Goal: Information Seeking & Learning: Learn about a topic

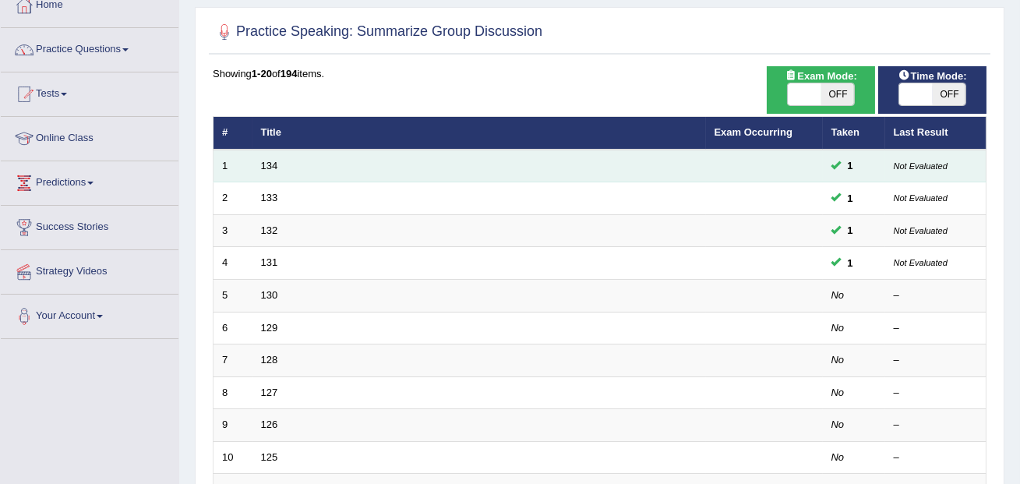
scroll to position [95, 0]
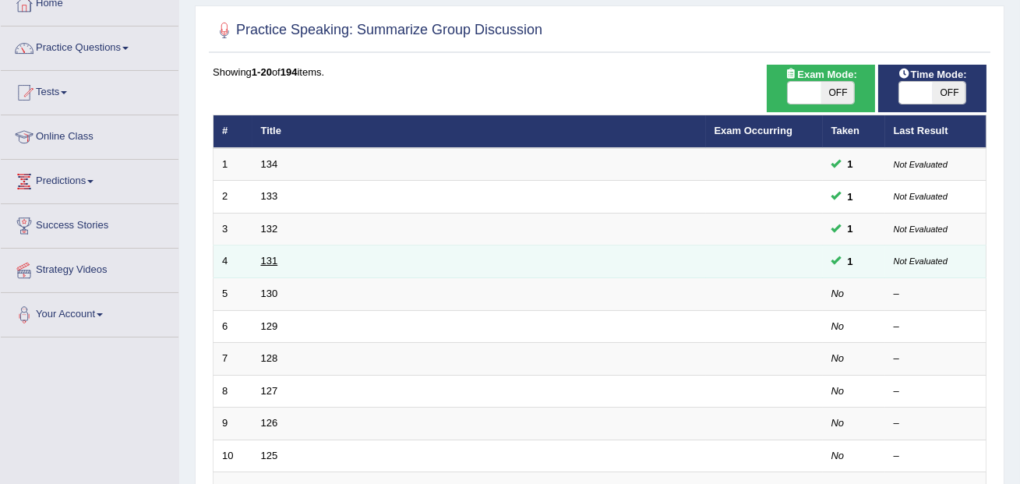
click at [273, 263] on link "131" at bounding box center [269, 261] width 17 height 12
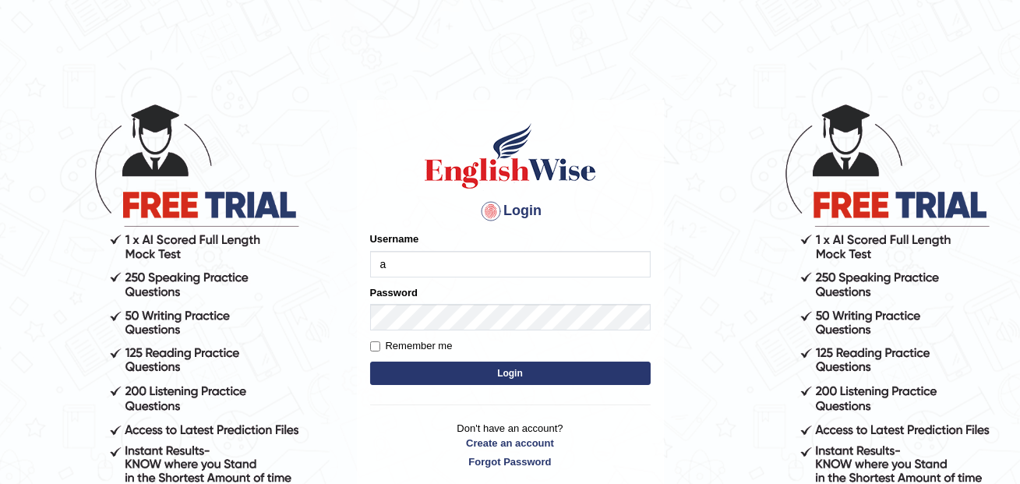
type input "annifred_parramatta"
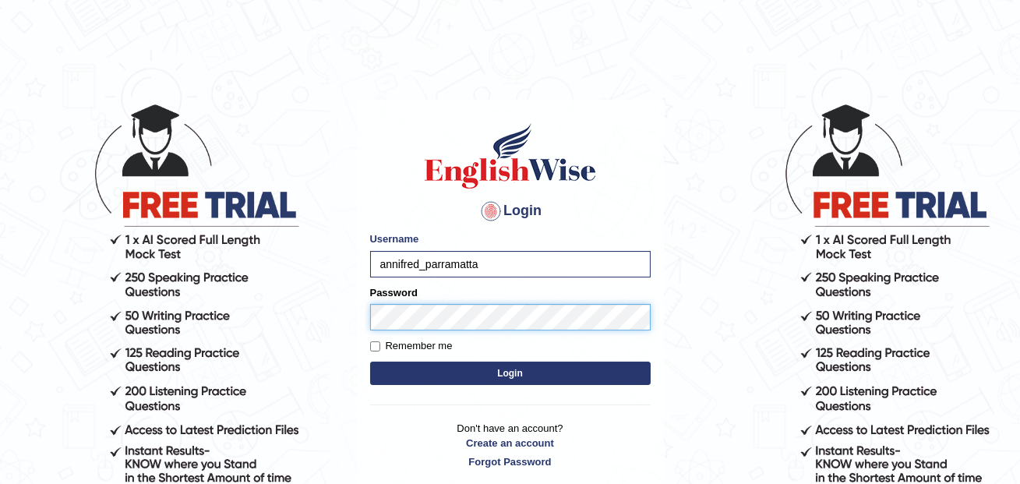
click at [370, 362] on button "Login" at bounding box center [510, 373] width 281 height 23
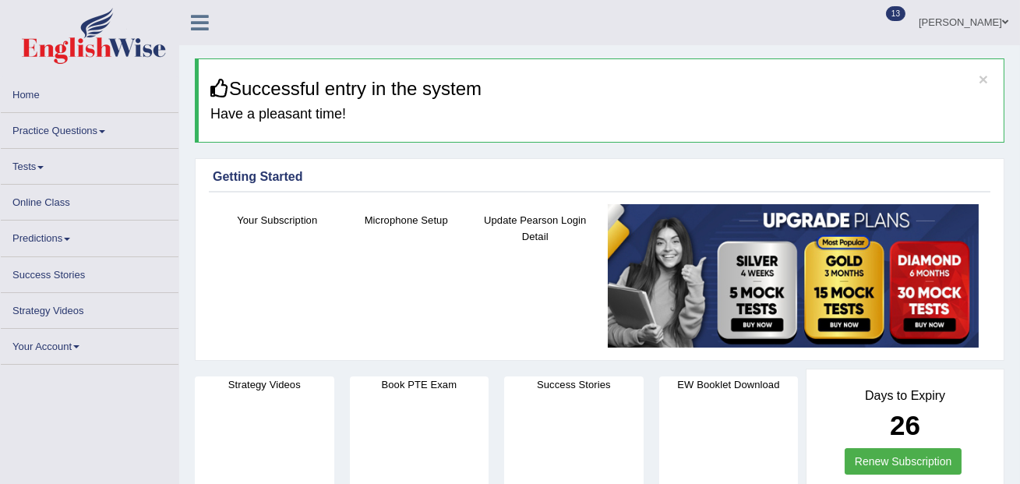
click at [96, 136] on link "Practice Questions" at bounding box center [90, 128] width 178 height 30
click at [113, 126] on link "Practice Questions" at bounding box center [90, 128] width 178 height 30
click at [100, 131] on link "Practice Questions" at bounding box center [90, 128] width 178 height 30
click at [100, 132] on link "Practice Questions" at bounding box center [90, 128] width 178 height 30
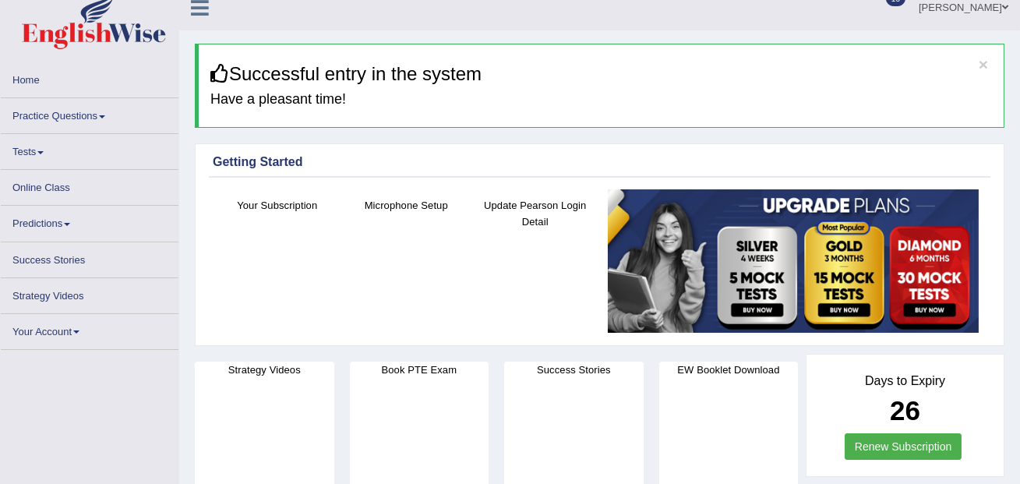
scroll to position [14, 0]
click at [104, 111] on link "Practice Questions" at bounding box center [90, 114] width 178 height 30
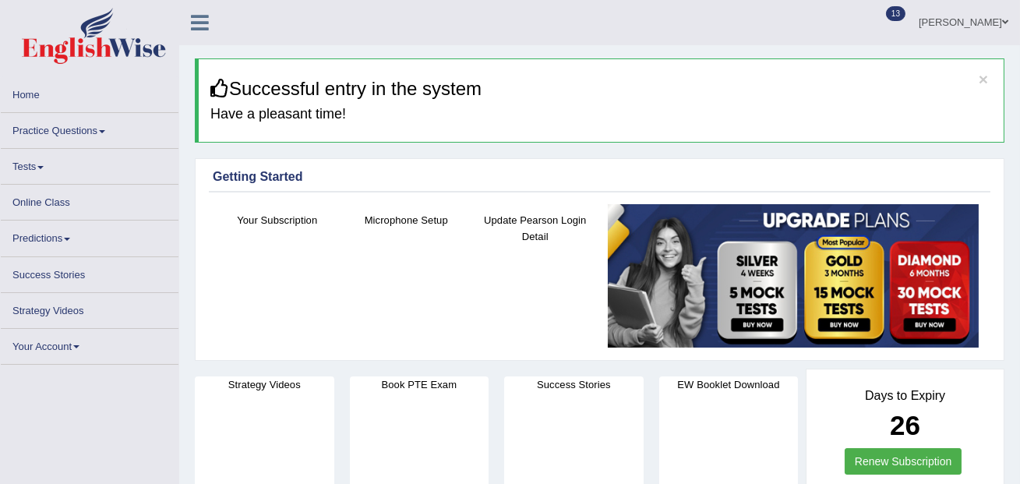
click at [100, 130] on link "Practice Questions" at bounding box center [90, 128] width 178 height 30
click at [97, 132] on link "Practice Questions" at bounding box center [90, 128] width 178 height 30
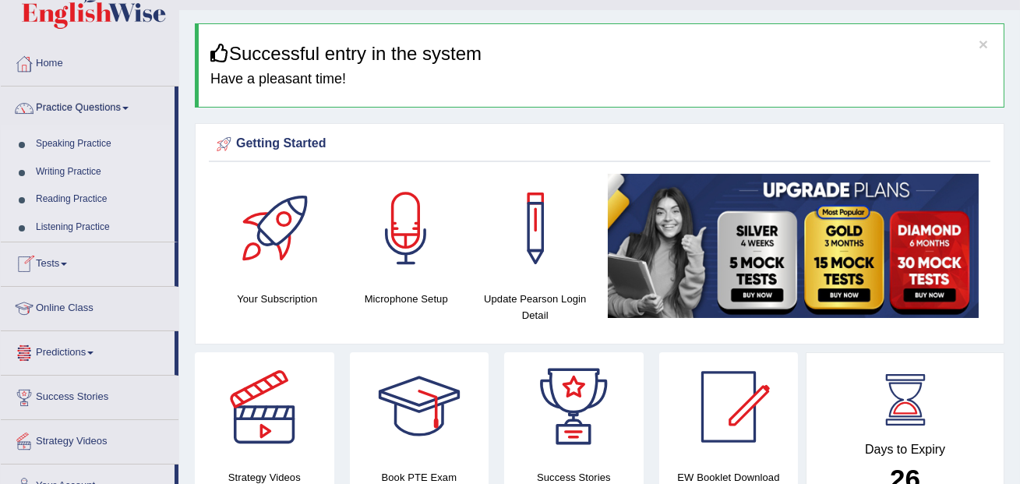
scroll to position [41, 0]
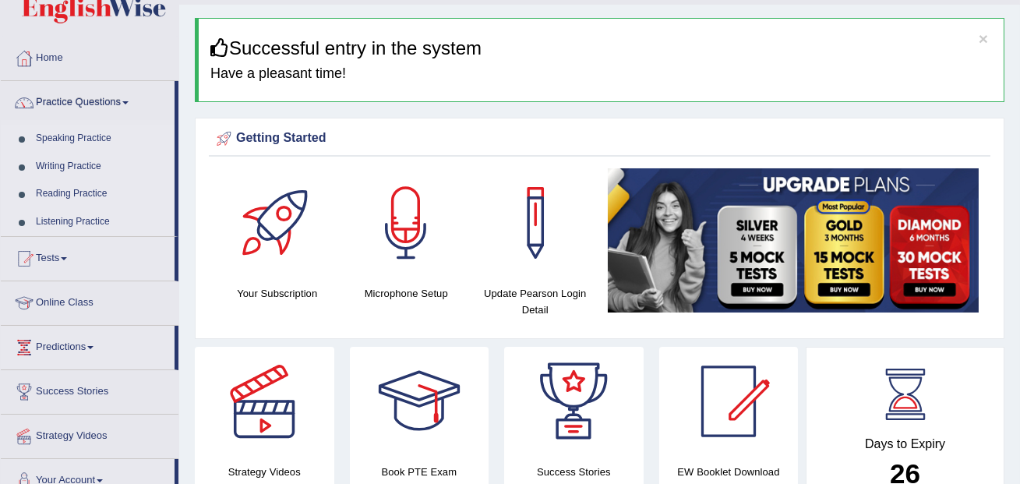
click at [83, 143] on link "Speaking Practice" at bounding box center [102, 139] width 146 height 28
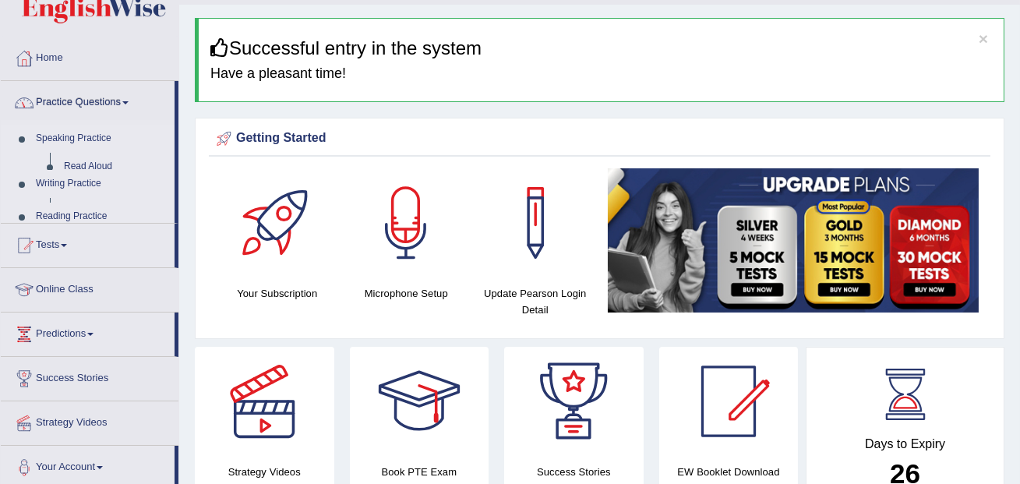
scroll to position [0, 0]
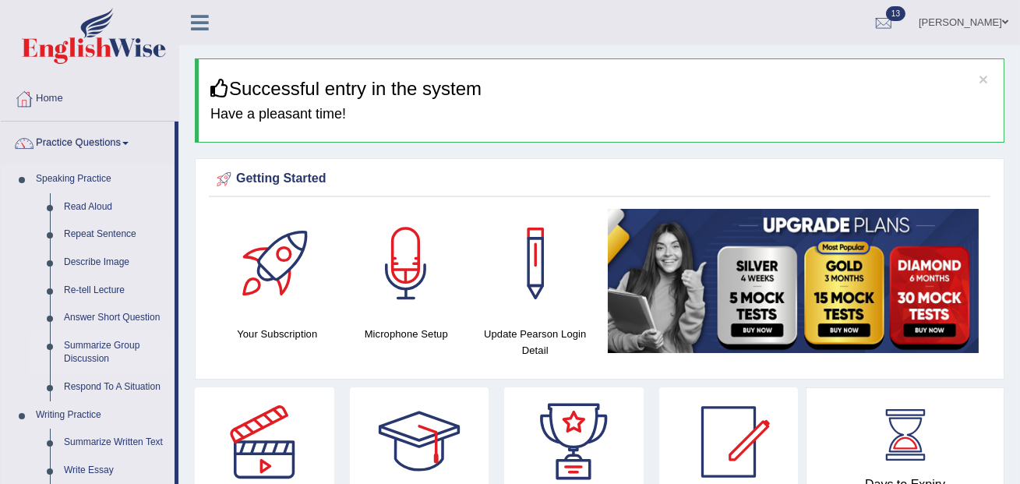
click at [99, 348] on link "Summarize Group Discussion" at bounding box center [116, 352] width 118 height 41
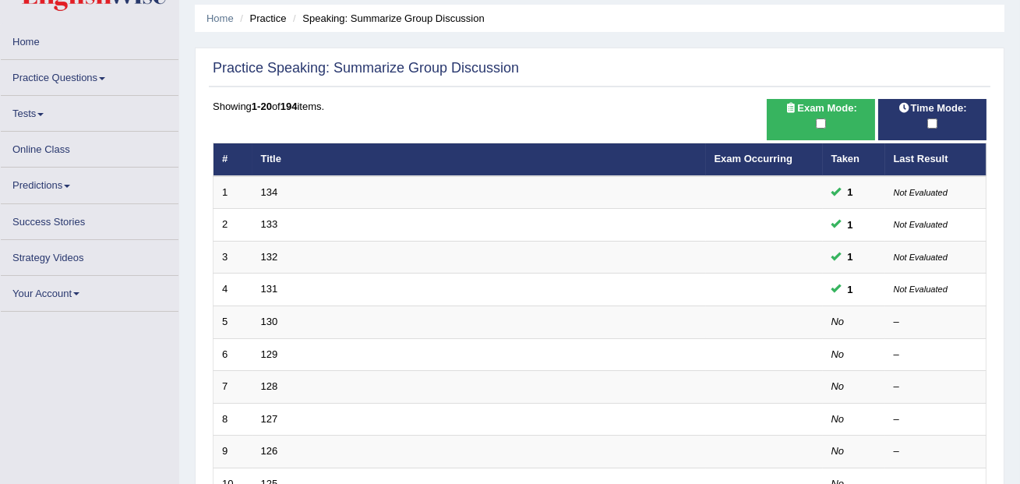
scroll to position [51, 0]
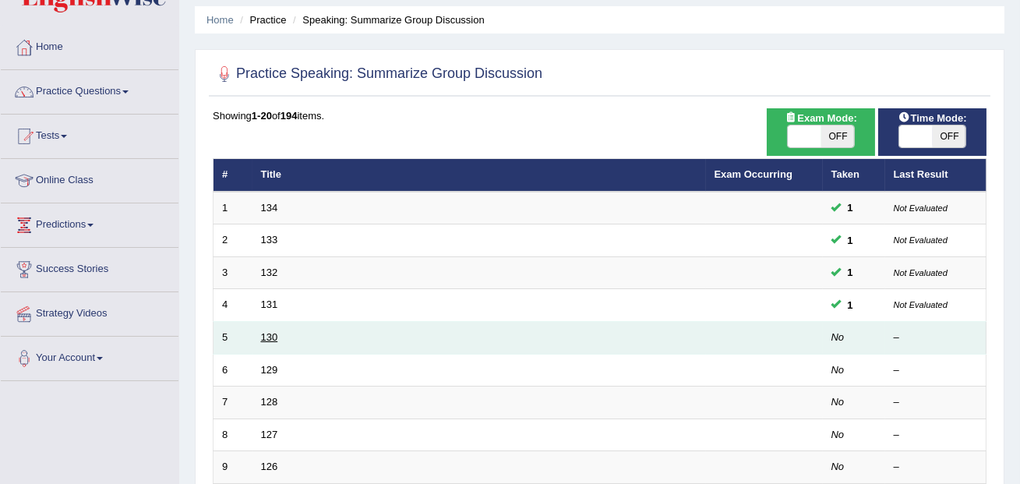
click at [267, 336] on link "130" at bounding box center [269, 337] width 17 height 12
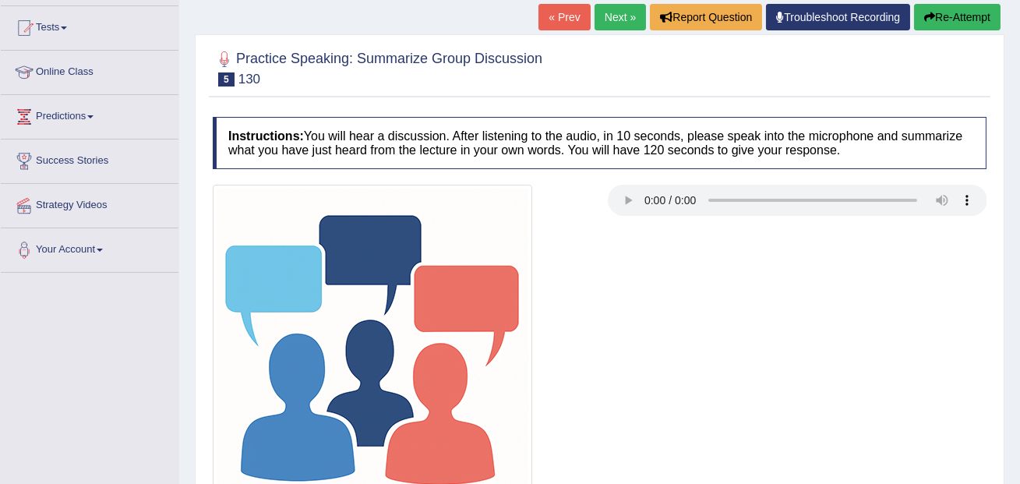
scroll to position [179, 0]
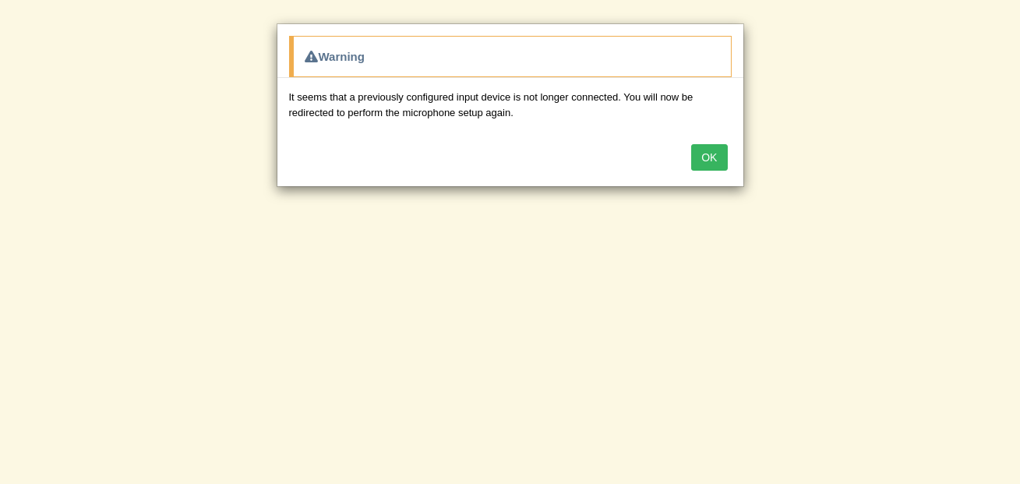
click at [722, 156] on button "OK" at bounding box center [709, 157] width 36 height 27
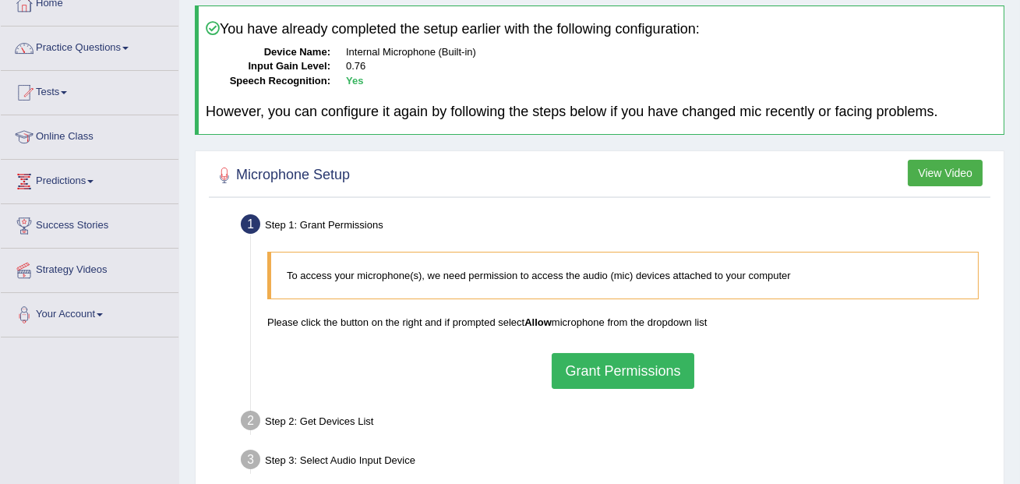
scroll to position [97, 0]
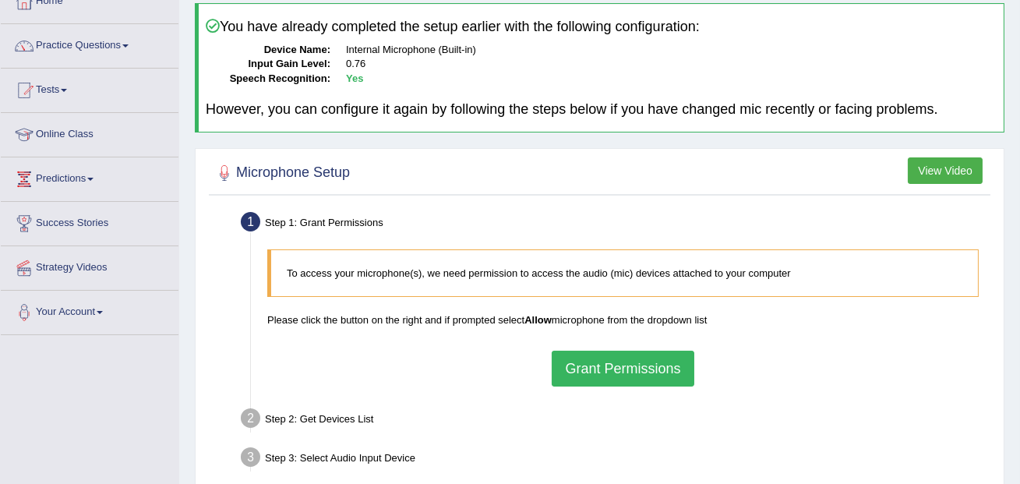
click at [623, 374] on button "Grant Permissions" at bounding box center [623, 369] width 142 height 36
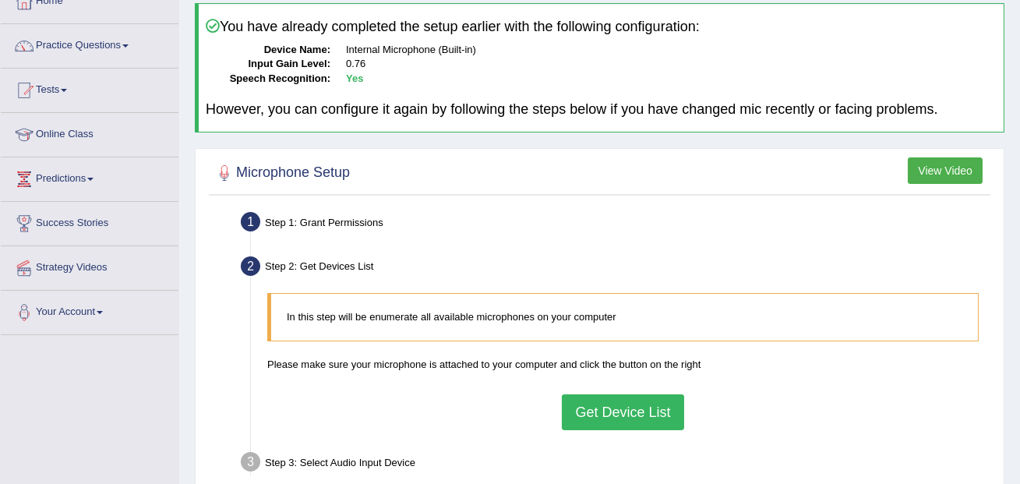
click at [617, 420] on button "Get Device List" at bounding box center [623, 412] width 122 height 36
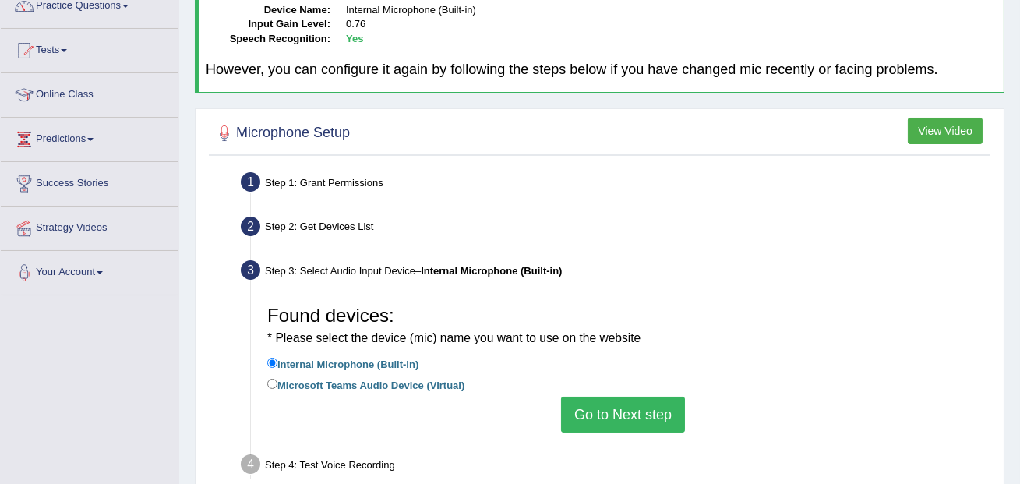
scroll to position [147, 0]
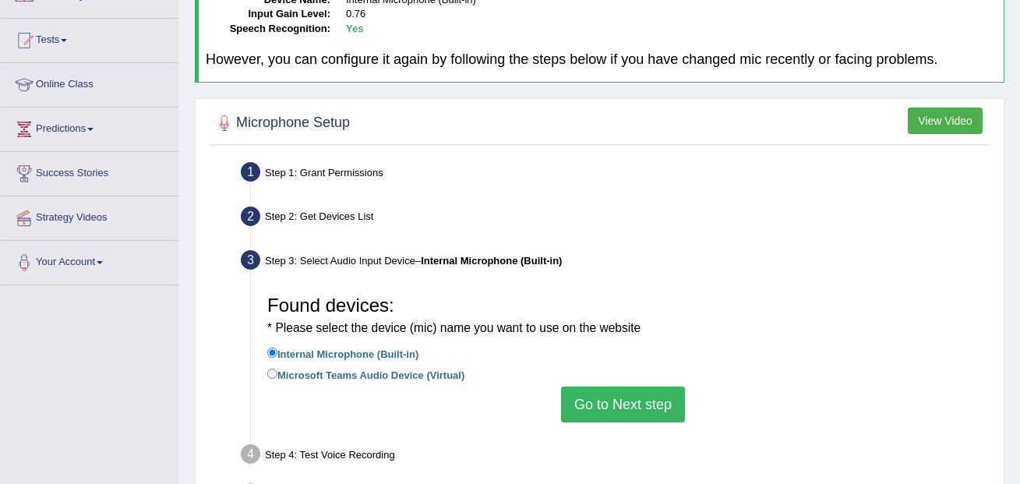
click at [617, 413] on button "Go to Next step" at bounding box center [623, 405] width 124 height 36
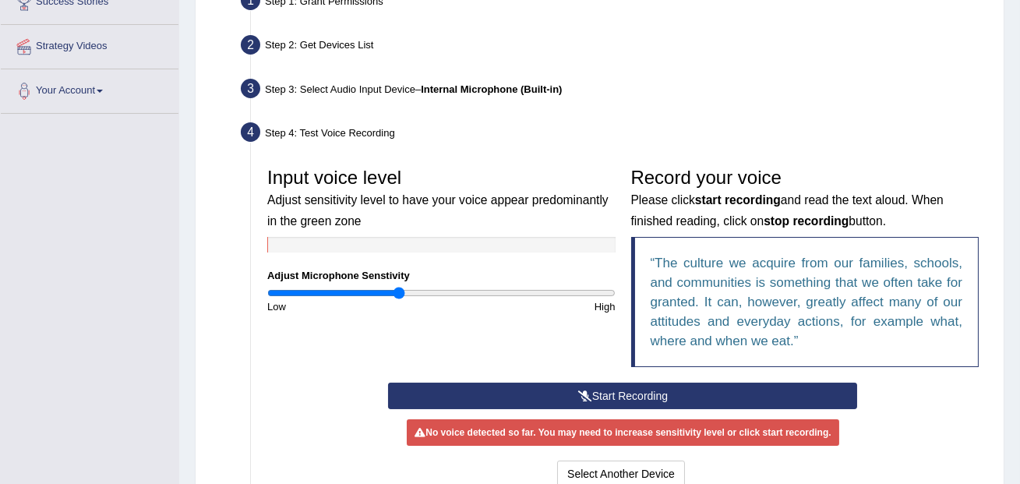
scroll to position [323, 0]
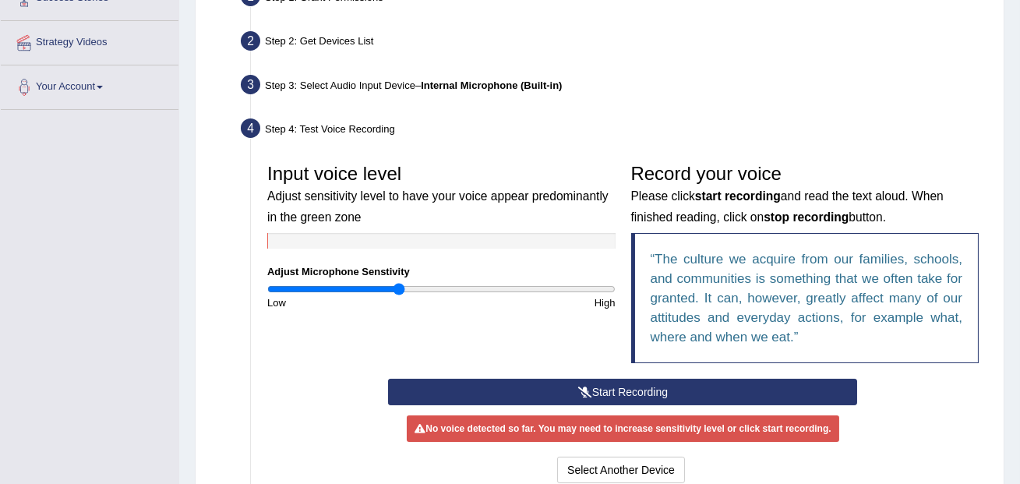
click at [618, 388] on button "Start Recording" at bounding box center [622, 392] width 469 height 27
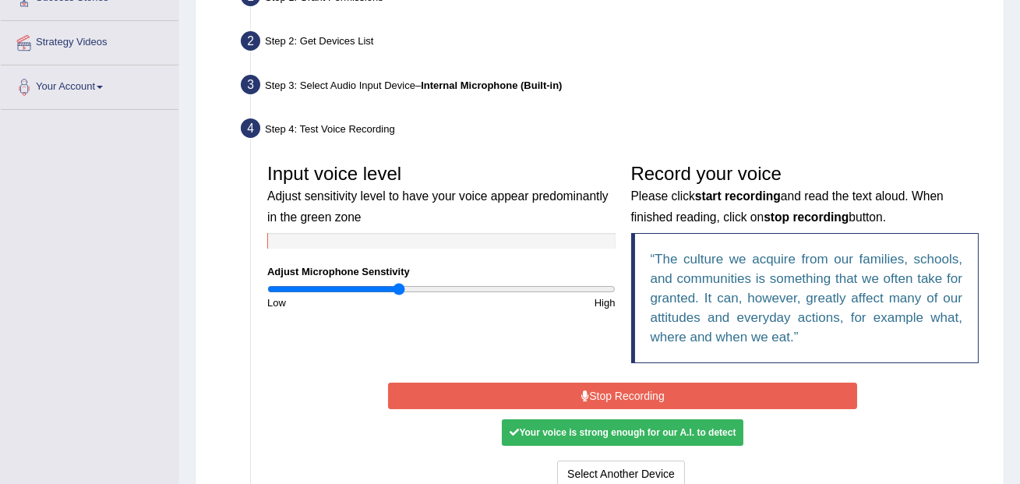
click at [618, 389] on button "Stop Recording" at bounding box center [622, 396] width 469 height 27
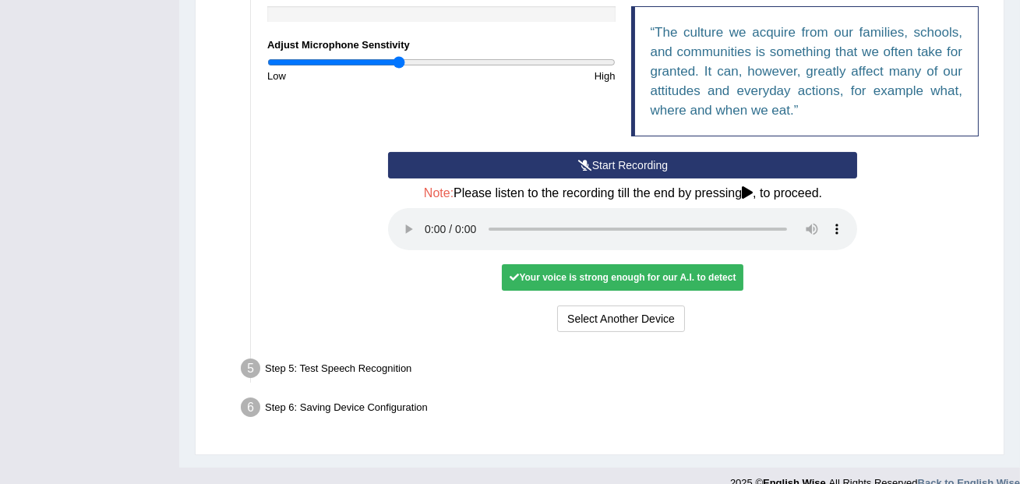
scroll to position [570, 0]
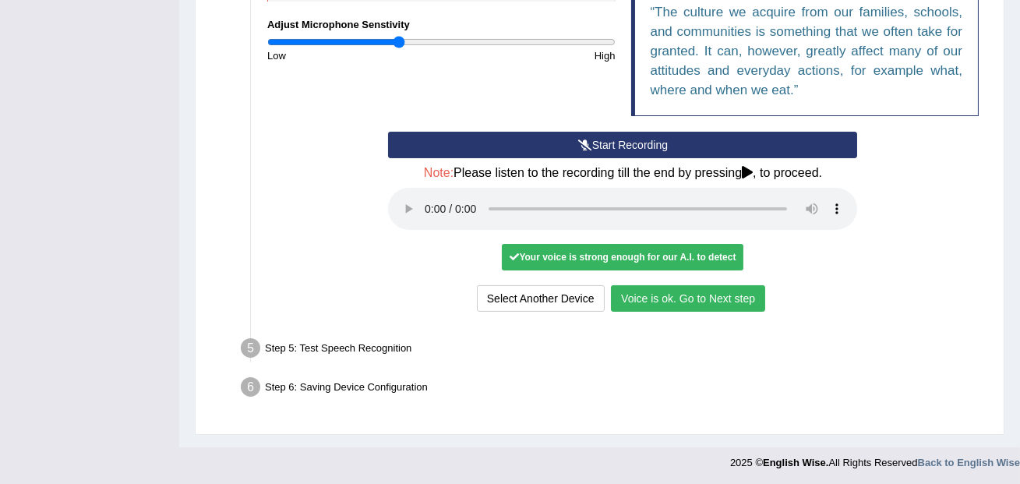
click at [638, 302] on button "Voice is ok. Go to Next step" at bounding box center [688, 298] width 154 height 27
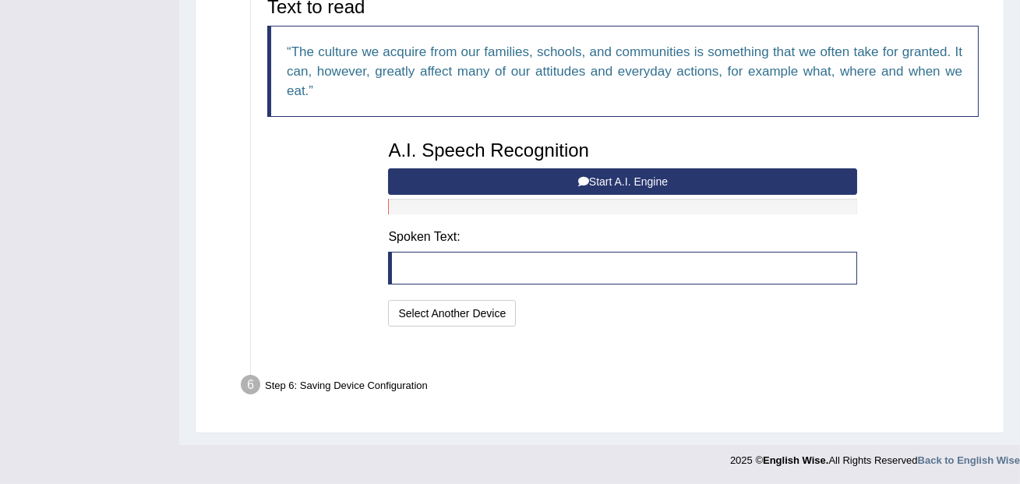
scroll to position [509, 0]
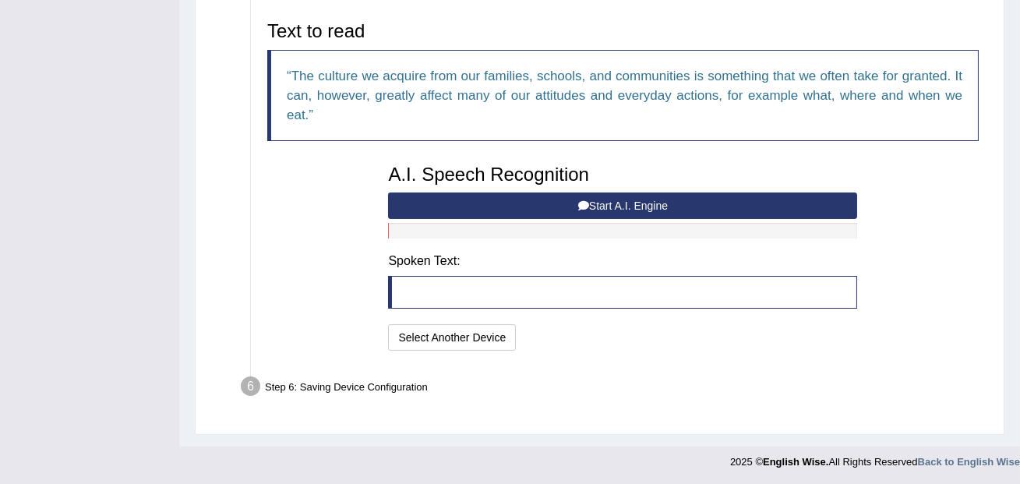
click at [582, 205] on icon at bounding box center [583, 205] width 11 height 11
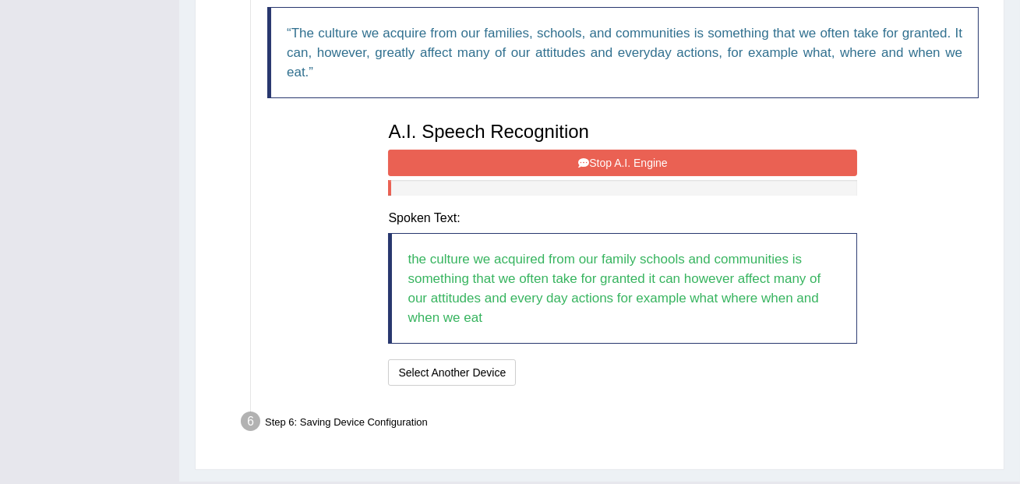
scroll to position [587, 0]
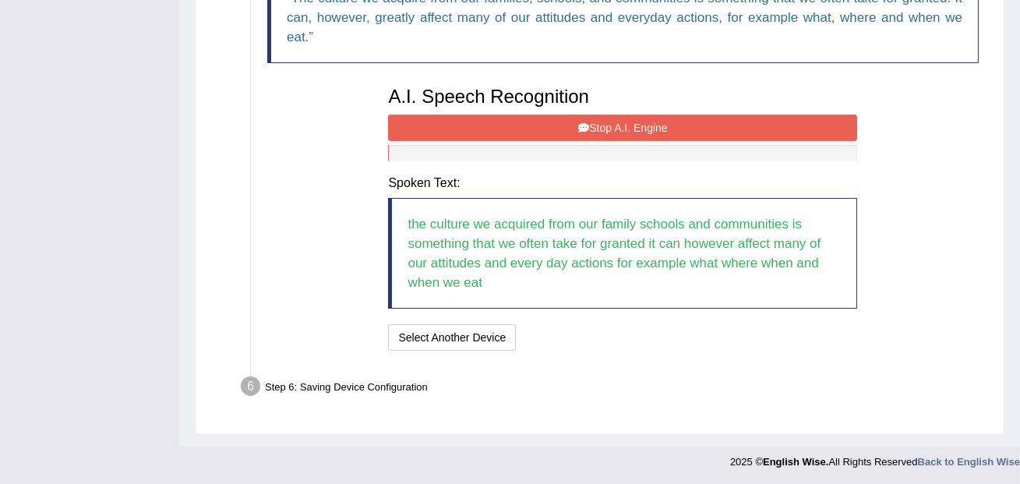
click at [595, 136] on button "Stop A.I. Engine" at bounding box center [622, 128] width 469 height 27
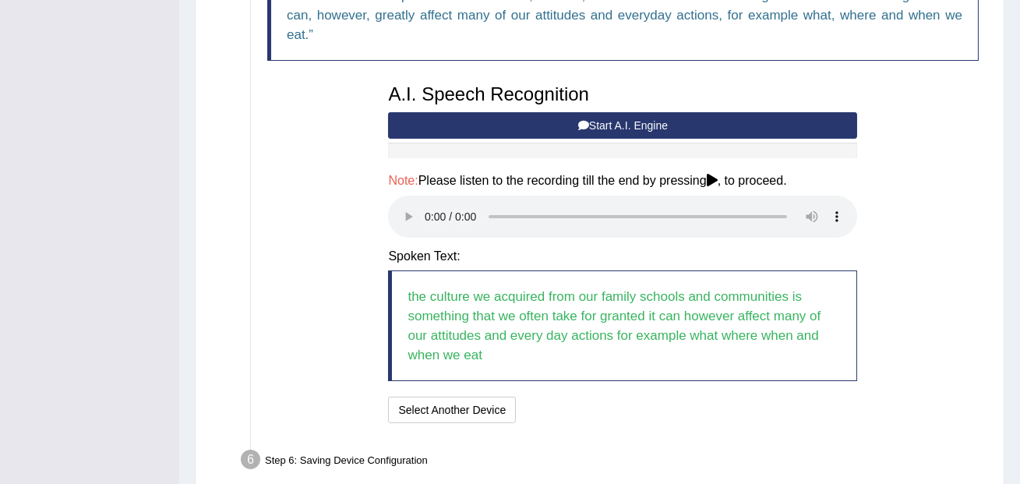
scroll to position [663, 0]
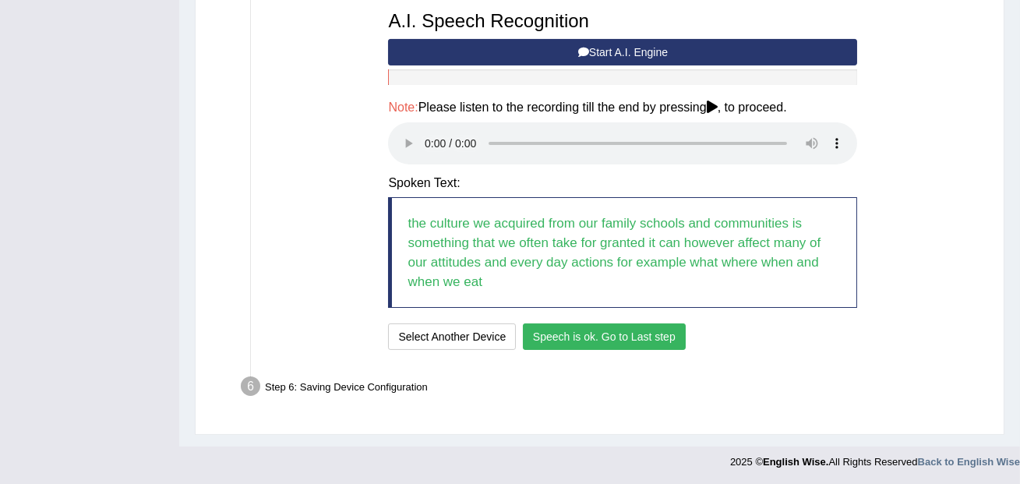
click at [653, 341] on button "Speech is ok. Go to Last step" at bounding box center [604, 337] width 163 height 27
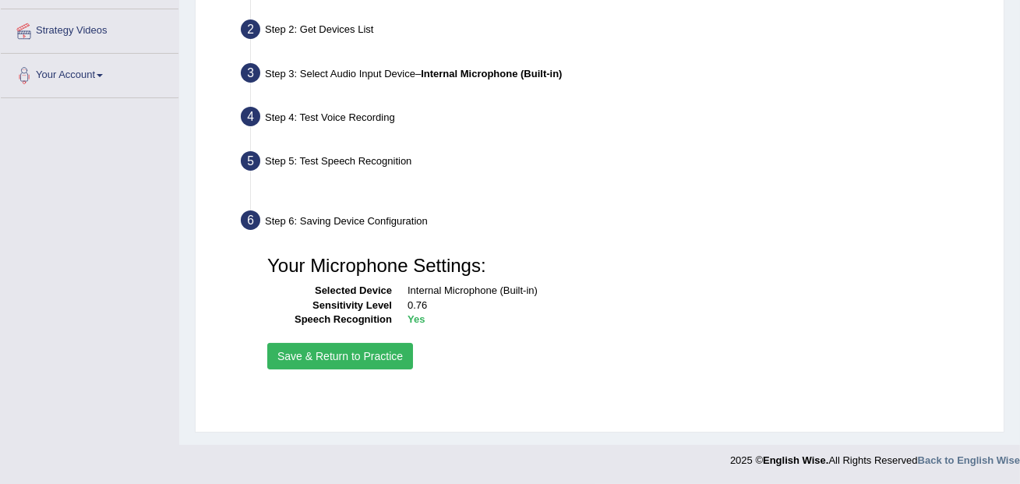
scroll to position [334, 0]
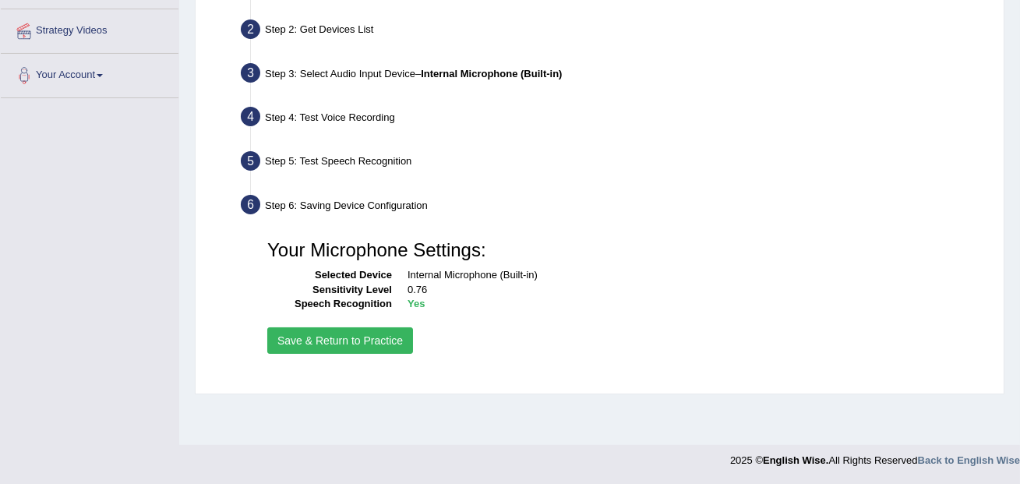
click at [370, 341] on button "Save & Return to Practice" at bounding box center [340, 340] width 146 height 27
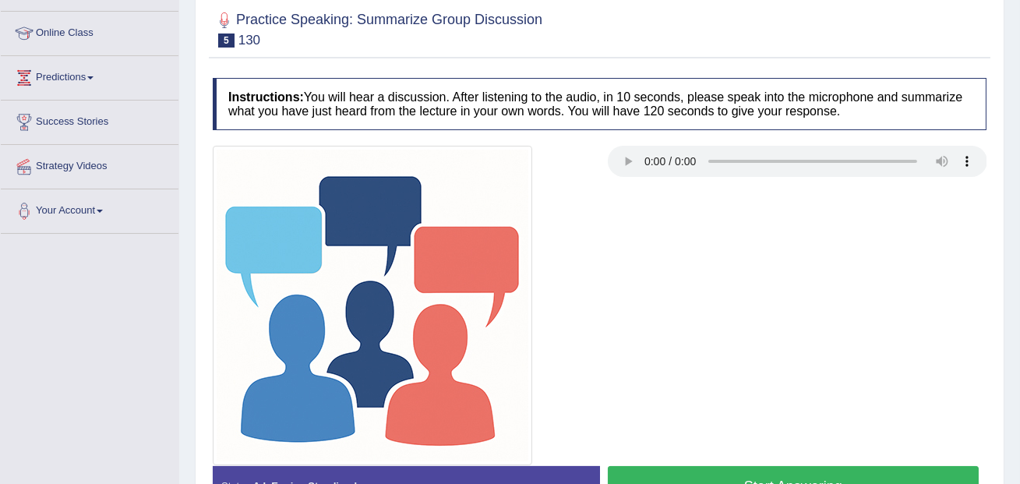
scroll to position [227, 0]
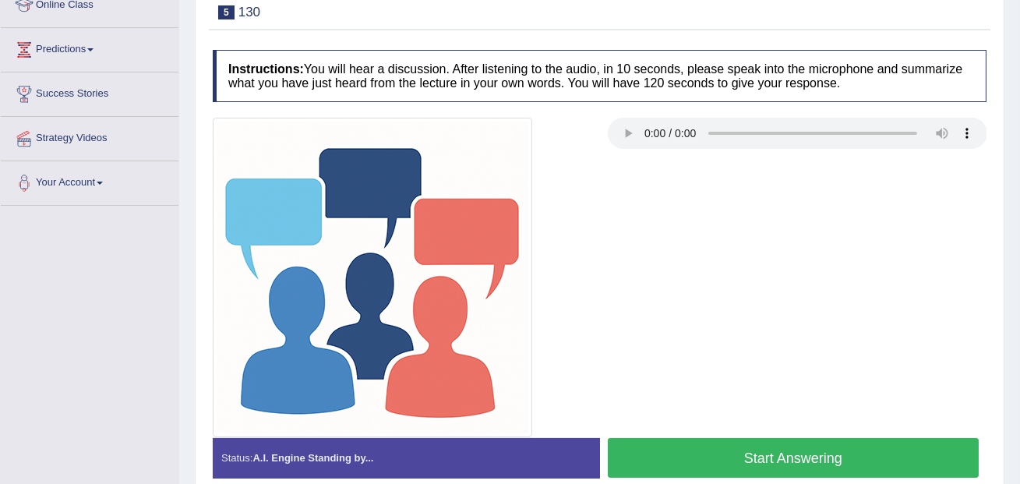
click at [689, 104] on div "Instructions: You will hear a discussion. After listening to the audio, in 10 s…" at bounding box center [600, 270] width 782 height 456
click at [639, 452] on button "Start Answering" at bounding box center [794, 458] width 372 height 40
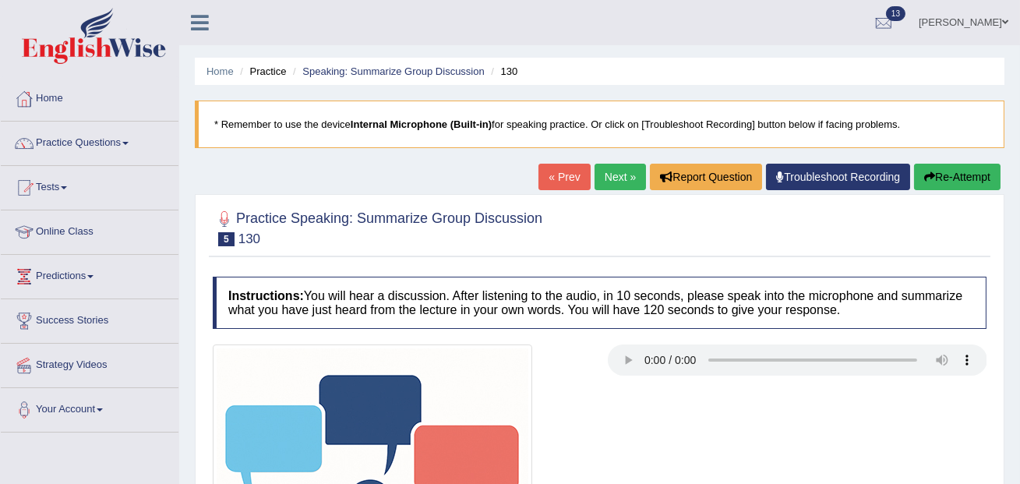
click at [936, 184] on button "Re-Attempt" at bounding box center [957, 177] width 87 height 27
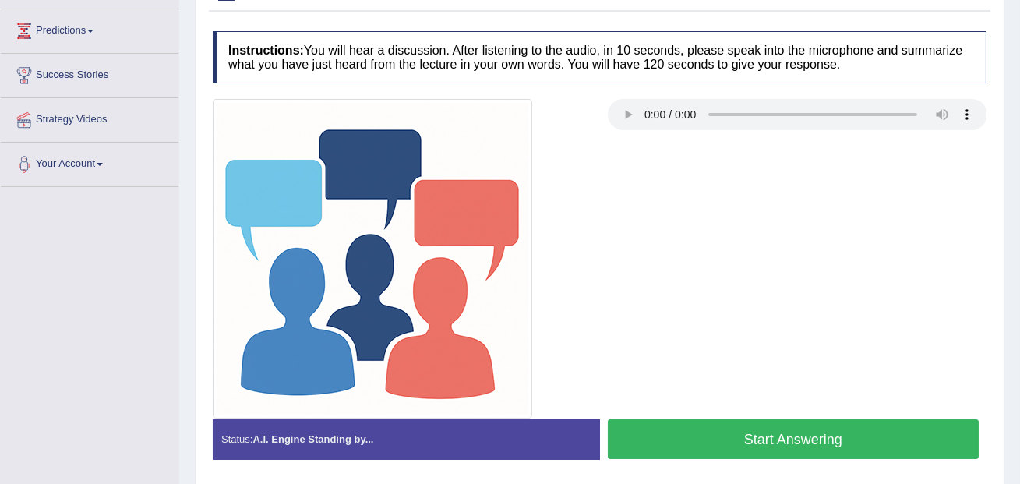
scroll to position [264, 0]
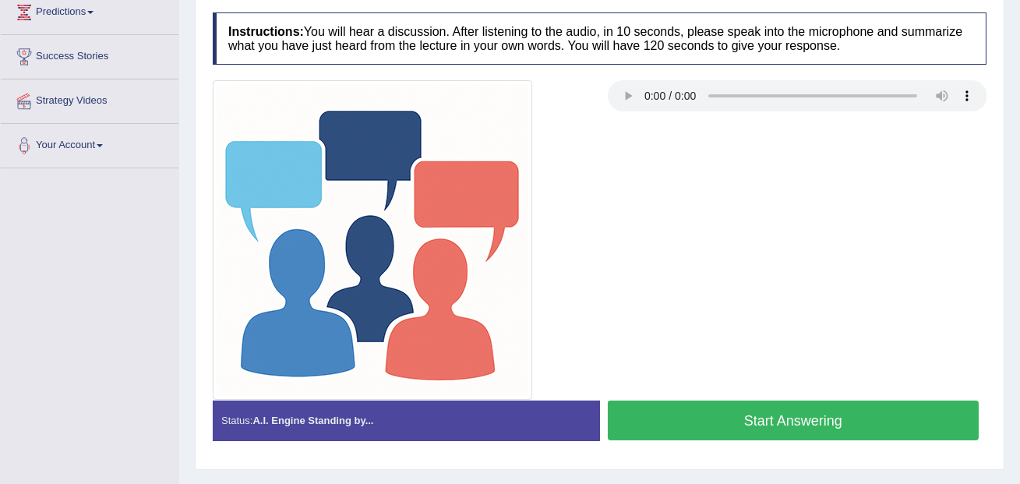
click at [725, 426] on button "Start Answering" at bounding box center [794, 421] width 372 height 40
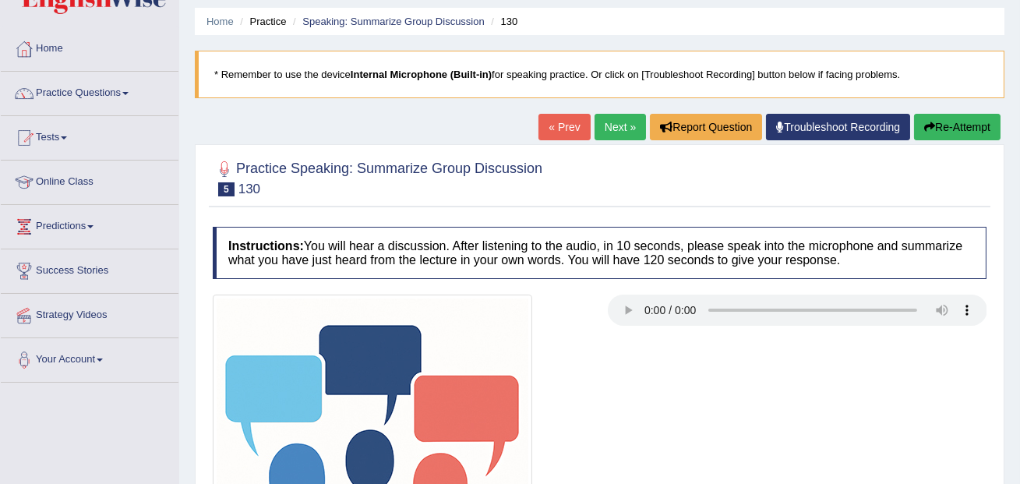
scroll to position [0, 0]
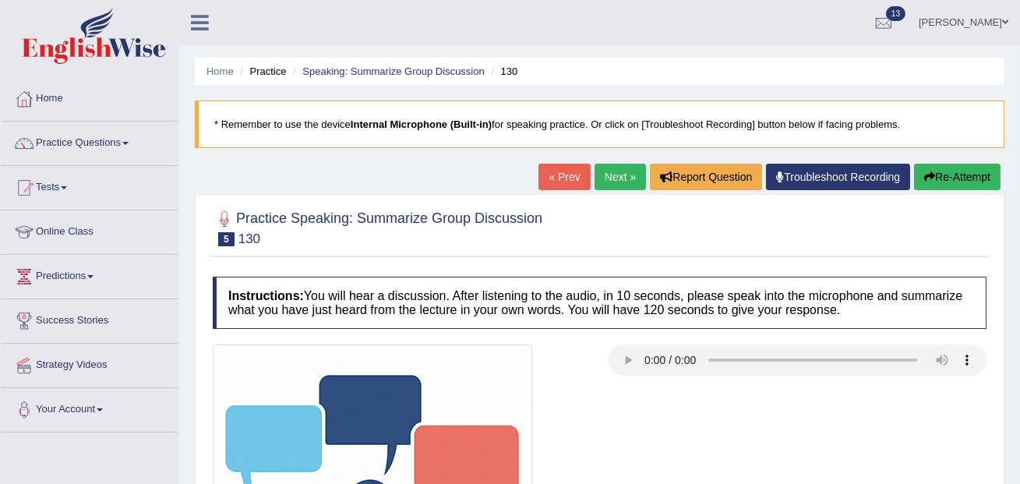
click at [964, 168] on button "Re-Attempt" at bounding box center [957, 177] width 87 height 27
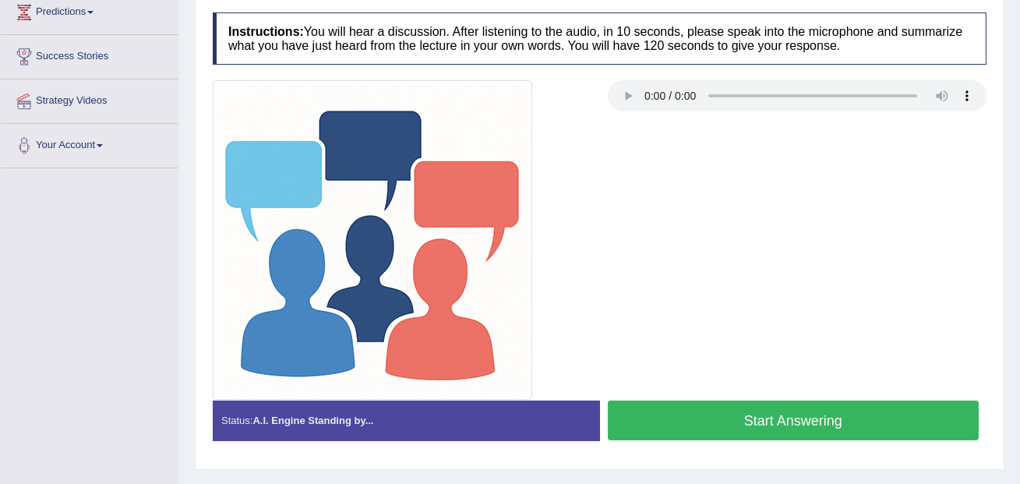
scroll to position [265, 0]
click at [746, 432] on button "Start Answering" at bounding box center [794, 420] width 372 height 40
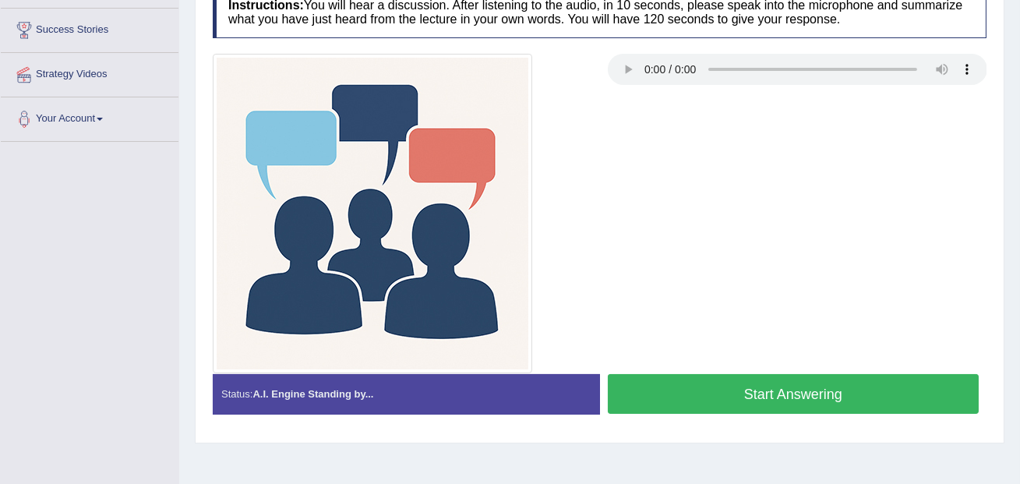
scroll to position [277, 0]
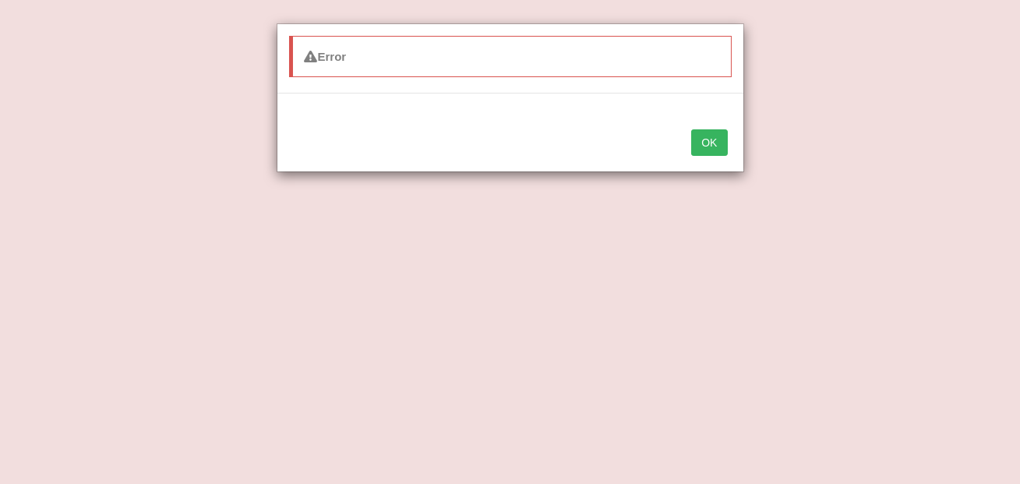
click at [719, 137] on button "OK" at bounding box center [709, 142] width 36 height 27
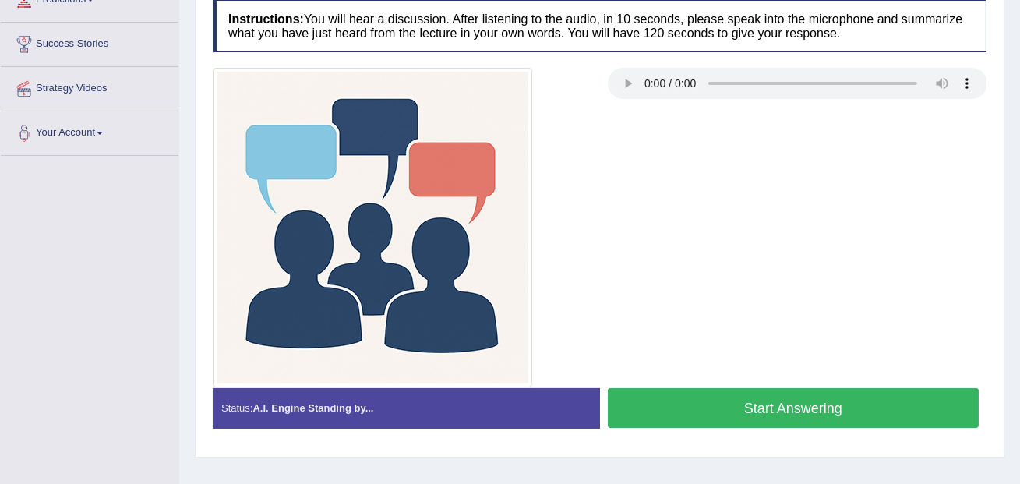
click at [747, 404] on button "Start Answering" at bounding box center [794, 408] width 372 height 40
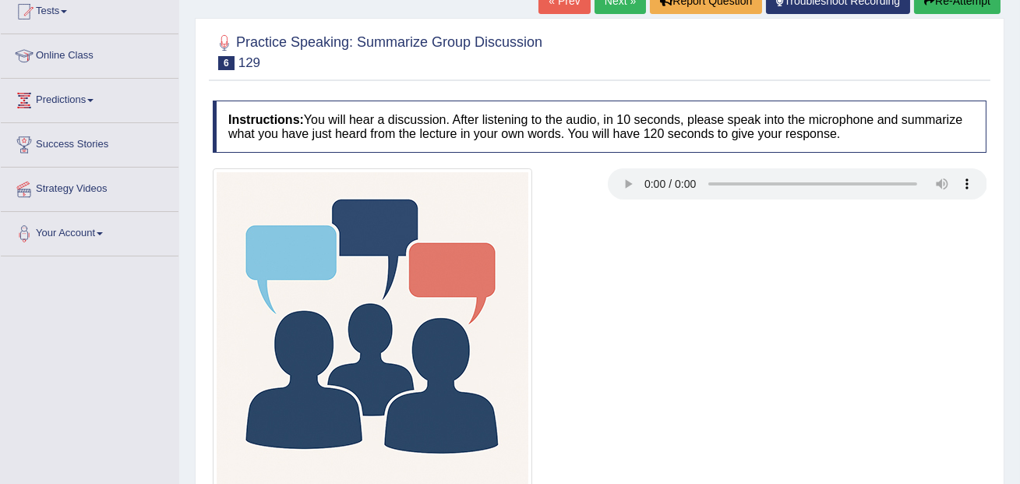
scroll to position [54, 0]
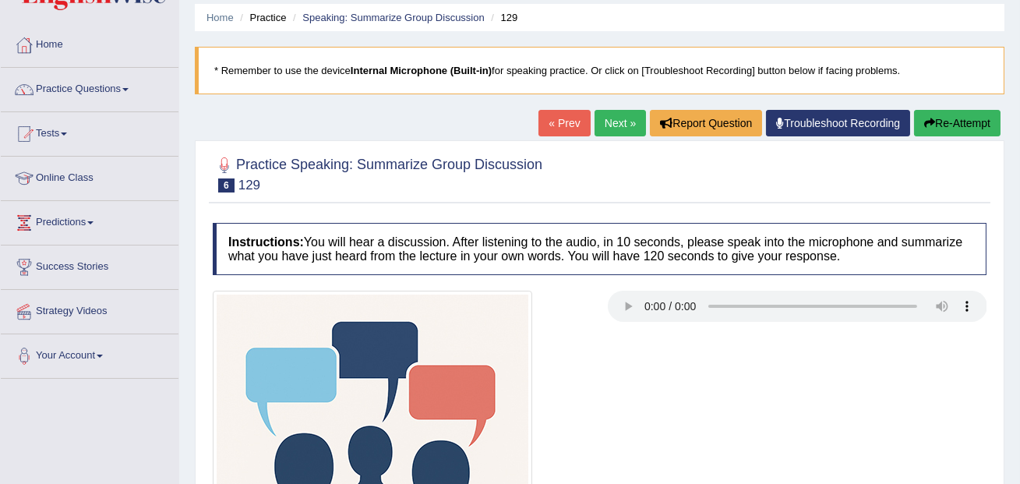
click at [950, 129] on button "Re-Attempt" at bounding box center [957, 123] width 87 height 27
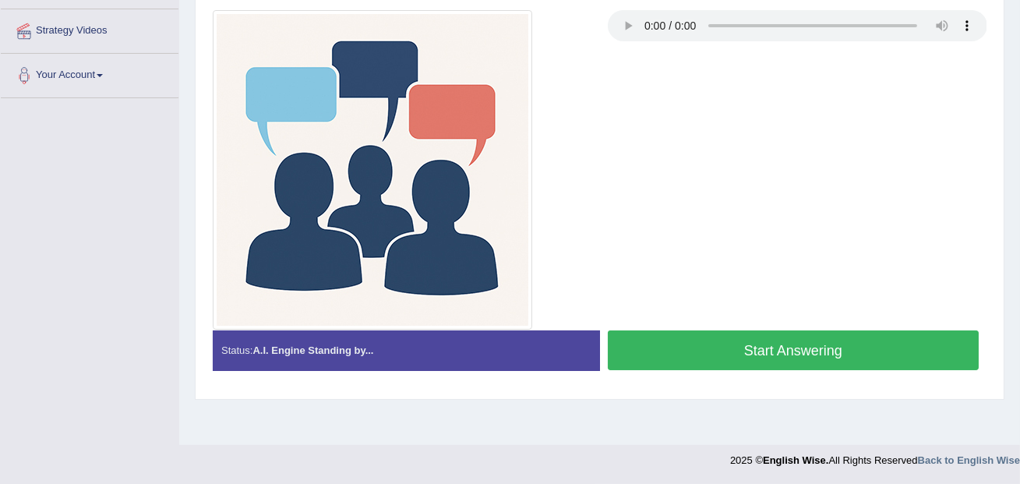
click at [791, 348] on button "Start Answering" at bounding box center [794, 351] width 372 height 40
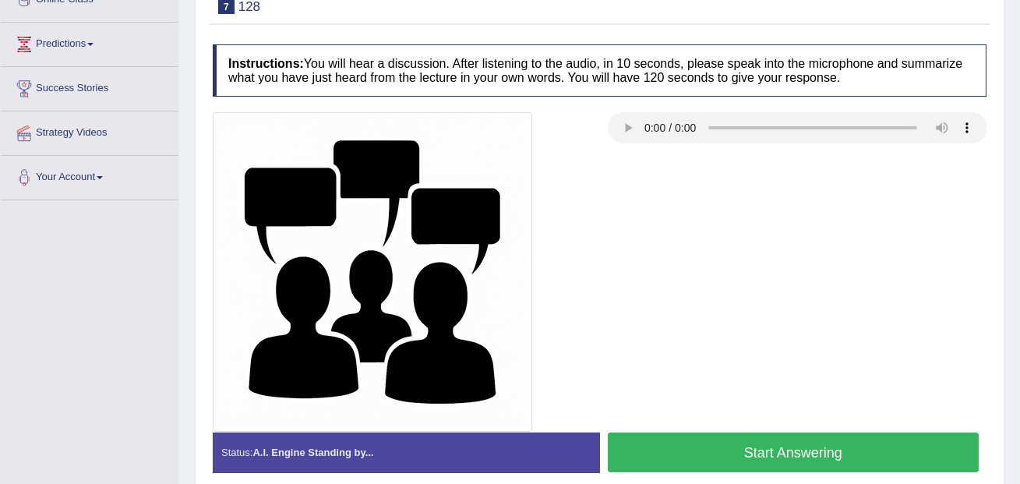
scroll to position [238, 0]
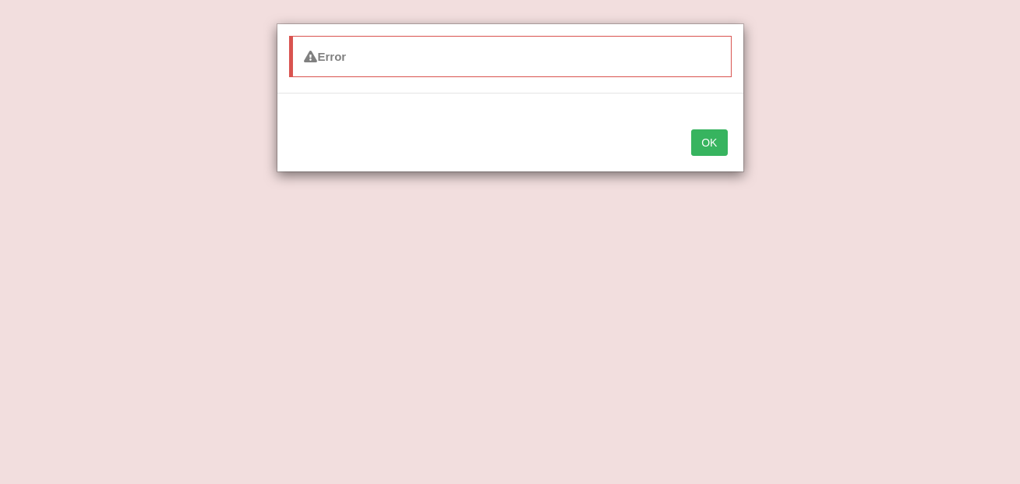
click at [715, 139] on button "OK" at bounding box center [709, 142] width 36 height 27
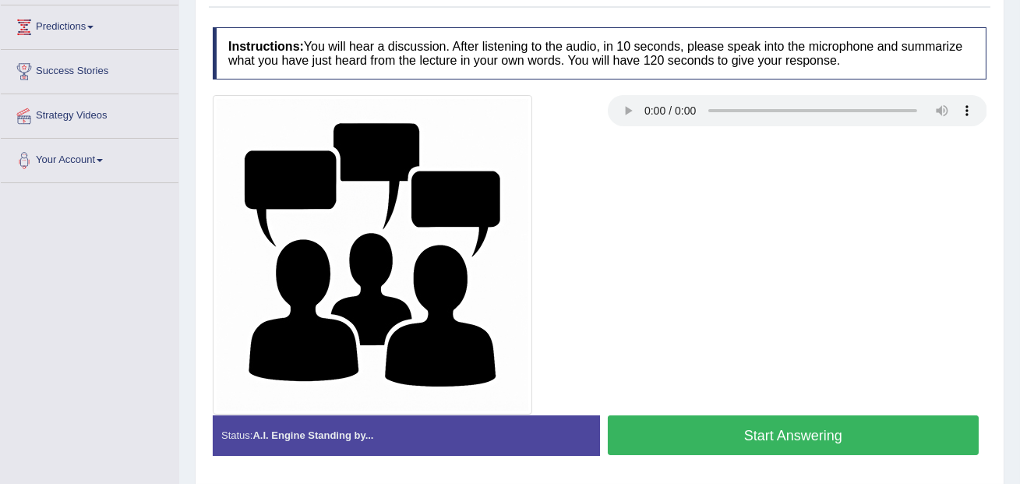
scroll to position [249, 0]
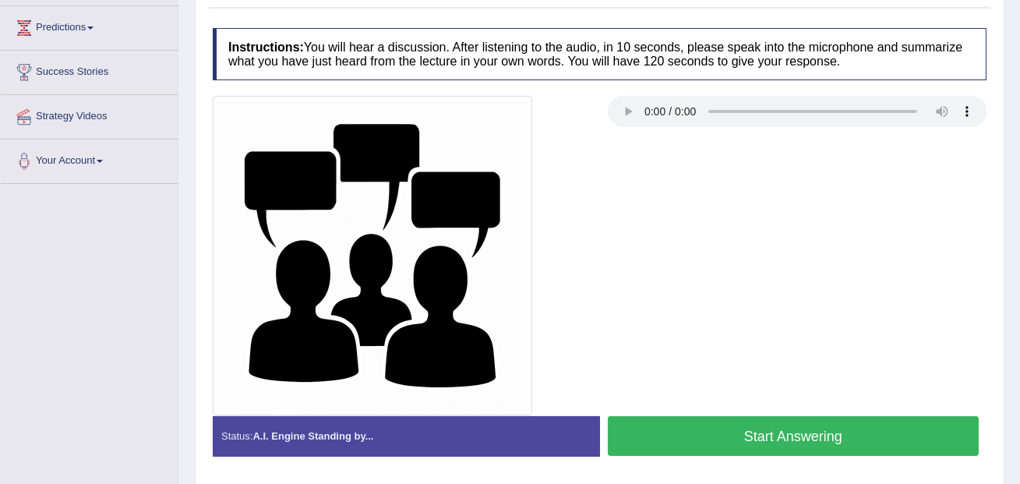
click at [692, 423] on button "Start Answering" at bounding box center [794, 436] width 372 height 40
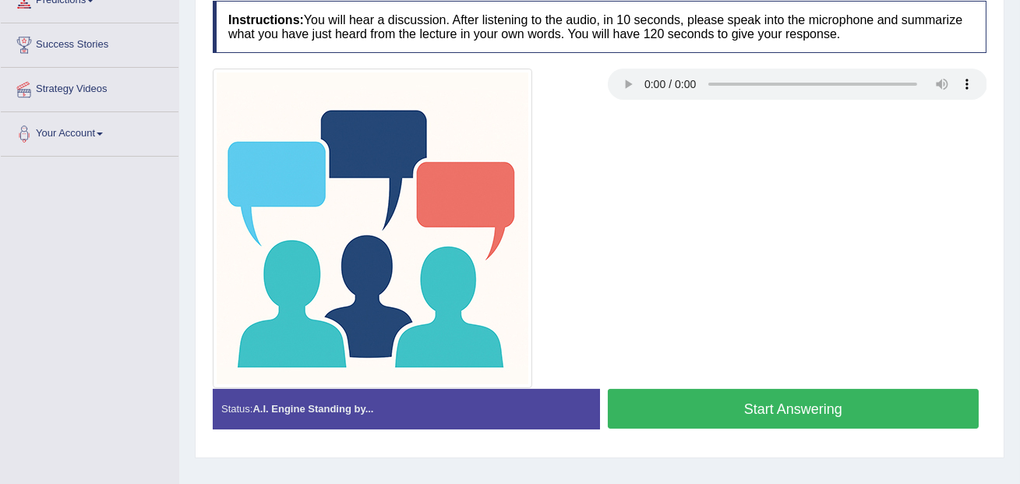
scroll to position [275, 0]
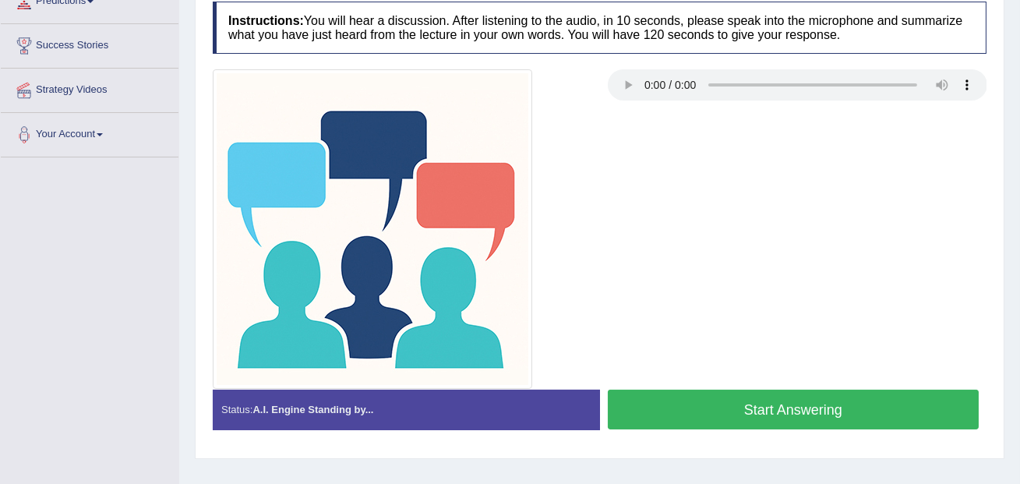
click at [800, 419] on button "Start Answering" at bounding box center [794, 410] width 372 height 40
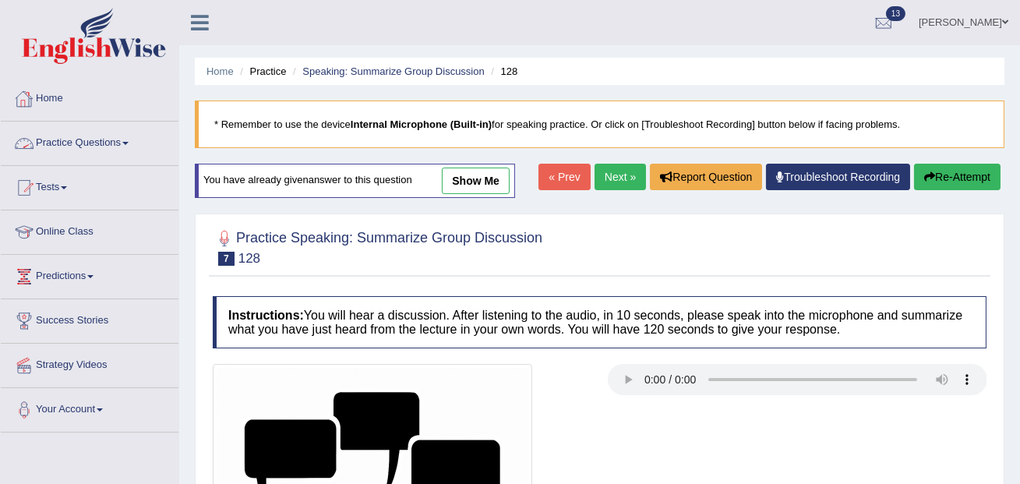
click at [109, 147] on link "Practice Questions" at bounding box center [90, 141] width 178 height 39
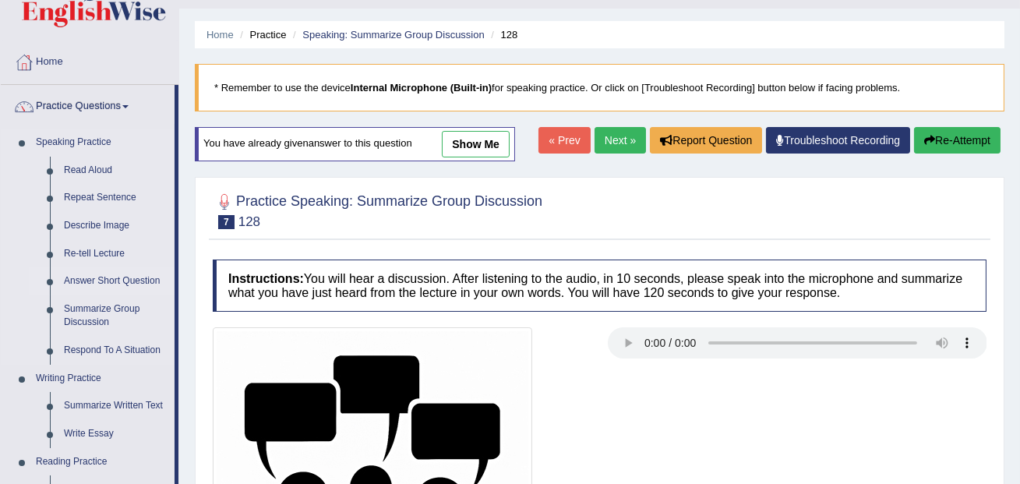
scroll to position [39, 0]
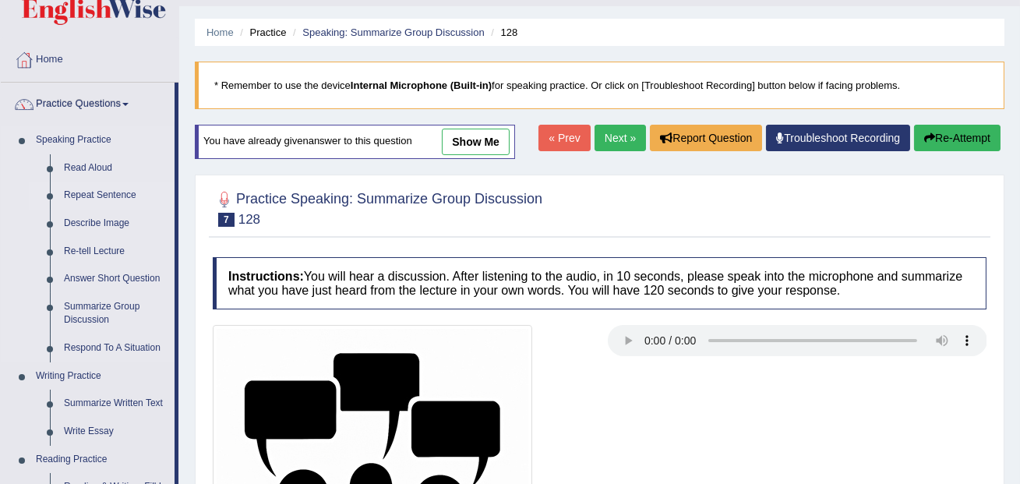
click at [101, 198] on link "Repeat Sentence" at bounding box center [116, 196] width 118 height 28
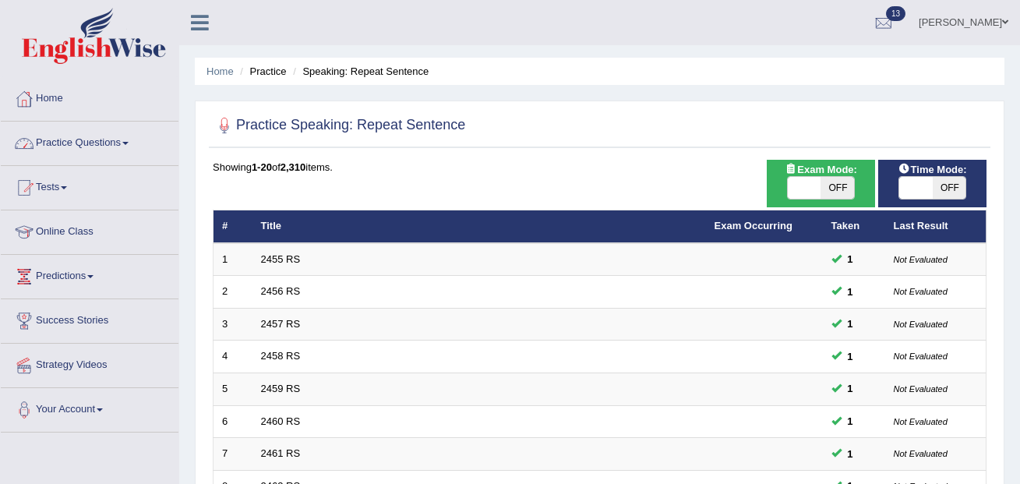
click at [90, 149] on link "Practice Questions" at bounding box center [90, 141] width 178 height 39
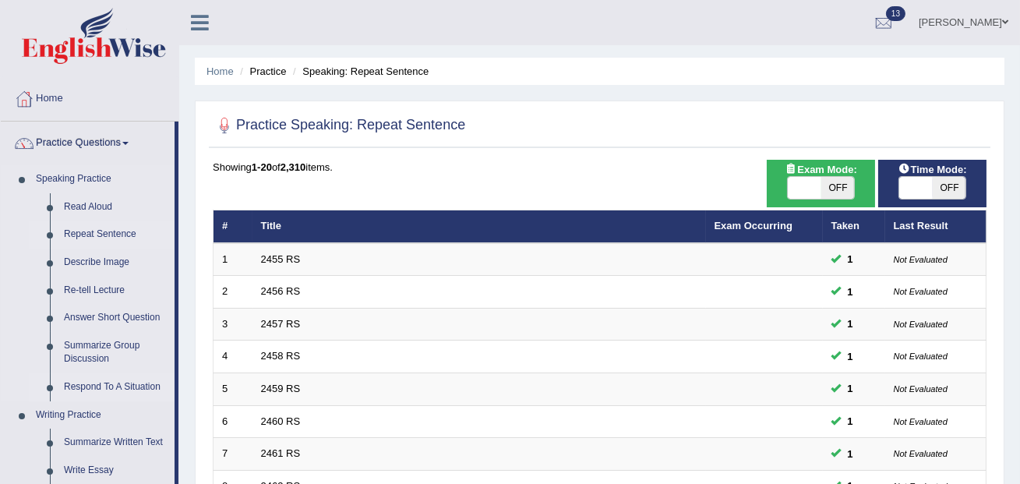
click at [94, 387] on link "Respond To A Situation" at bounding box center [116, 387] width 118 height 28
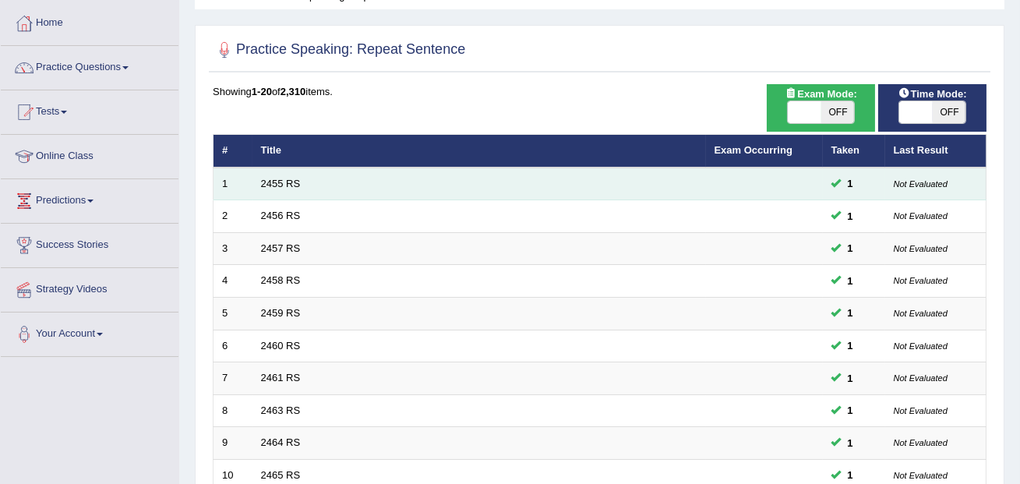
scroll to position [72, 0]
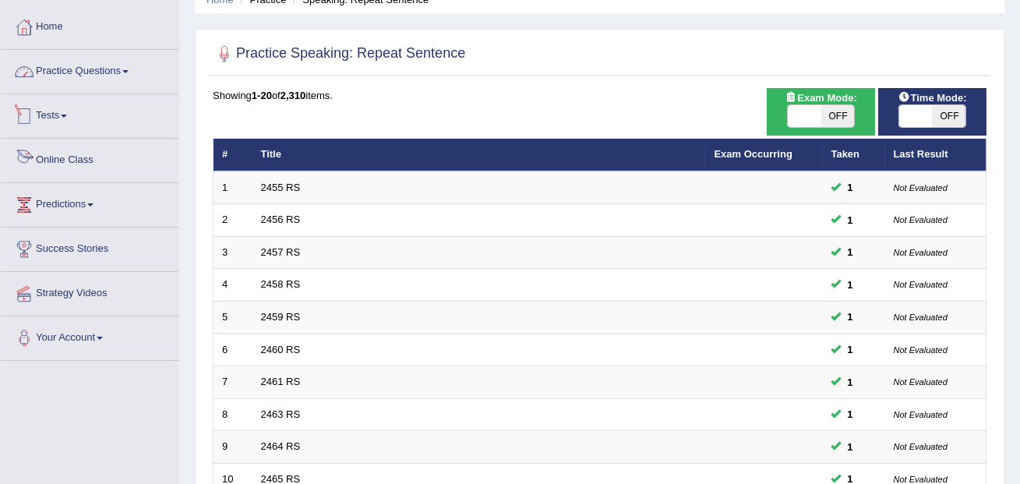
click at [109, 73] on link "Practice Questions" at bounding box center [90, 69] width 178 height 39
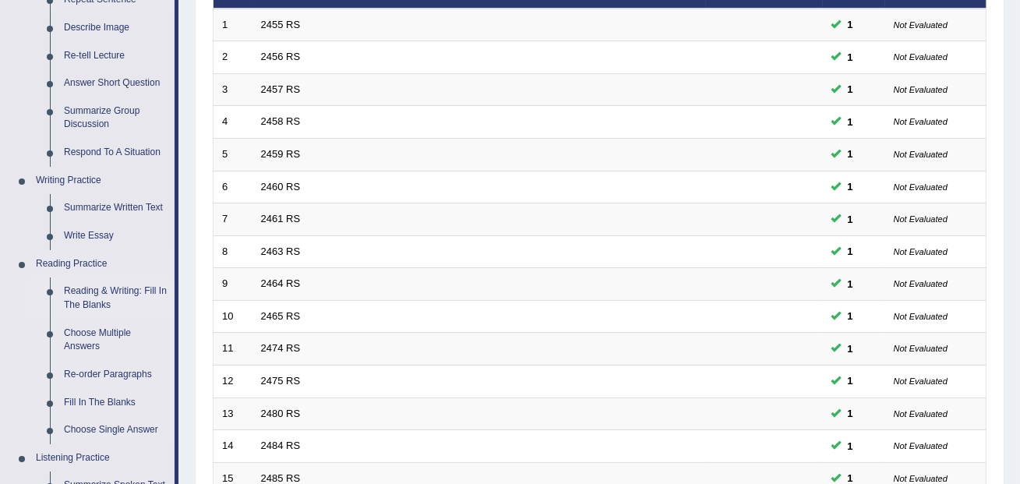
scroll to position [238, 0]
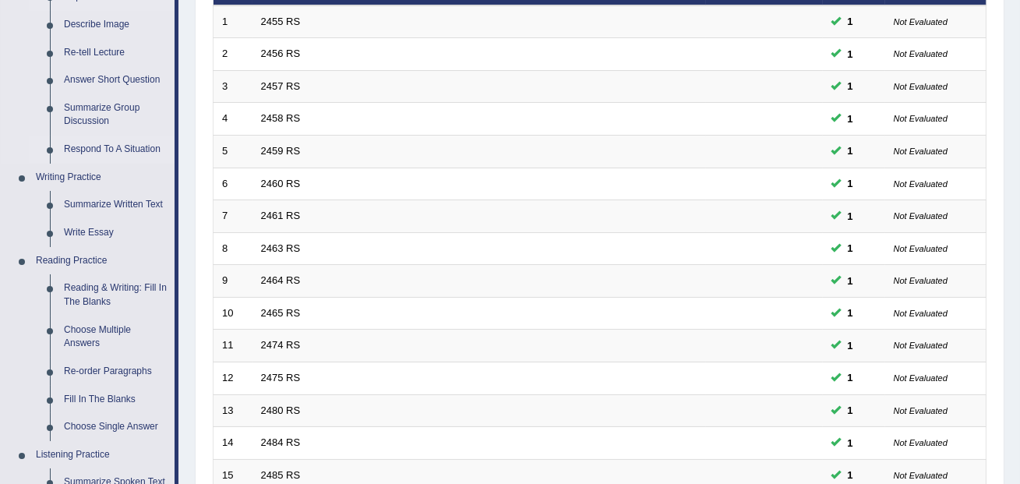
click at [107, 147] on link "Respond To A Situation" at bounding box center [116, 150] width 118 height 28
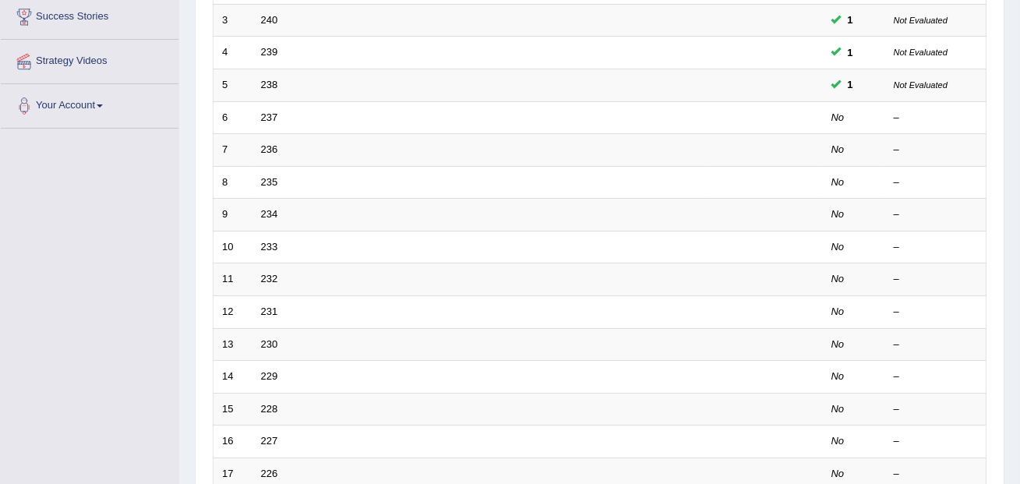
scroll to position [313, 0]
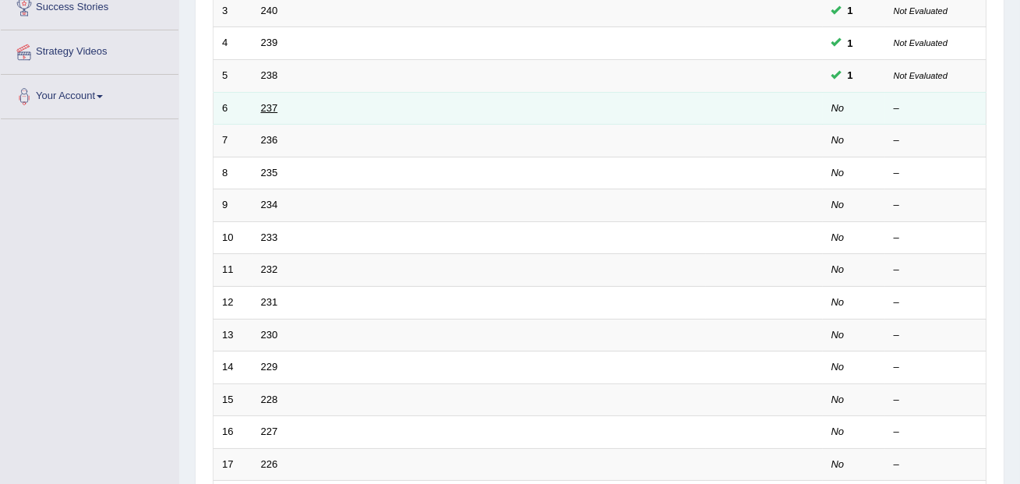
click at [272, 107] on link "237" at bounding box center [269, 108] width 17 height 12
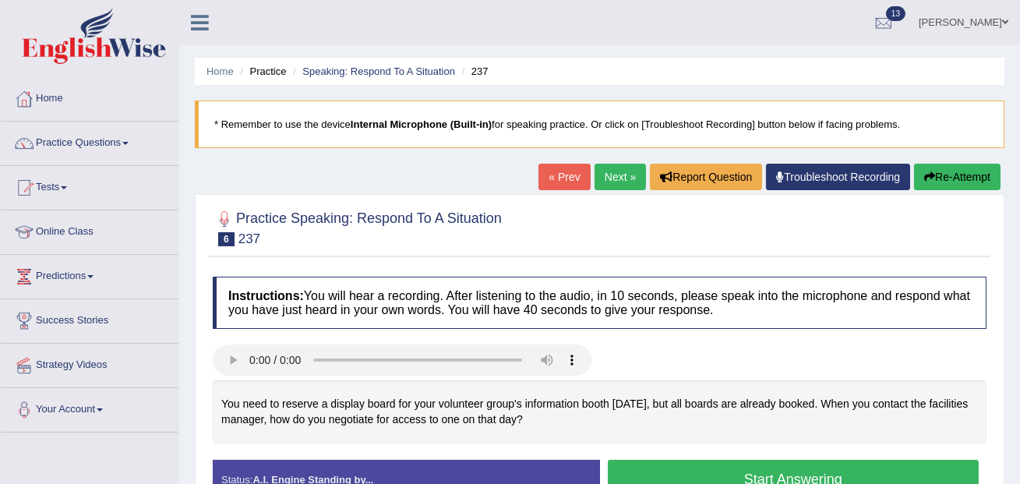
scroll to position [72, 0]
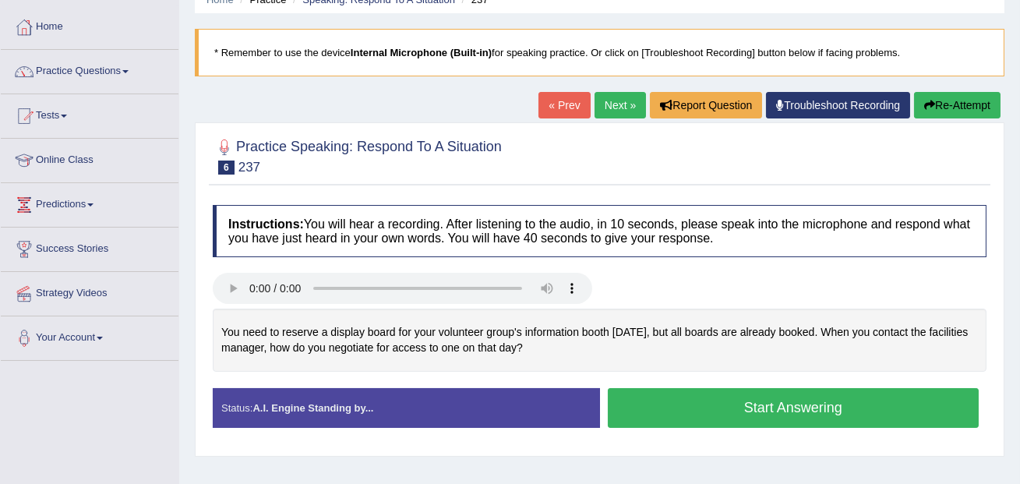
click at [634, 407] on button "Start Answering" at bounding box center [794, 408] width 372 height 40
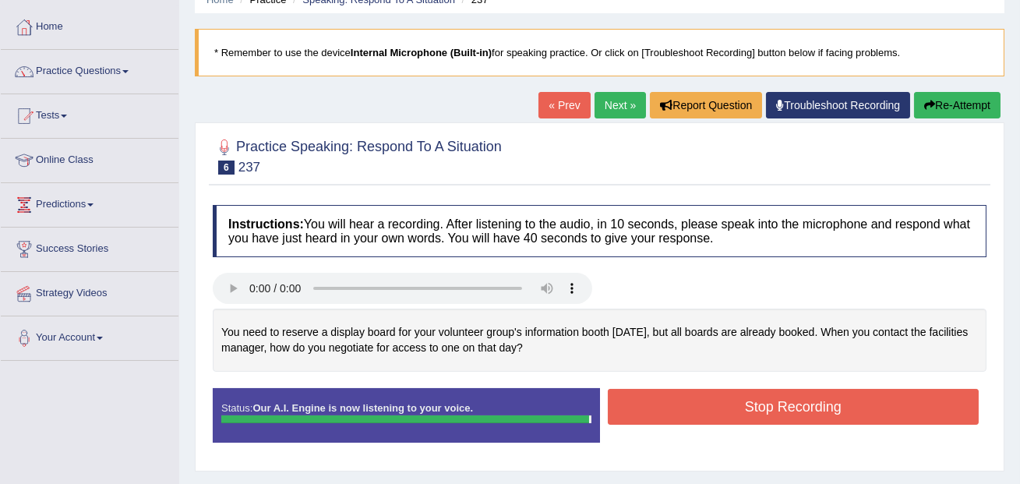
click at [634, 407] on button "Stop Recording" at bounding box center [794, 407] width 372 height 36
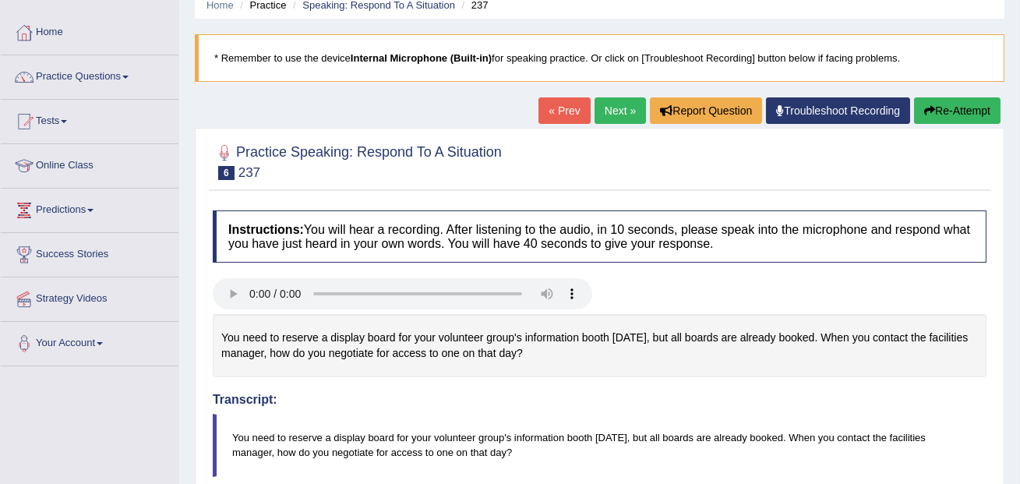
scroll to position [0, 0]
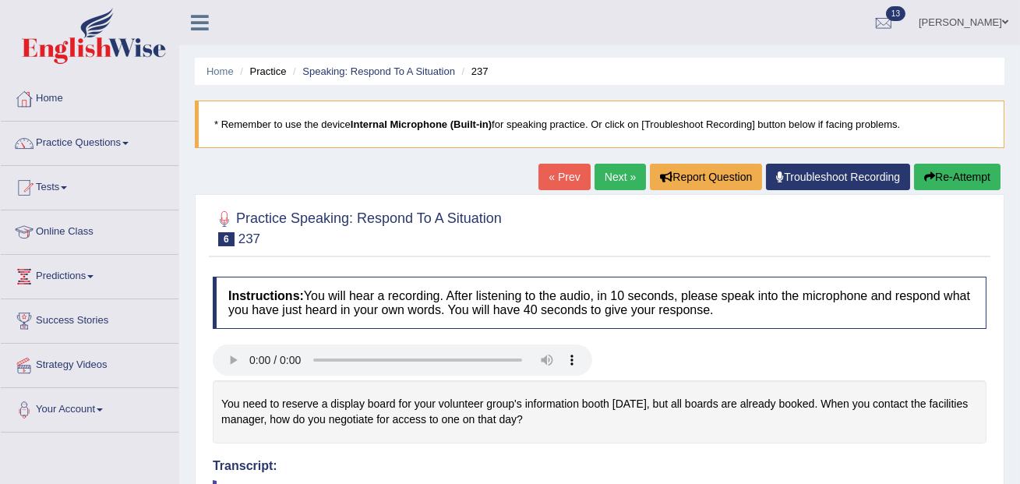
click at [605, 185] on link "Next »" at bounding box center [620, 177] width 51 height 27
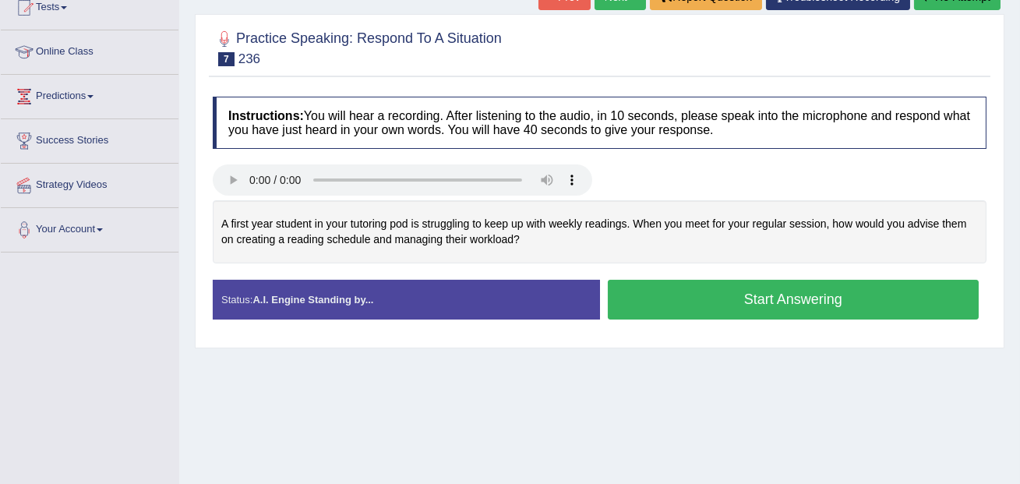
scroll to position [187, 0]
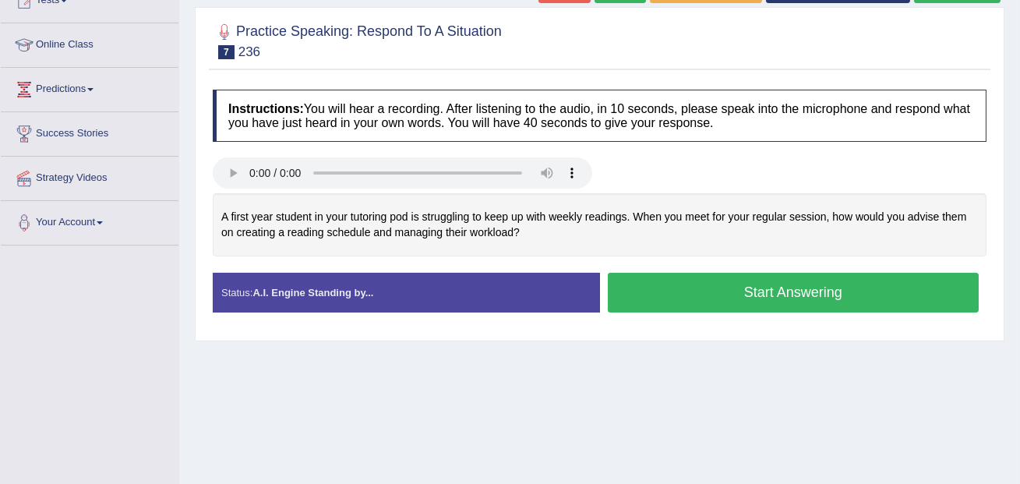
click at [627, 286] on button "Start Answering" at bounding box center [794, 293] width 372 height 40
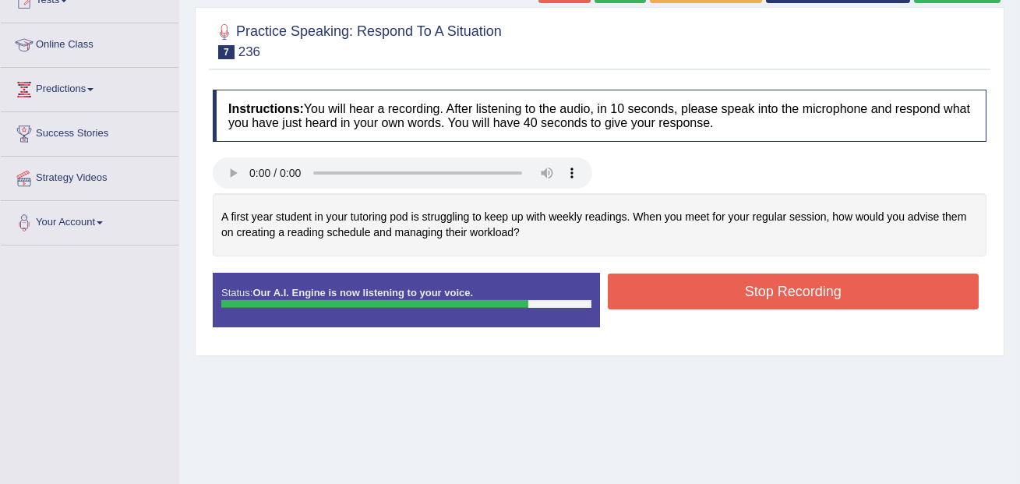
click at [627, 286] on button "Stop Recording" at bounding box center [794, 292] width 372 height 36
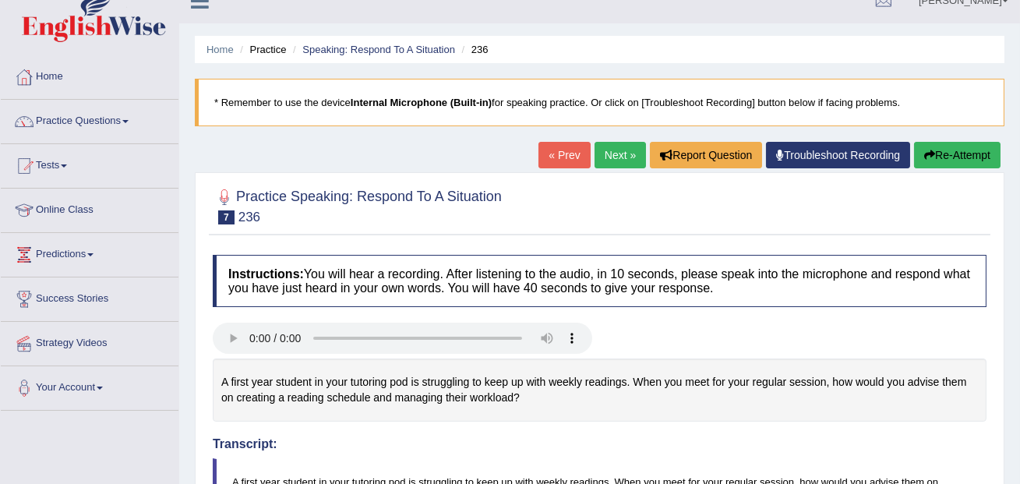
scroll to position [0, 0]
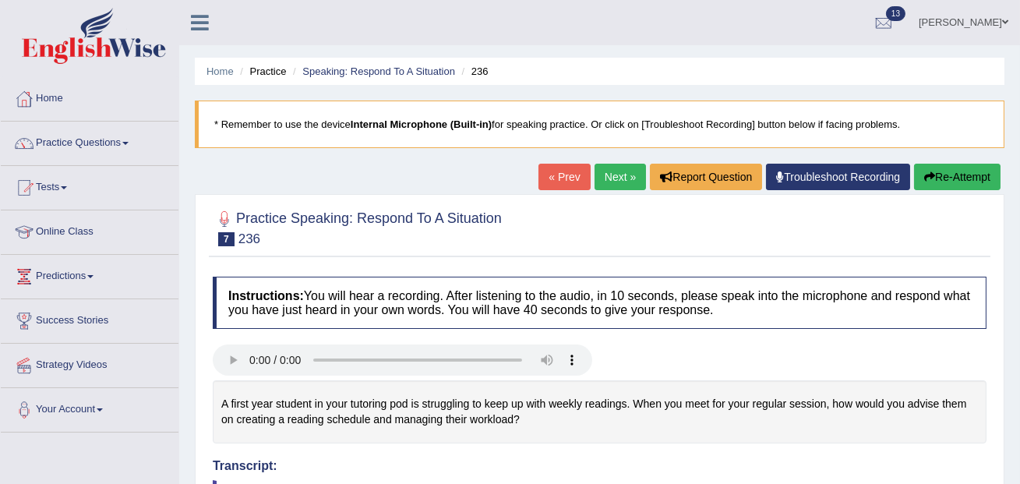
click at [616, 187] on link "Next »" at bounding box center [620, 177] width 51 height 27
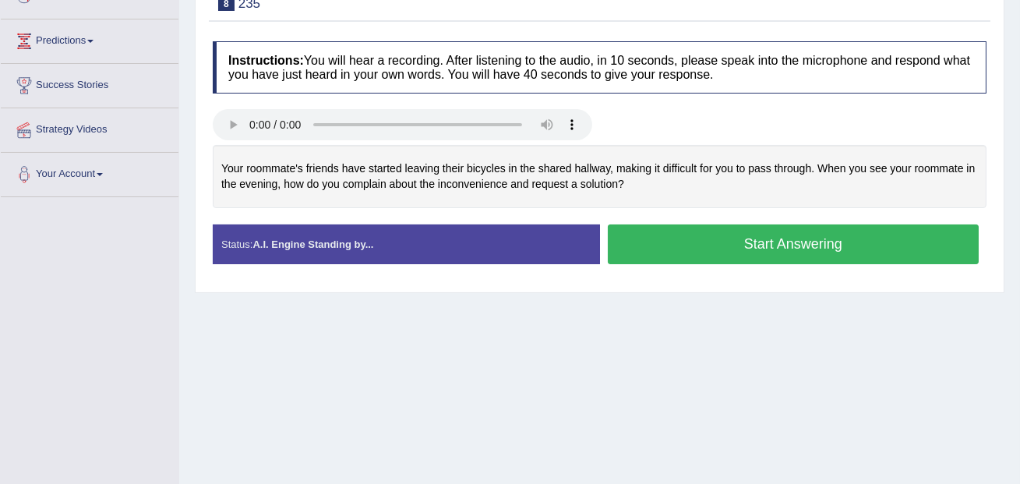
scroll to position [209, 0]
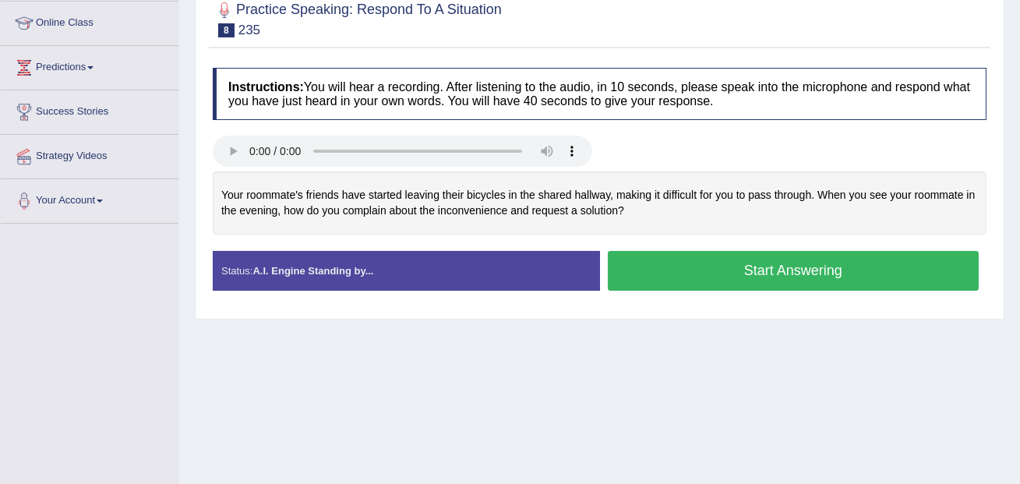
click at [770, 273] on button "Start Answering" at bounding box center [794, 271] width 372 height 40
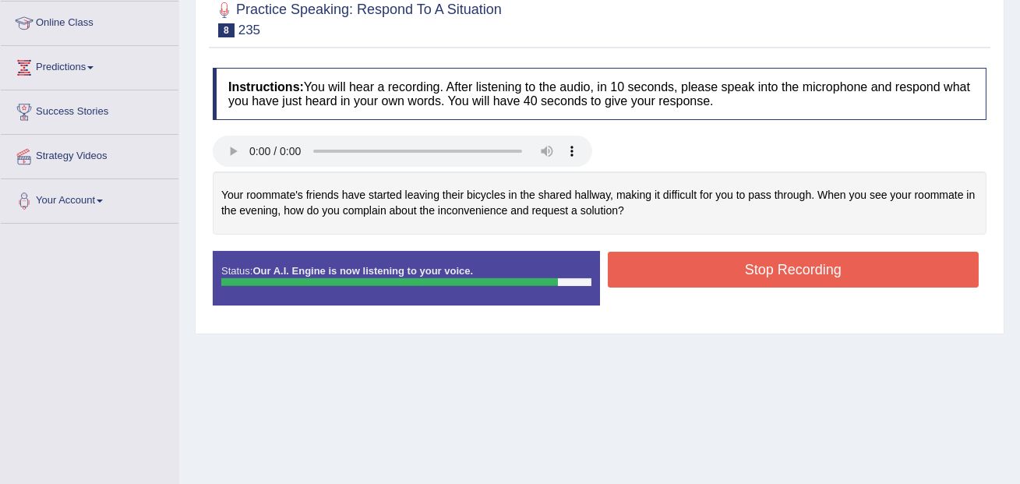
click at [770, 273] on button "Stop Recording" at bounding box center [794, 270] width 372 height 36
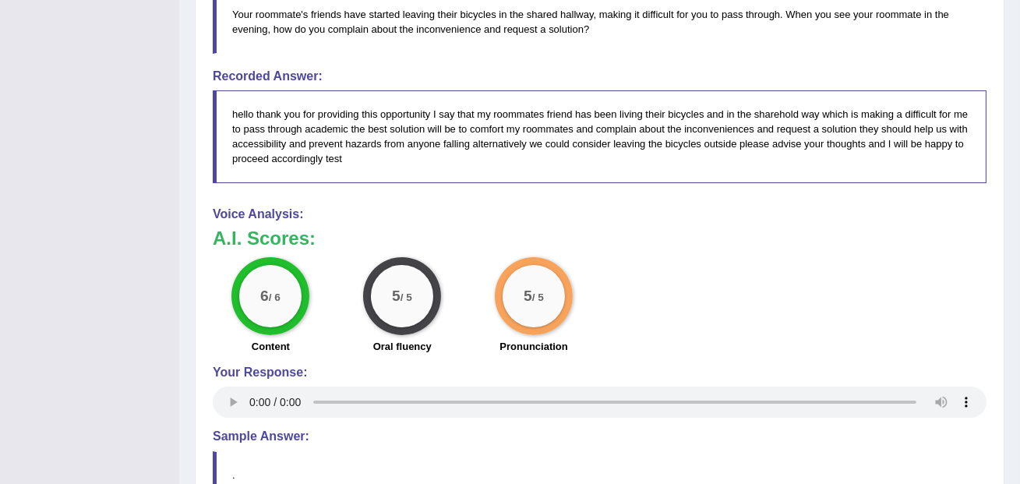
scroll to position [0, 0]
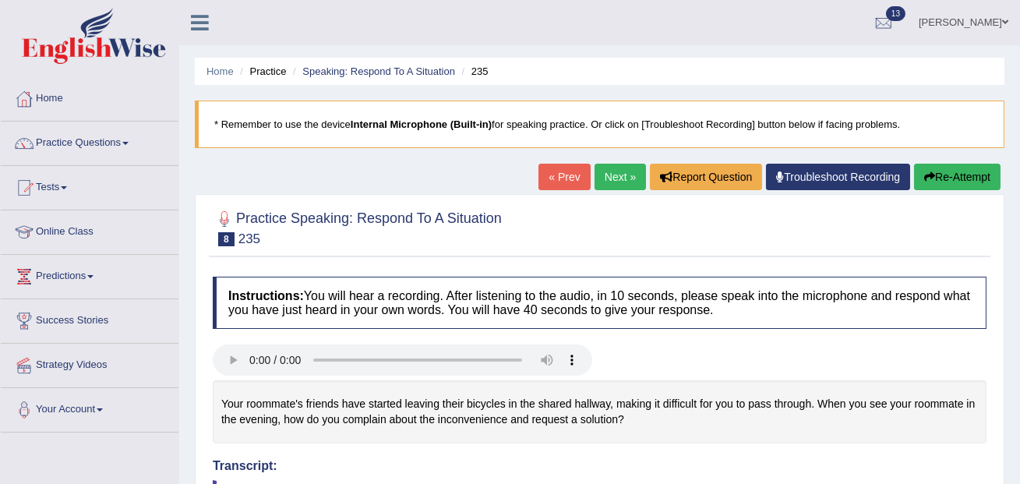
click at [598, 175] on link "Next »" at bounding box center [620, 177] width 51 height 27
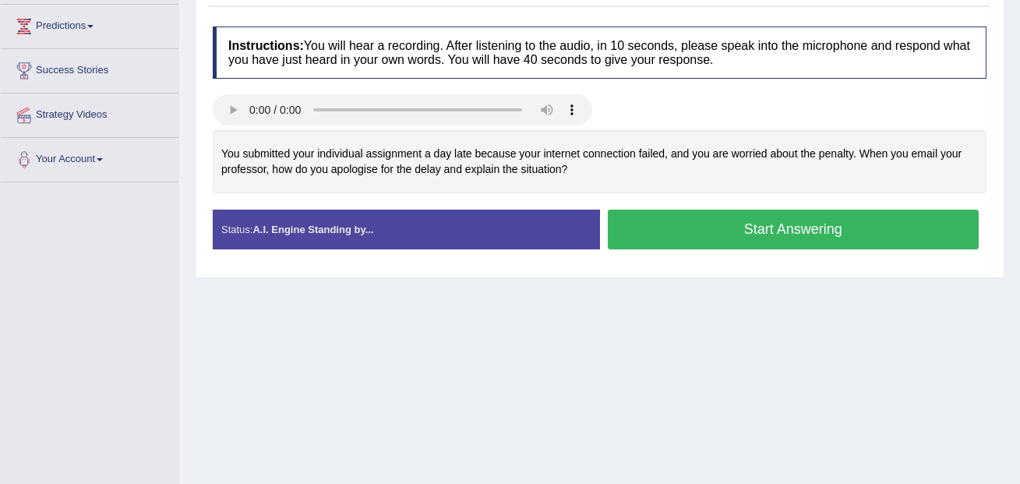
scroll to position [260, 0]
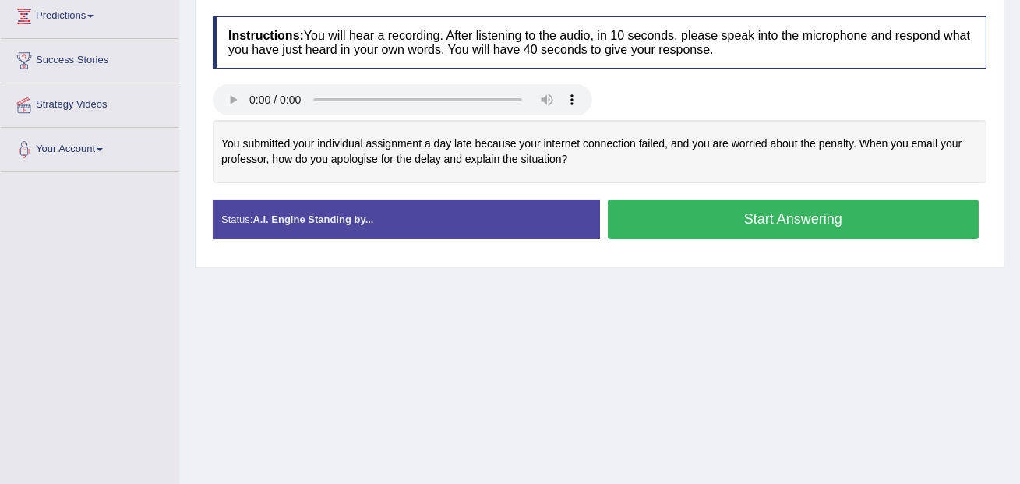
click at [702, 228] on button "Start Answering" at bounding box center [794, 220] width 372 height 40
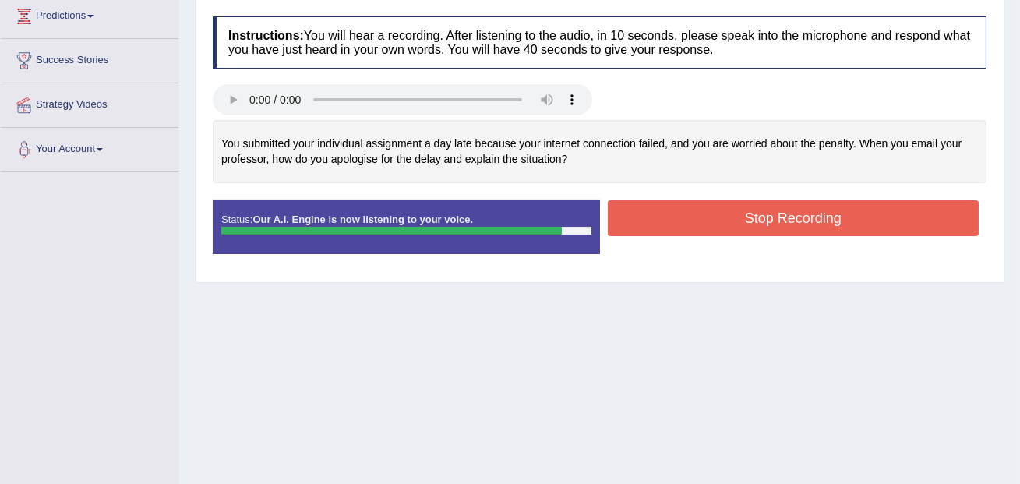
click at [702, 228] on button "Stop Recording" at bounding box center [794, 218] width 372 height 36
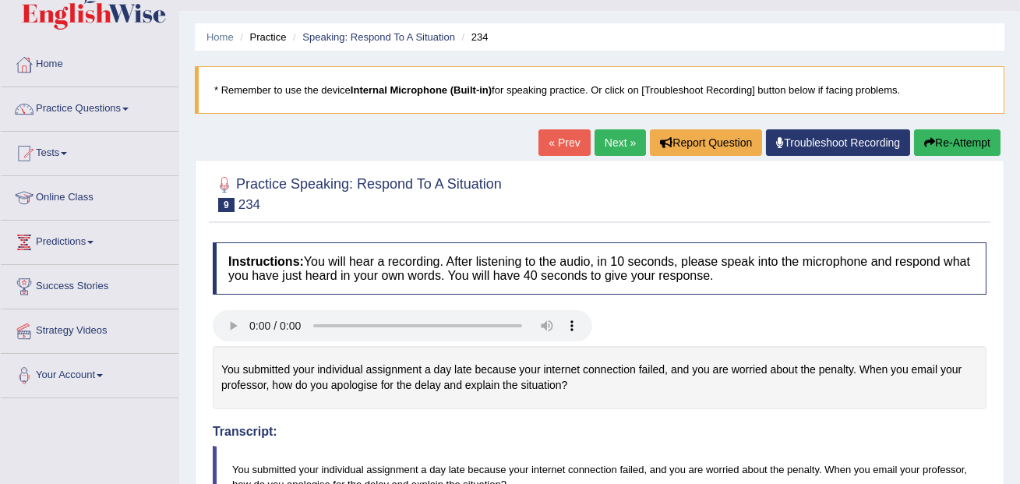
scroll to position [0, 0]
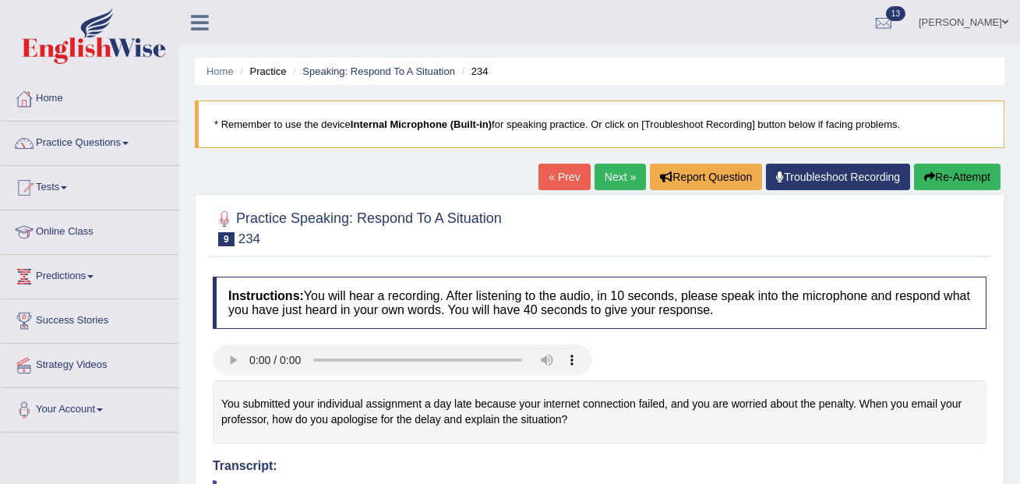
click at [616, 179] on link "Next »" at bounding box center [620, 177] width 51 height 27
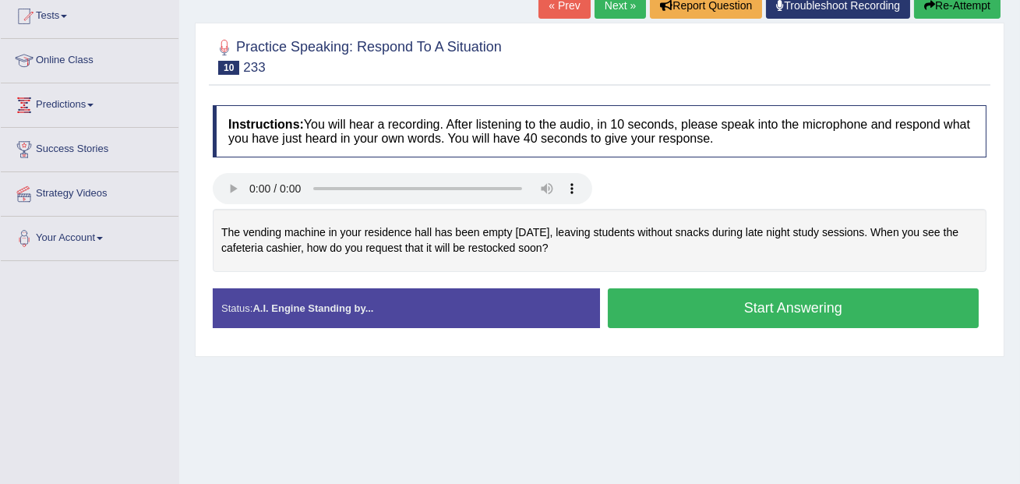
click at [680, 313] on button "Start Answering" at bounding box center [794, 308] width 372 height 40
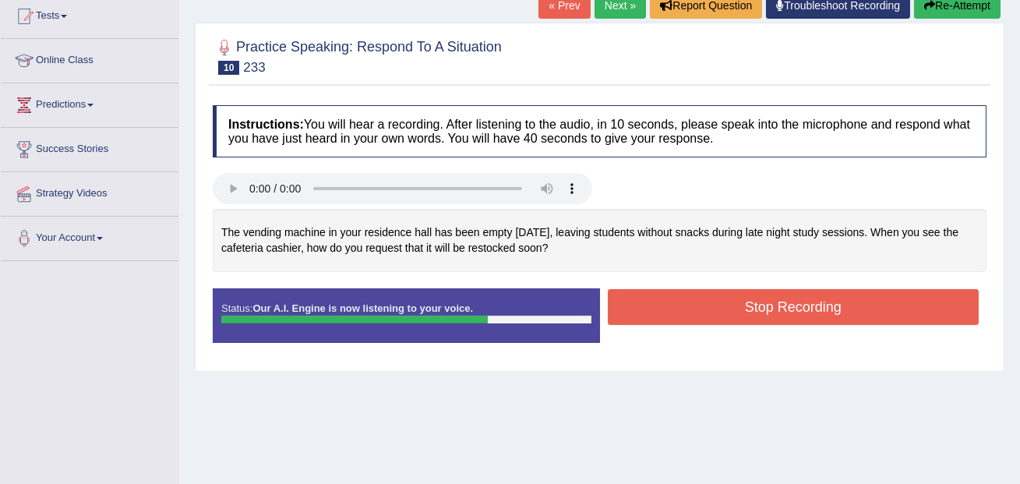
click at [680, 313] on button "Stop Recording" at bounding box center [794, 307] width 372 height 36
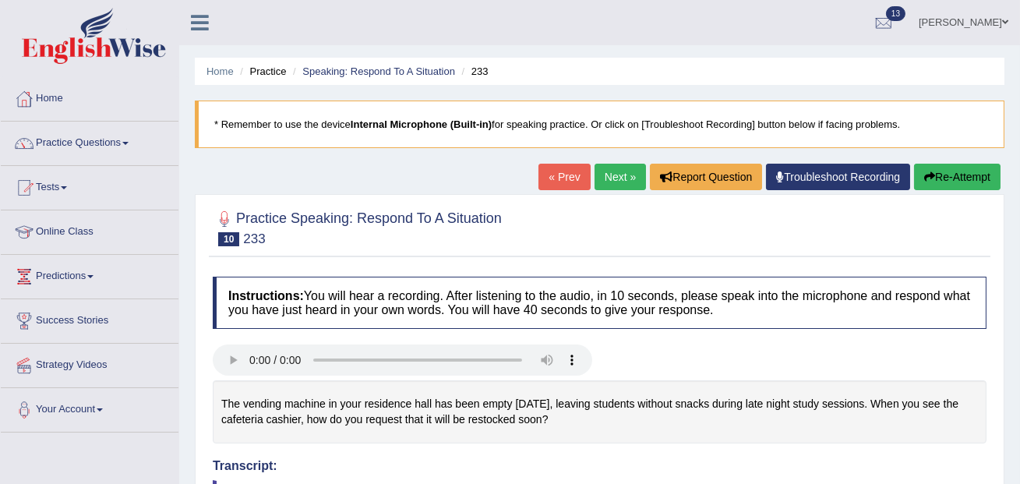
click at [613, 179] on link "Next »" at bounding box center [620, 177] width 51 height 27
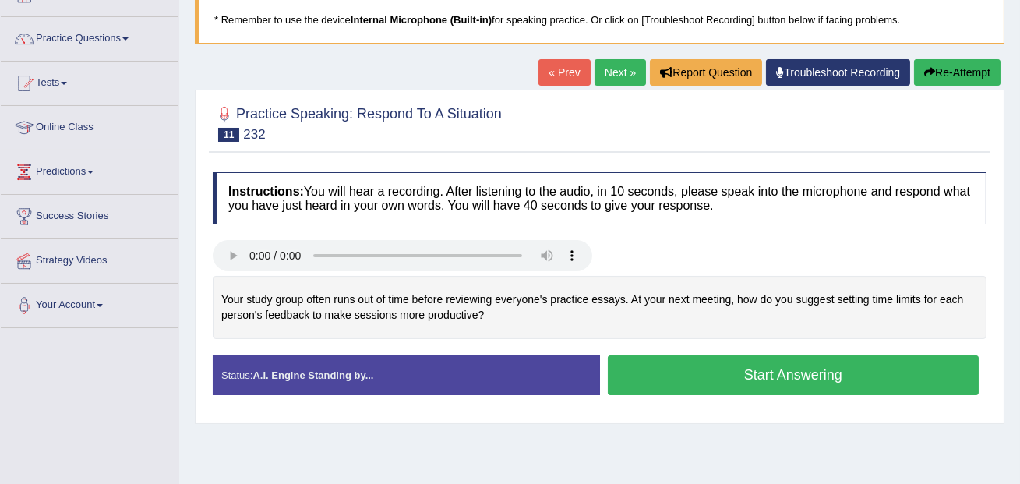
scroll to position [118, 0]
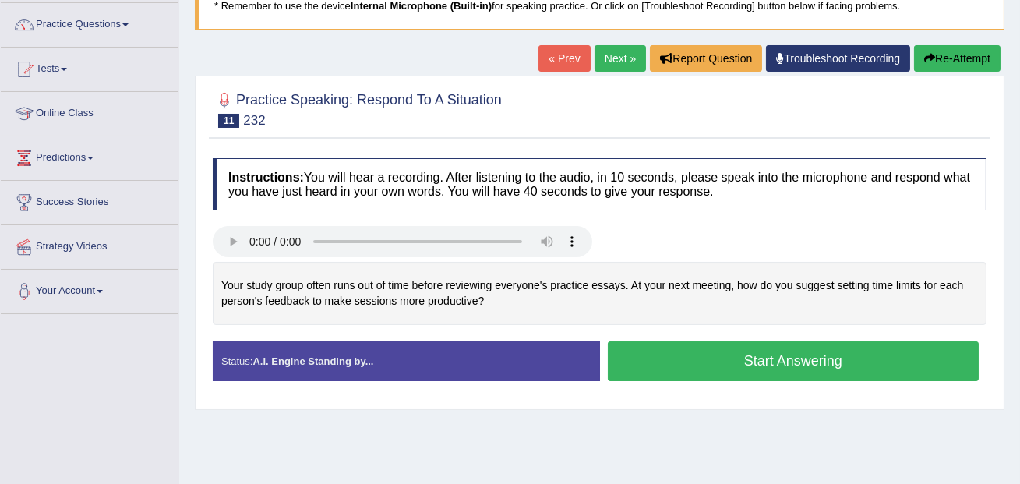
click at [741, 378] on button "Start Answering" at bounding box center [794, 361] width 372 height 40
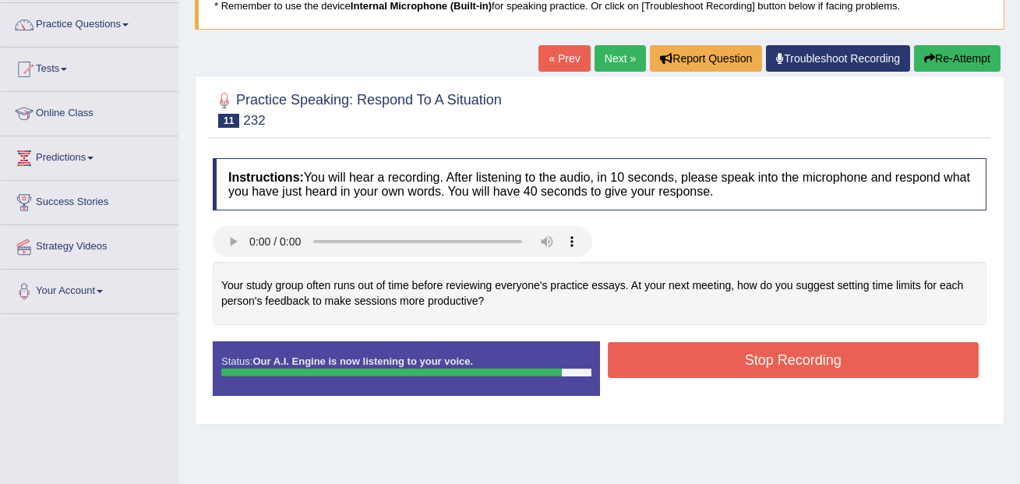
click at [740, 374] on button "Stop Recording" at bounding box center [794, 360] width 372 height 36
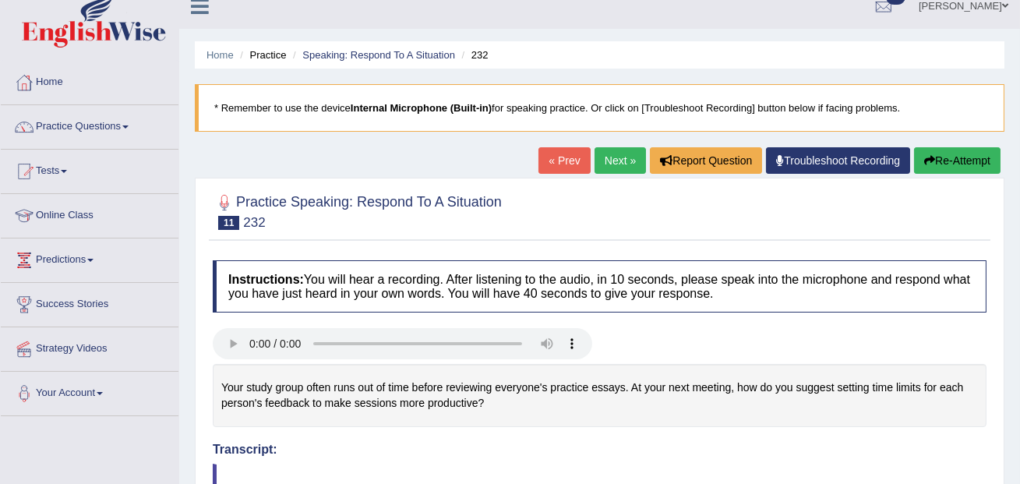
scroll to position [24, 0]
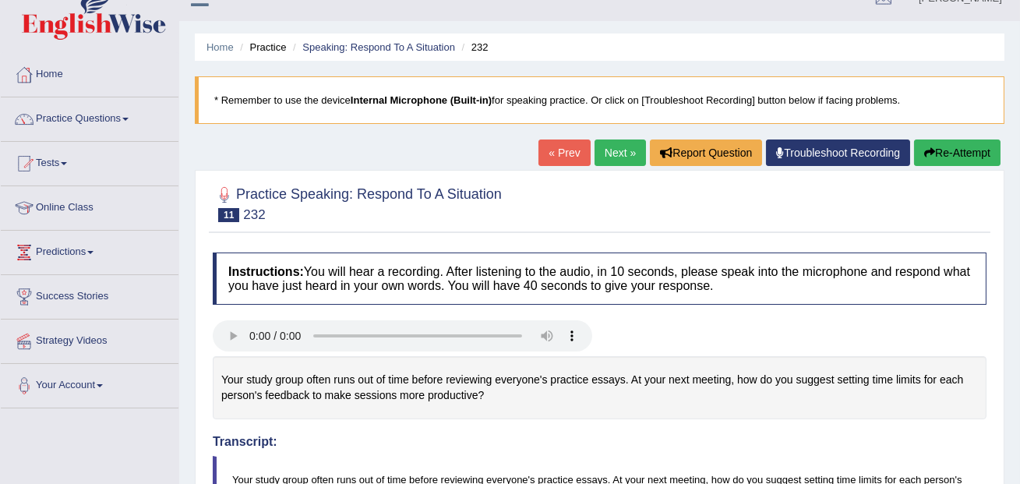
click at [615, 152] on link "Next »" at bounding box center [620, 153] width 51 height 27
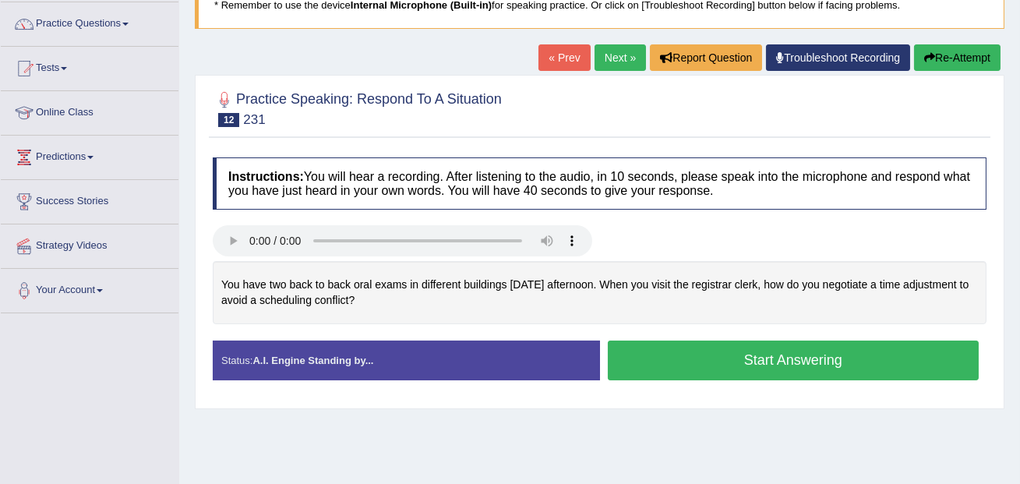
scroll to position [172, 0]
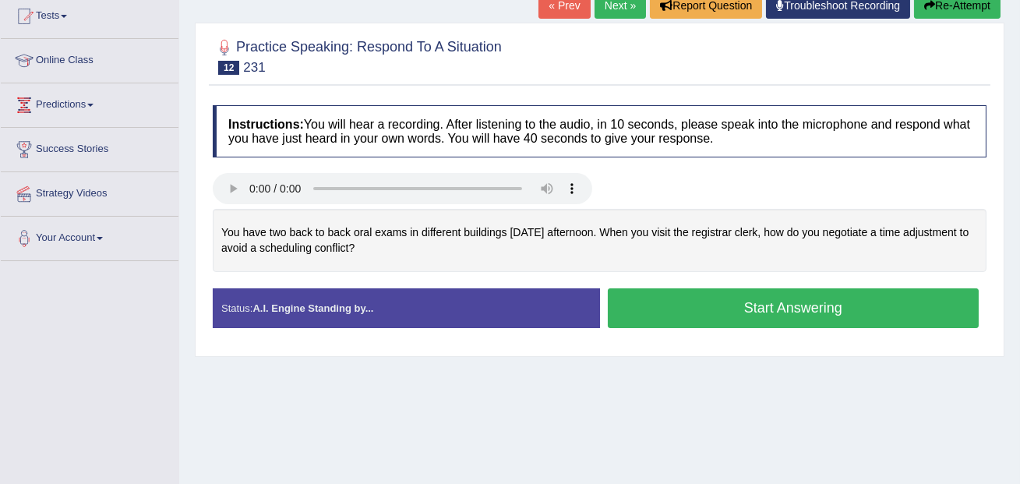
click at [720, 309] on button "Start Answering" at bounding box center [794, 308] width 372 height 40
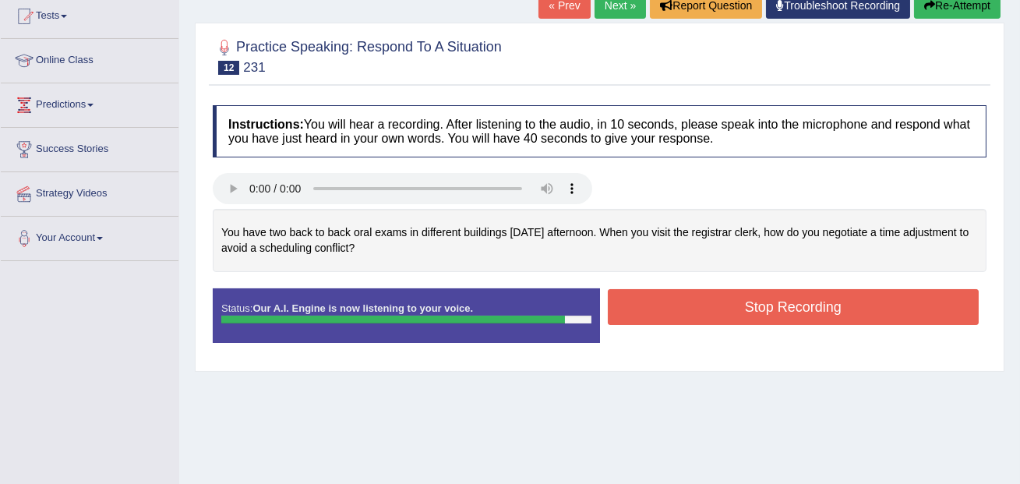
click at [720, 309] on button "Stop Recording" at bounding box center [794, 307] width 372 height 36
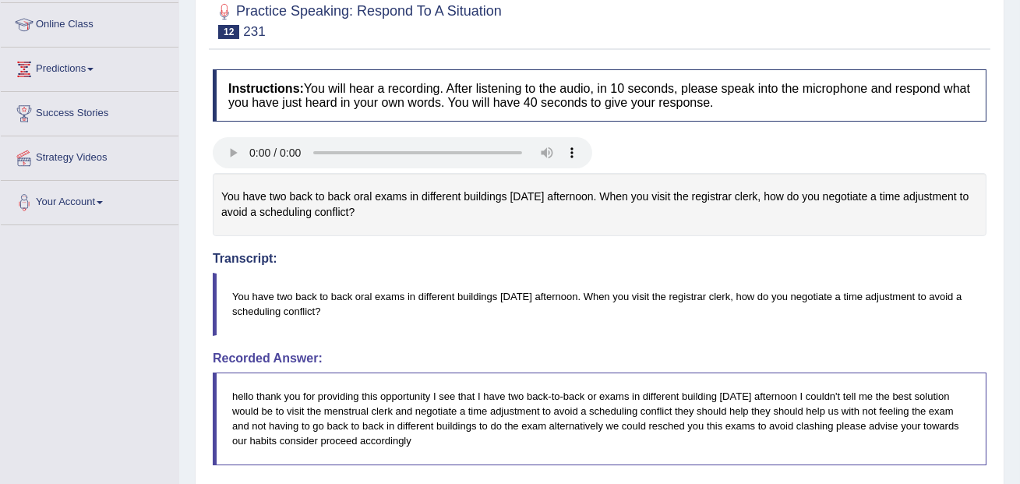
scroll to position [0, 0]
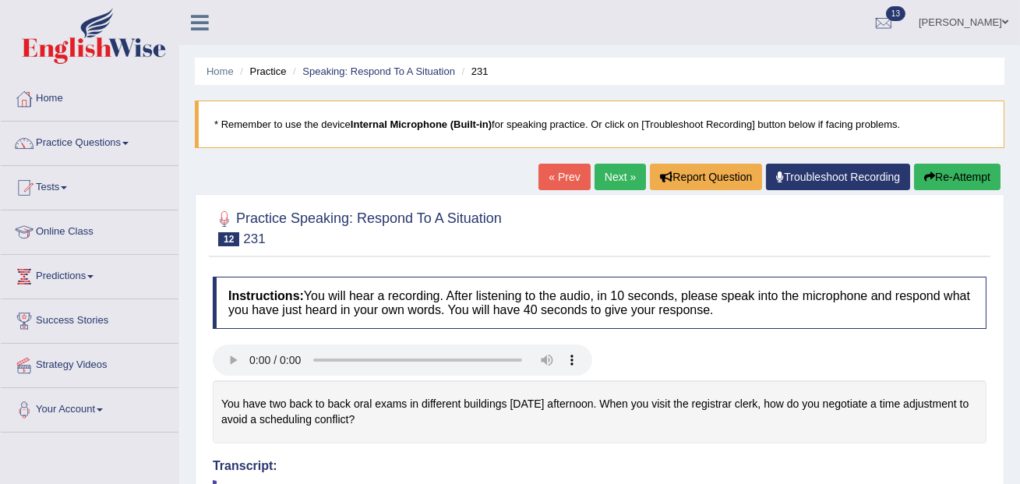
click at [614, 175] on link "Next »" at bounding box center [620, 177] width 51 height 27
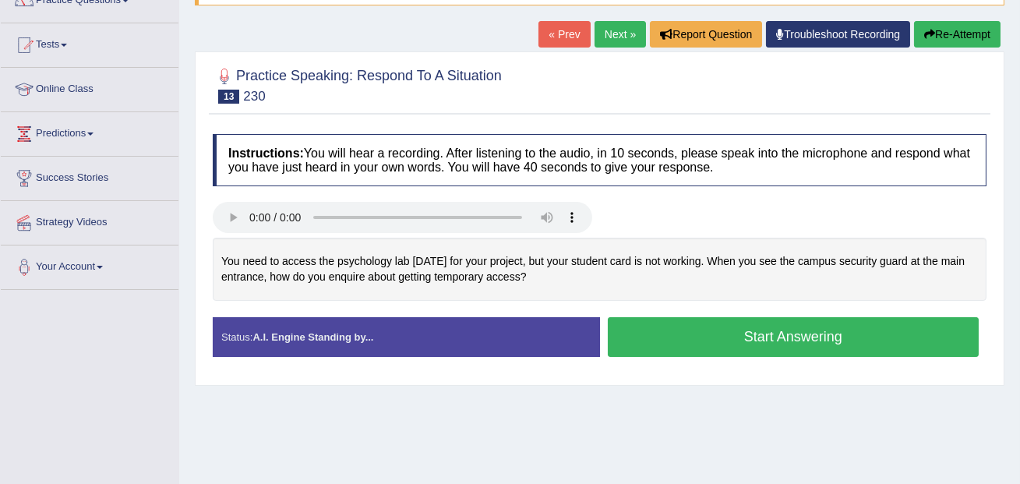
scroll to position [145, 0]
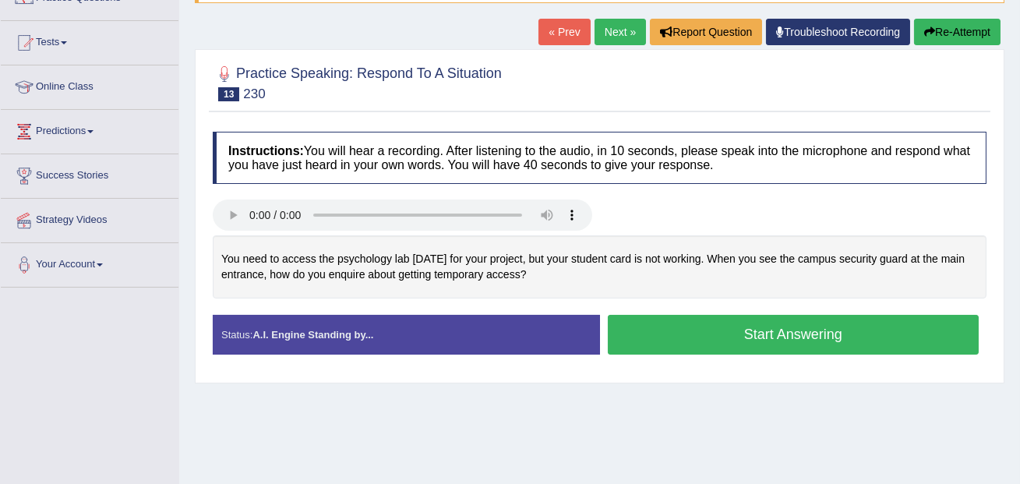
click at [663, 338] on button "Start Answering" at bounding box center [794, 335] width 372 height 40
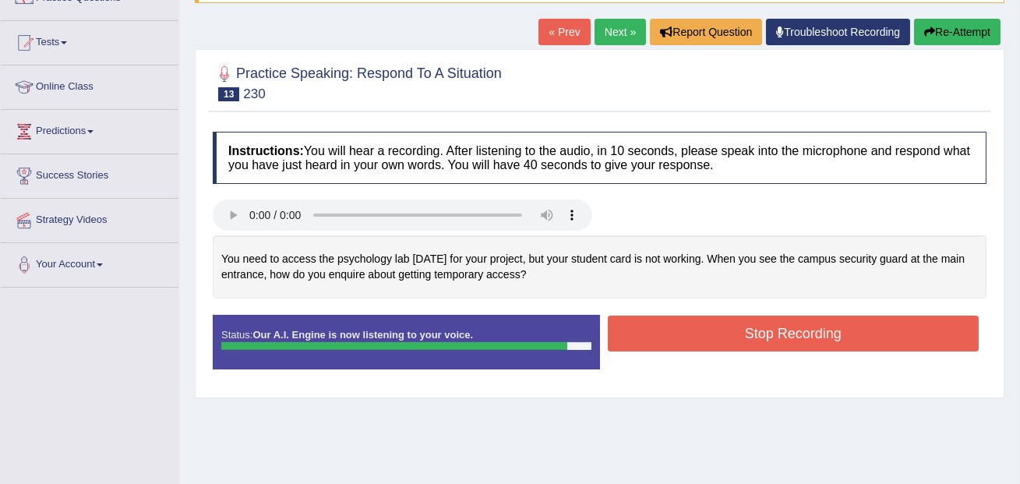
click at [663, 338] on button "Stop Recording" at bounding box center [794, 334] width 372 height 36
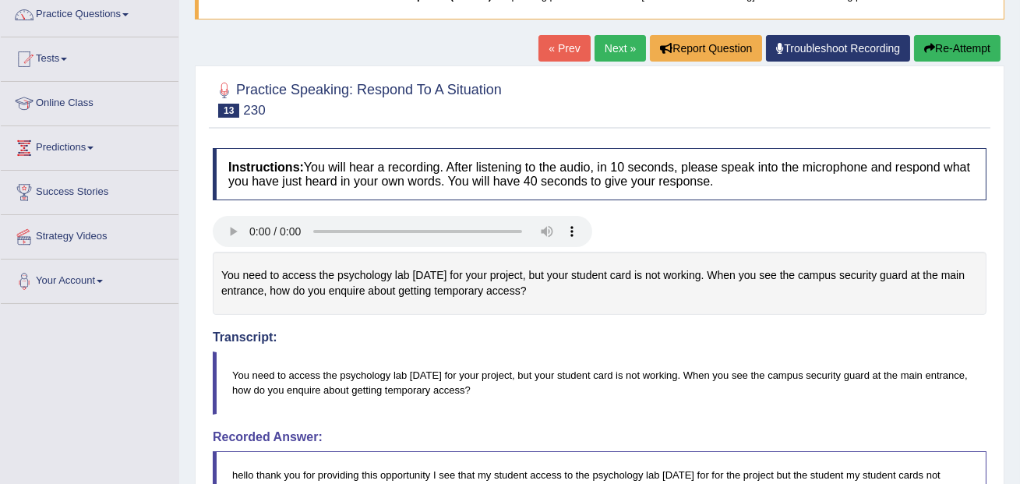
scroll to position [0, 0]
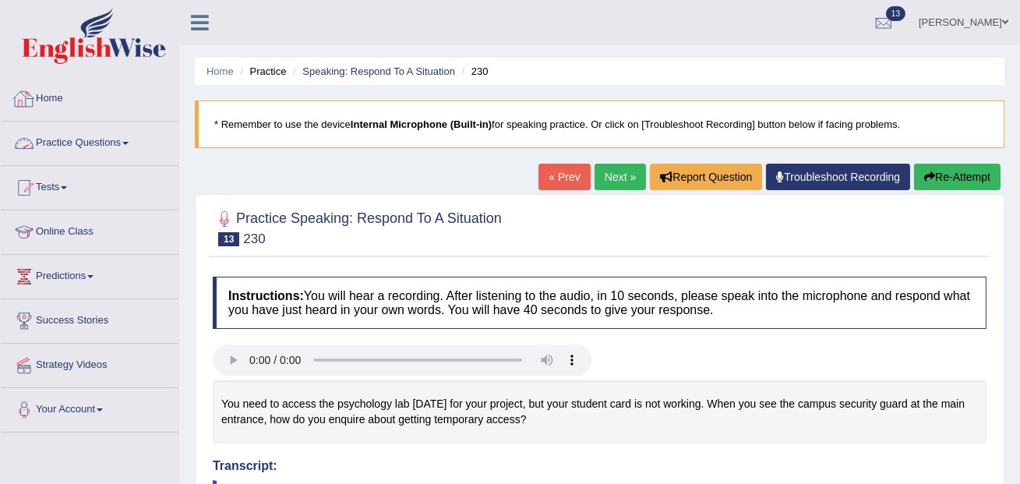
click at [97, 136] on link "Practice Questions" at bounding box center [90, 141] width 178 height 39
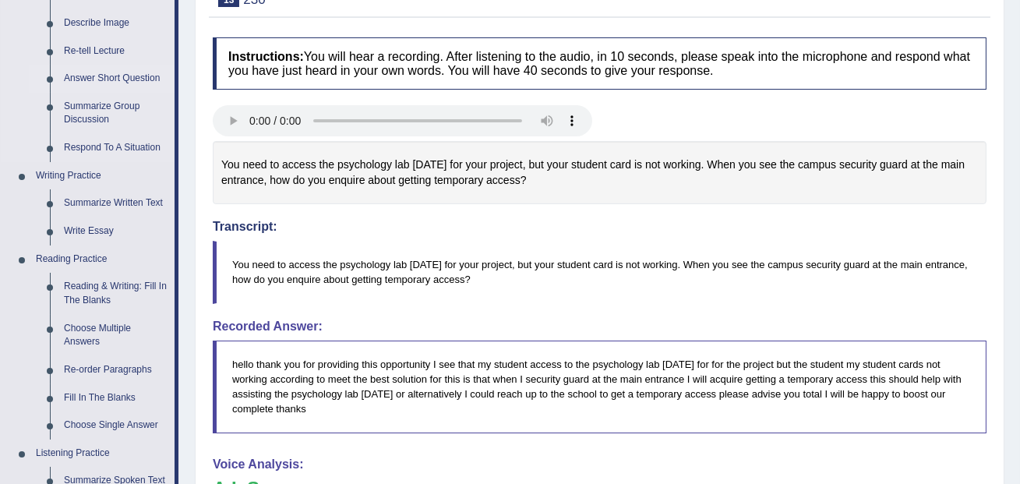
scroll to position [258, 0]
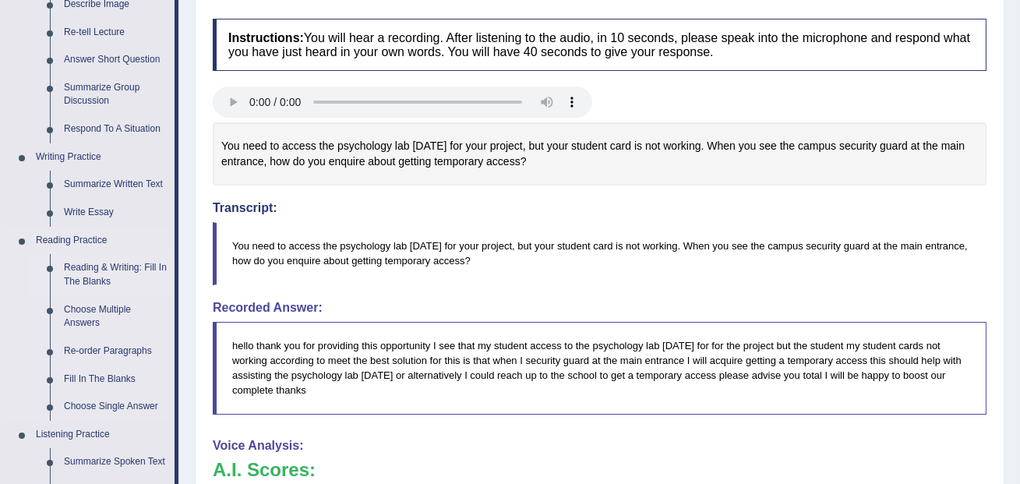
click at [100, 270] on link "Reading & Writing: Fill In The Blanks" at bounding box center [116, 274] width 118 height 41
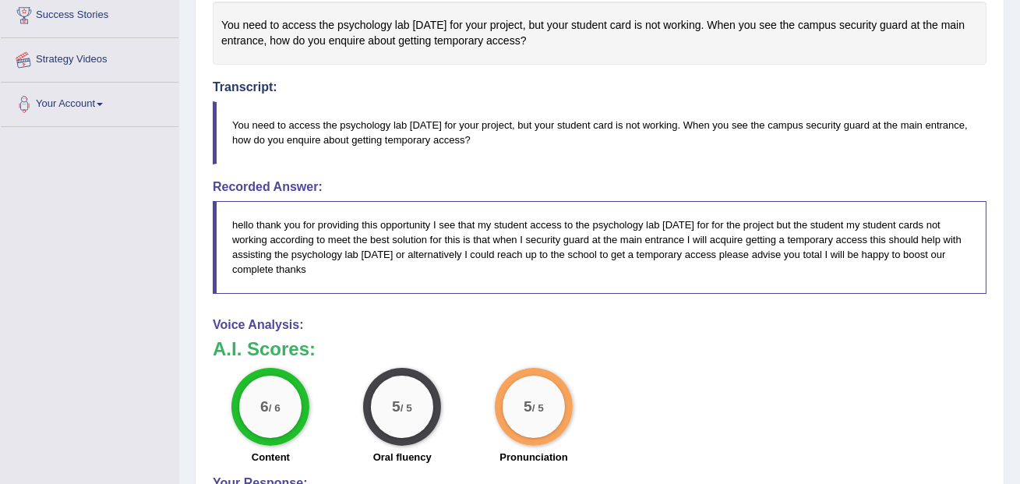
scroll to position [448, 0]
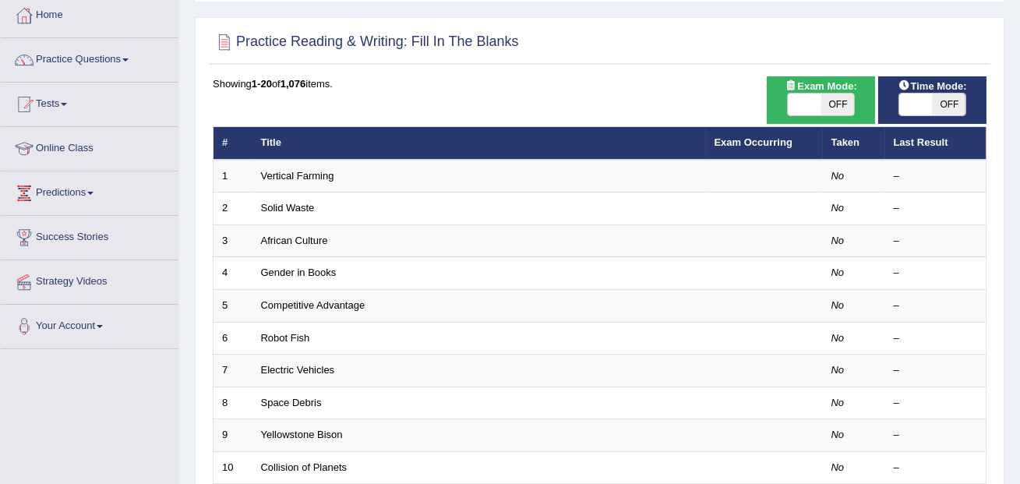
scroll to position [90, 0]
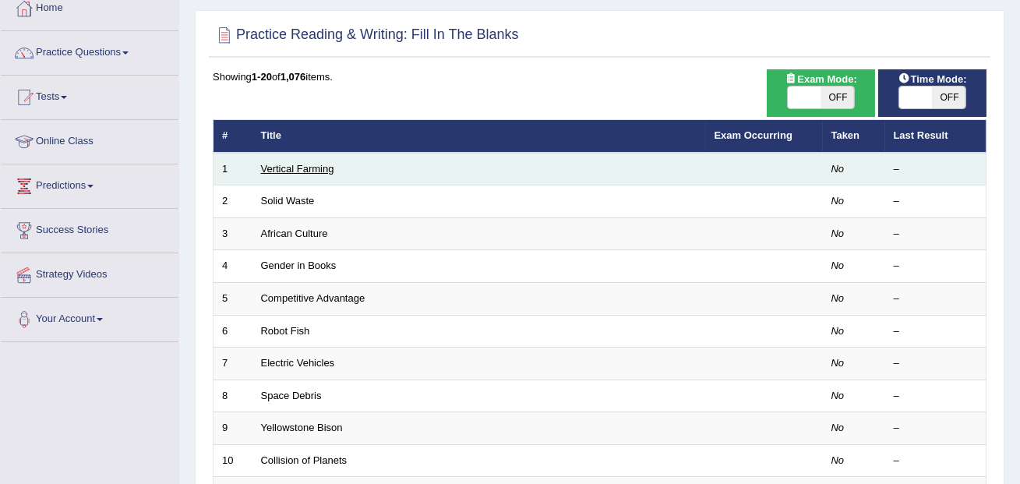
click at [276, 165] on link "Vertical Farming" at bounding box center [297, 169] width 73 height 12
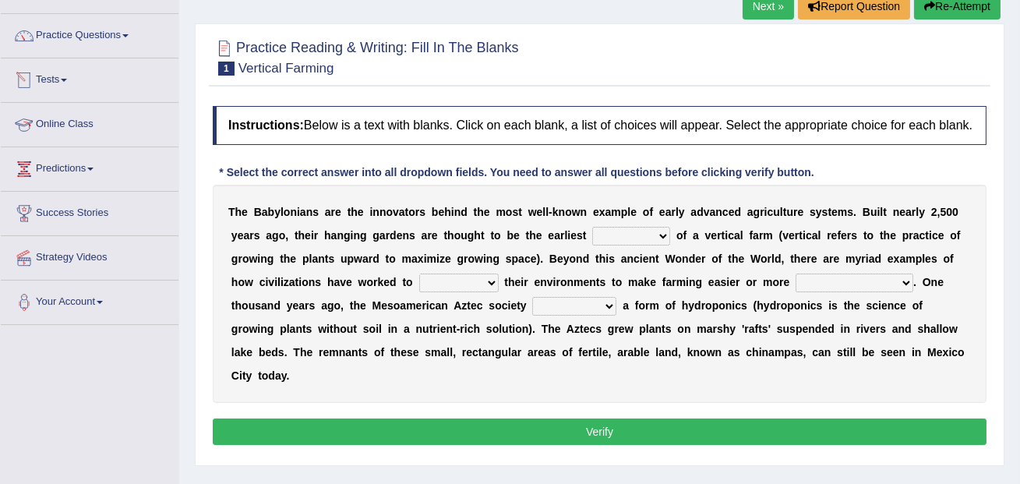
scroll to position [113, 0]
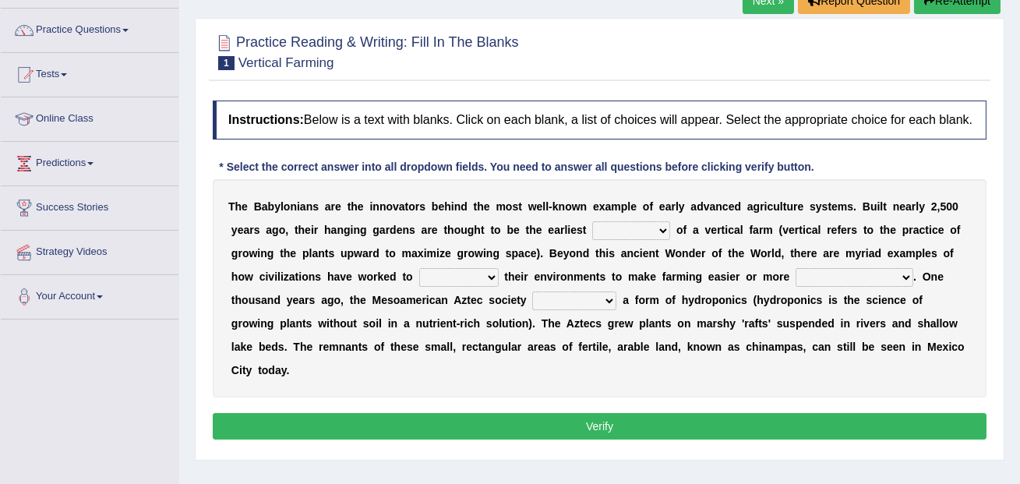
click at [618, 240] on select "prototype failure discredit protocol" at bounding box center [631, 230] width 78 height 19
select select "prototype"
click at [605, 240] on select "prototype failure discredit protocol" at bounding box center [631, 230] width 78 height 19
click at [435, 287] on select "manipulate escape respect disarrange" at bounding box center [459, 277] width 80 height 19
select select "respect"
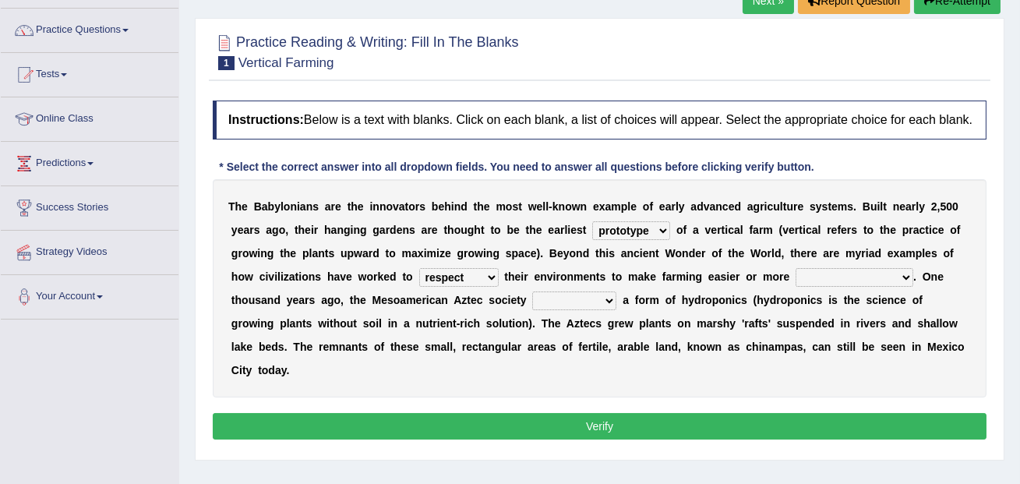
click at [483, 287] on select "manipulate escape respect disarrange" at bounding box center [459, 277] width 80 height 19
click at [802, 287] on select "productive constructive connective counterproductive" at bounding box center [855, 277] width 118 height 19
select select "counterproductive"
click at [477, 287] on select "manipulate escape respect disarrange" at bounding box center [459, 277] width 80 height 19
select select "escape"
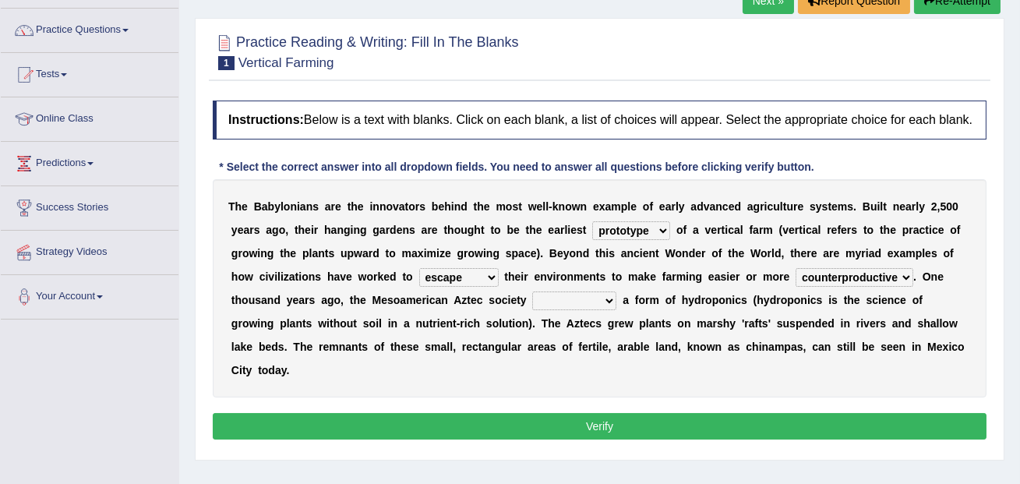
click at [574, 310] on select "domineered volunteered pioneered engineered" at bounding box center [574, 301] width 84 height 19
click at [546, 310] on select "domineered volunteered pioneered engineered" at bounding box center [574, 301] width 84 height 19
select select "pioneered"
click at [556, 433] on button "Verify" at bounding box center [600, 426] width 774 height 27
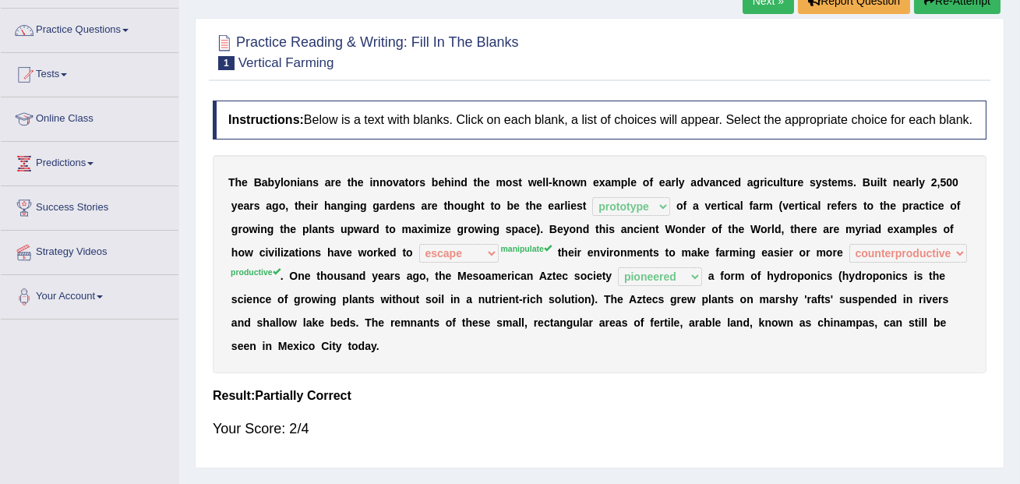
scroll to position [0, 0]
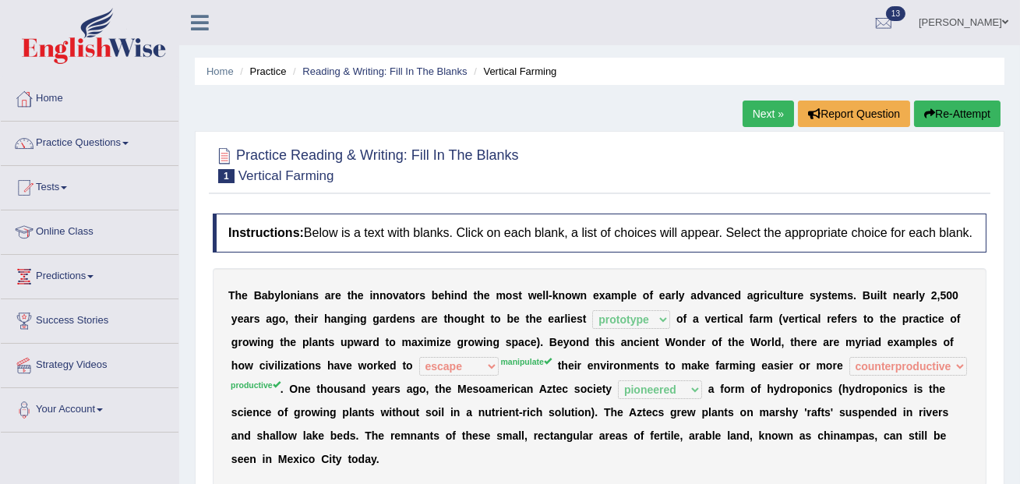
click at [748, 105] on link "Next »" at bounding box center [768, 114] width 51 height 27
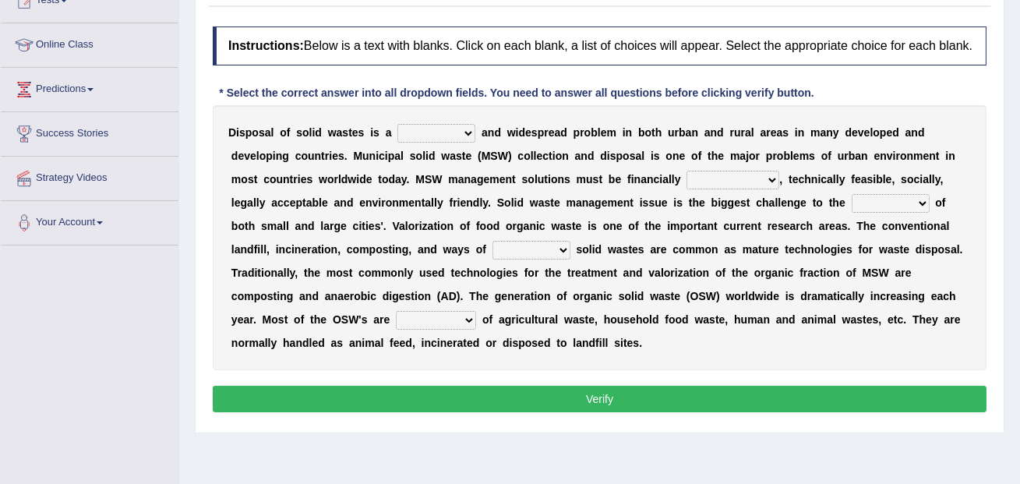
scroll to position [200, 0]
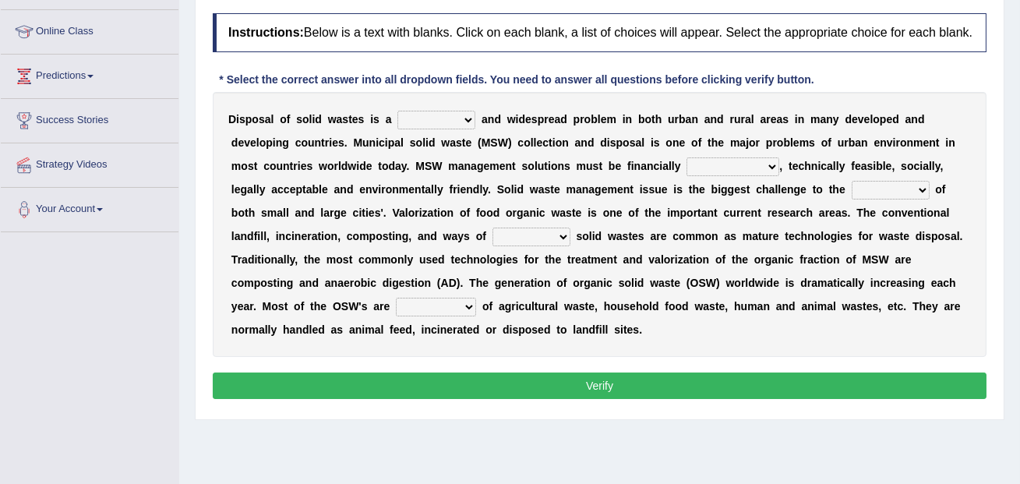
click at [444, 129] on select "slanting stinging stalling shafting" at bounding box center [437, 120] width 78 height 19
select select "stalling"
click at [437, 129] on select "slanting stinging stalling shafting" at bounding box center [437, 120] width 78 height 19
click at [749, 176] on select "unattainable sustainable objectionable treasonable" at bounding box center [733, 166] width 93 height 19
select select "sustainable"
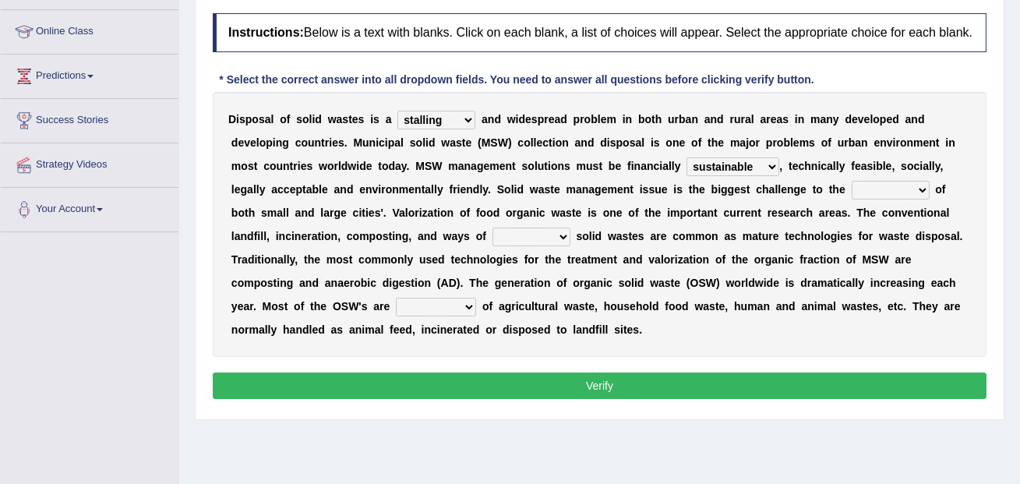
click at [871, 200] on select "plants culture authorities history" at bounding box center [891, 190] width 78 height 19
click at [867, 200] on select "plants culture authorities history" at bounding box center [891, 190] width 78 height 19
click at [896, 200] on select "plants culture authorities history" at bounding box center [891, 190] width 78 height 19
click at [898, 200] on select "plants culture authorities history" at bounding box center [891, 190] width 78 height 19
click at [857, 200] on select "plants culture authorities history" at bounding box center [891, 190] width 78 height 19
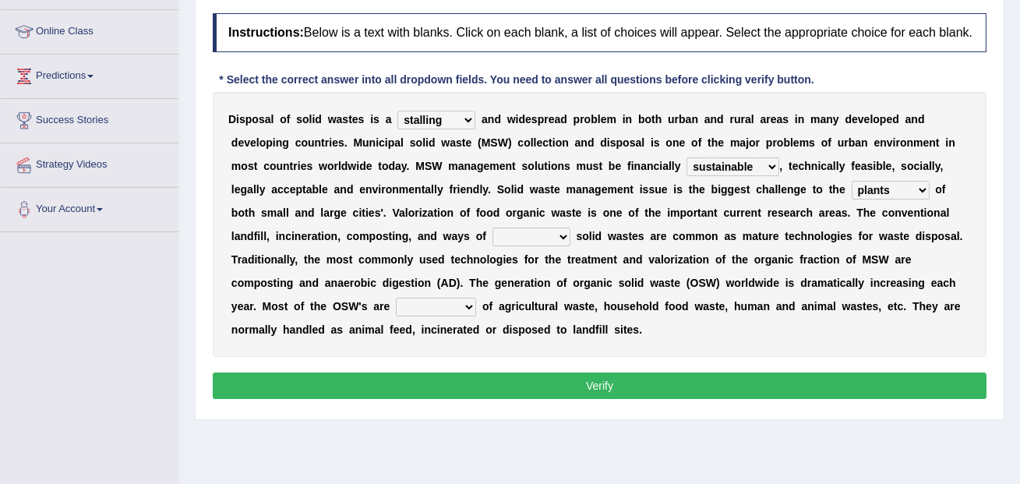
click at [500, 246] on select "reserving preserving deserving handling" at bounding box center [532, 237] width 78 height 19
click at [893, 200] on select "plants culture authorities history" at bounding box center [891, 190] width 78 height 19
select select "history"
click at [537, 246] on select "reserving preserving deserving handling" at bounding box center [532, 237] width 78 height 19
select select "handling"
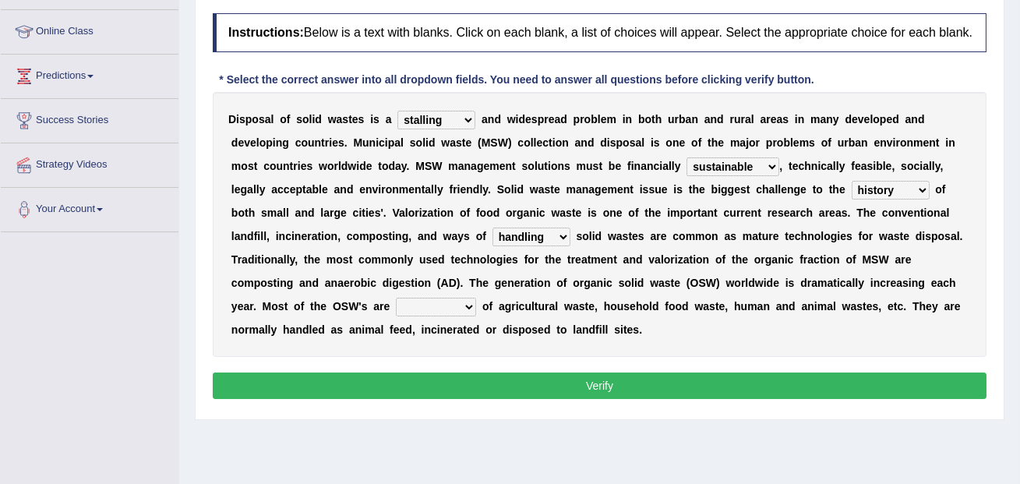
click at [438, 317] on select "composed disposed composing disposing" at bounding box center [436, 307] width 80 height 19
select select "composed"
click at [500, 412] on div "Instructions: Below is a text with blanks. Click on each blank, a list of choic…" at bounding box center [600, 208] width 782 height 406
click at [497, 389] on button "Verify" at bounding box center [600, 386] width 774 height 27
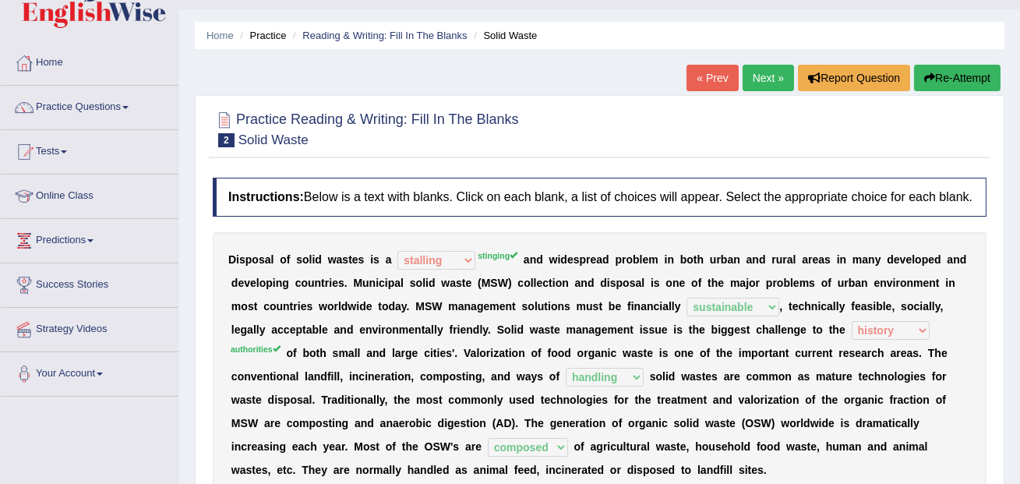
scroll to position [0, 0]
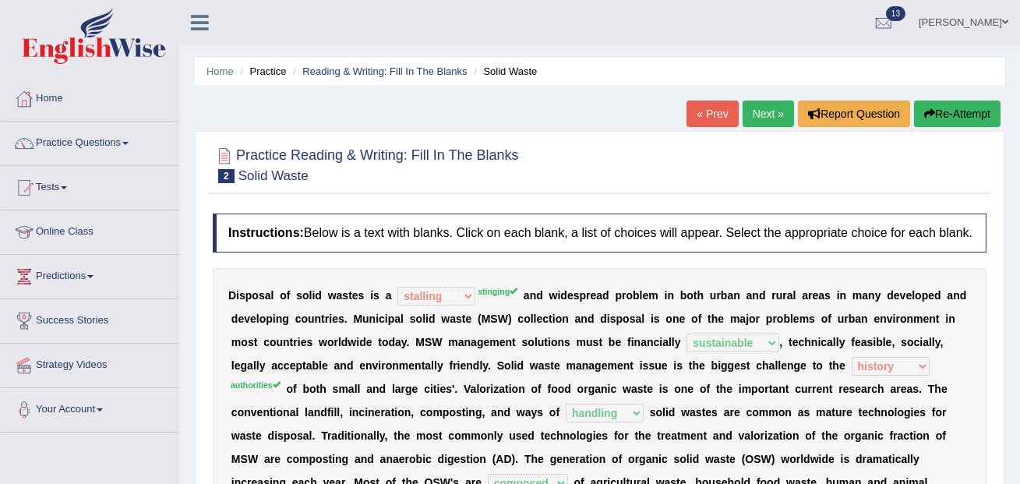
click at [756, 125] on link "Next »" at bounding box center [768, 114] width 51 height 27
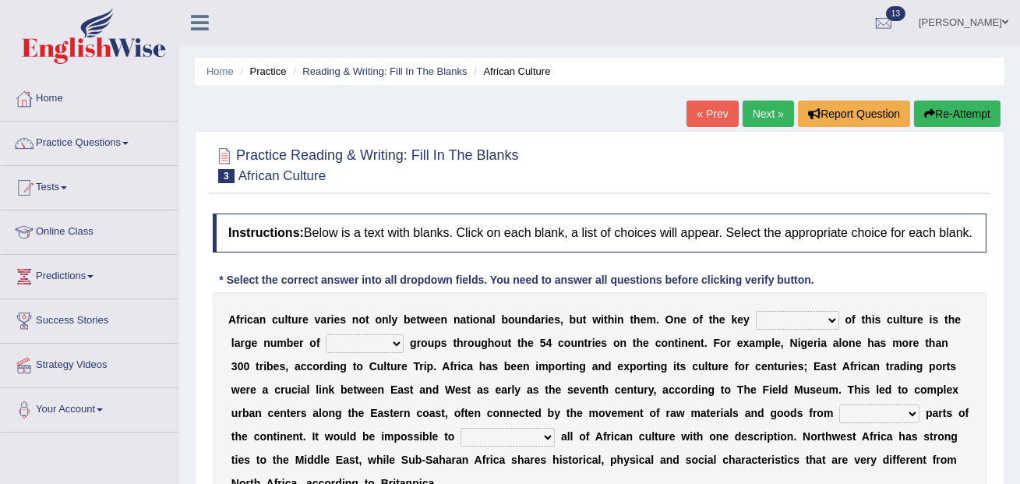
click at [819, 330] on select "conjectures features issues doubts" at bounding box center [797, 320] width 83 height 19
select select "features"
click at [368, 353] on select "ethic ethnic eugenic epic" at bounding box center [365, 343] width 78 height 19
select select "ethnic"
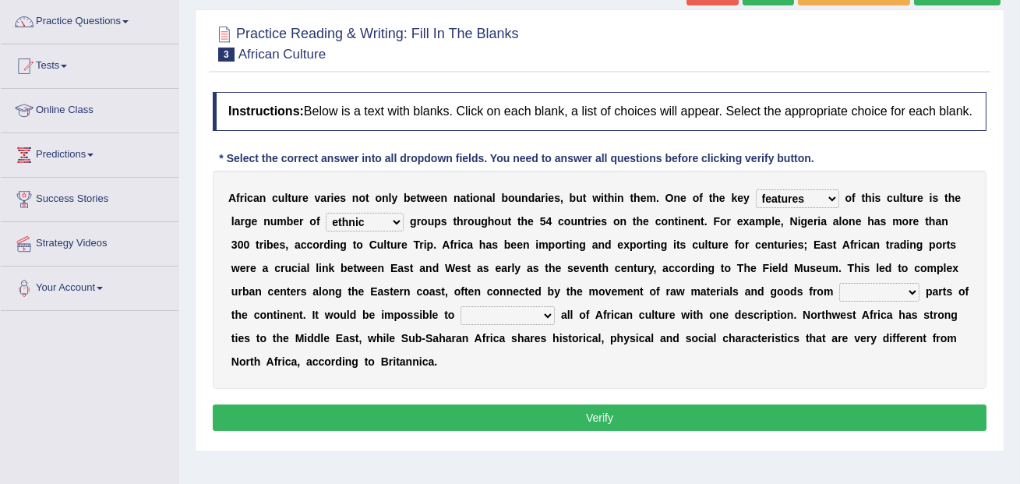
scroll to position [123, 0]
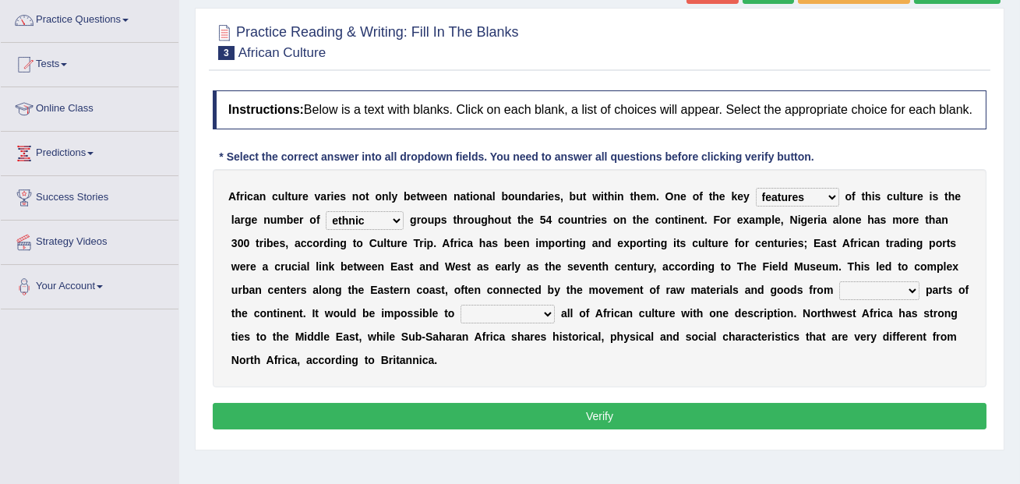
click at [840, 300] on select "forelocked interlocked unlocked landlocked" at bounding box center [880, 290] width 80 height 19
select select "interlocked"
click at [491, 324] on select "characterize conceptualize symbolize synthesize" at bounding box center [508, 314] width 94 height 19
select select "characterize"
click at [483, 427] on button "Verify" at bounding box center [600, 416] width 774 height 27
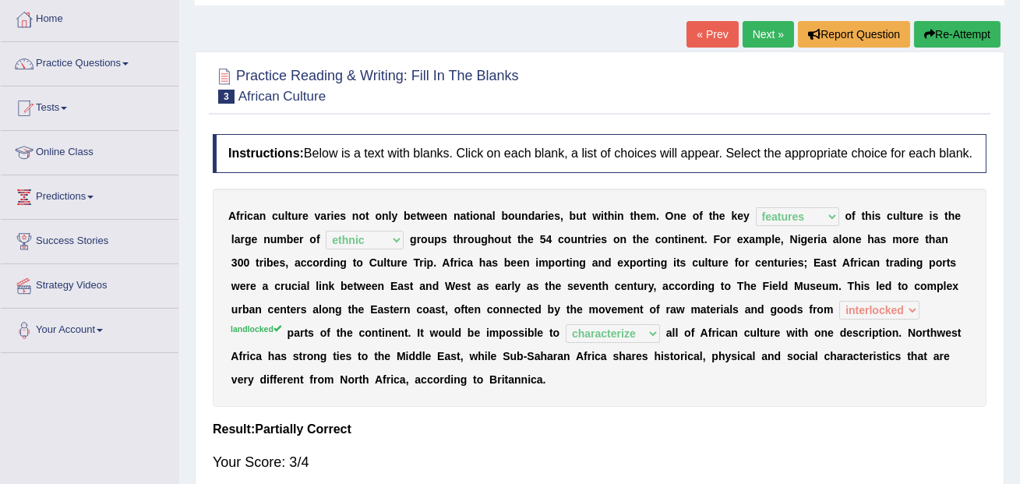
scroll to position [41, 0]
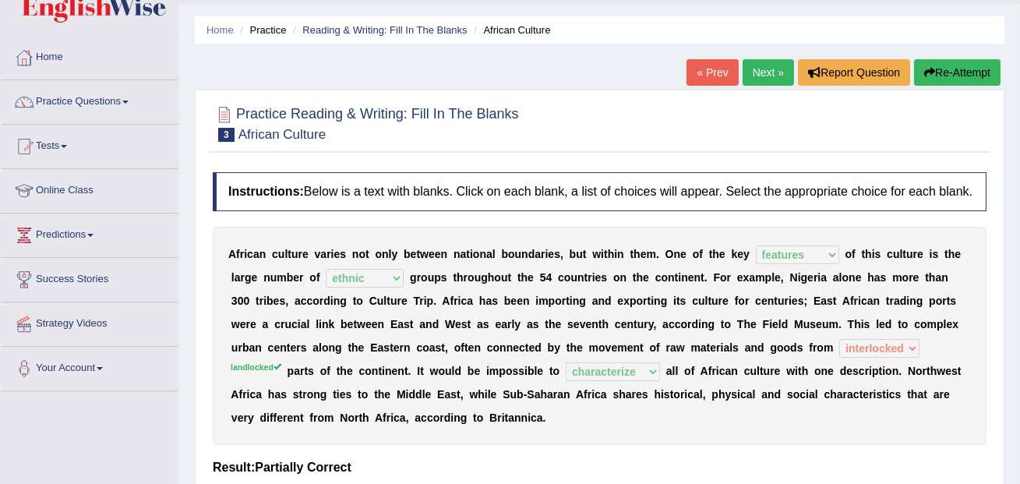
click at [756, 80] on link "Next »" at bounding box center [768, 72] width 51 height 27
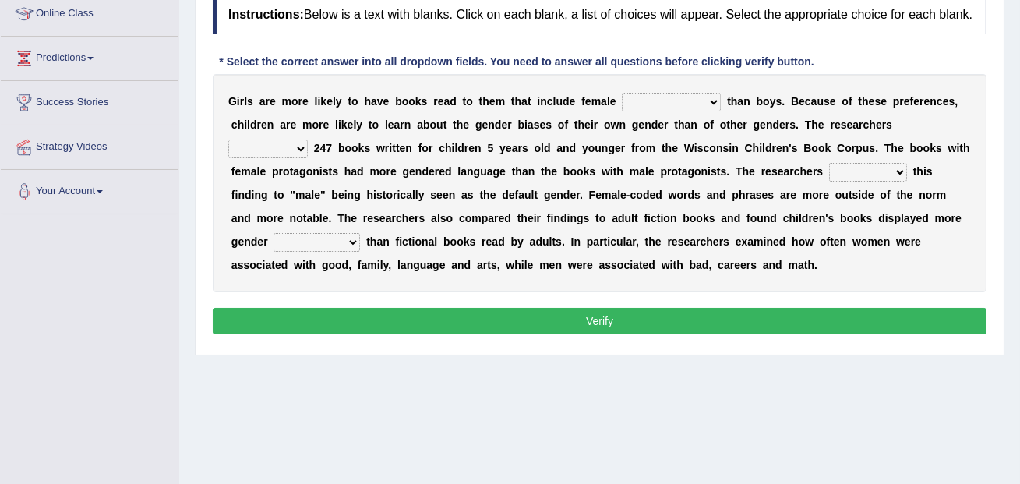
scroll to position [210, 0]
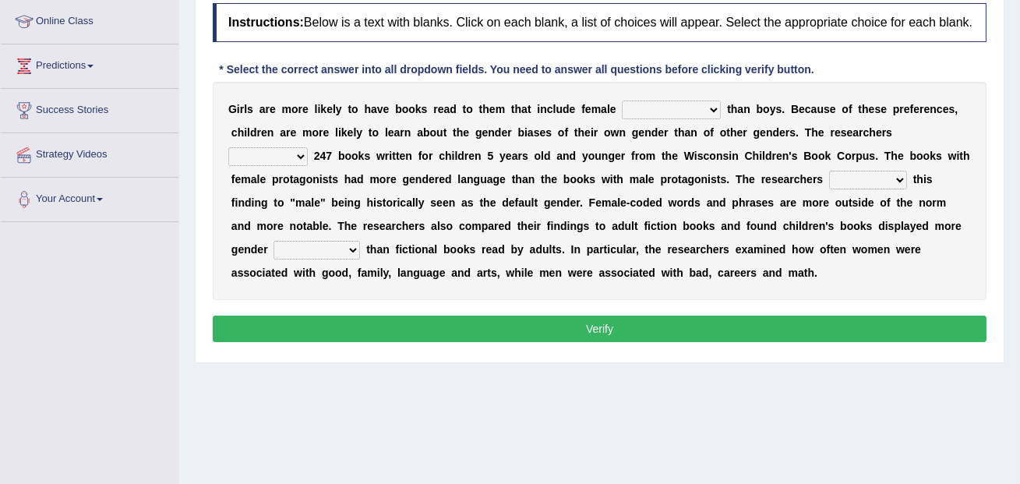
click at [624, 119] on select "protagonists cosmogonists agonists expressionists" at bounding box center [671, 110] width 99 height 19
click at [662, 119] on select "protagonists cosmogonists agonists expressionists" at bounding box center [671, 110] width 99 height 19
select select "protagonists"
click at [645, 119] on select "protagonists cosmogonists agonists expressionists" at bounding box center [671, 110] width 99 height 19
click at [262, 166] on select "hydrolyzed paralyzed catalyzed analyzed" at bounding box center [268, 156] width 80 height 19
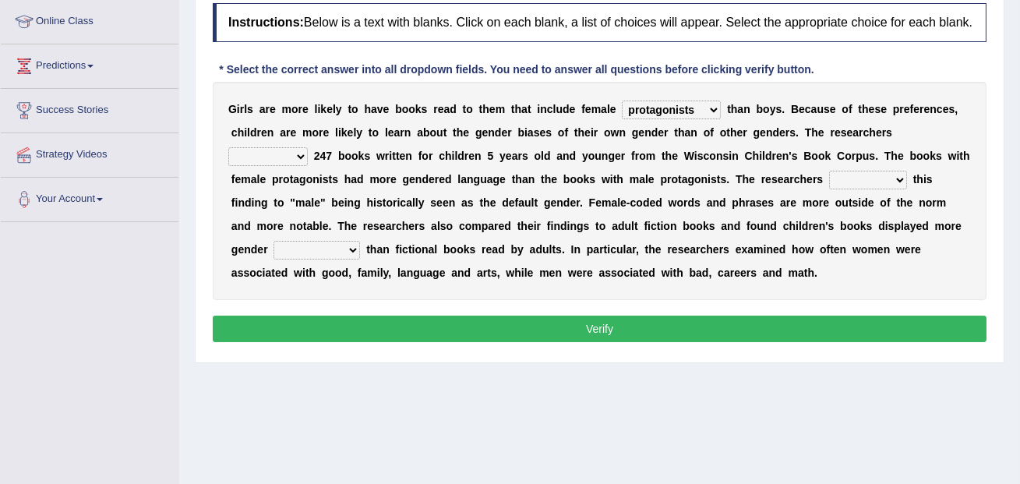
select select "analyzed"
click at [868, 189] on select "contribute tribute distribute attribute" at bounding box center [868, 180] width 78 height 19
select select "contribute"
click at [317, 260] on select "stereotypes teletypes prototypes electrotypes" at bounding box center [317, 250] width 87 height 19
select select "stereotypes"
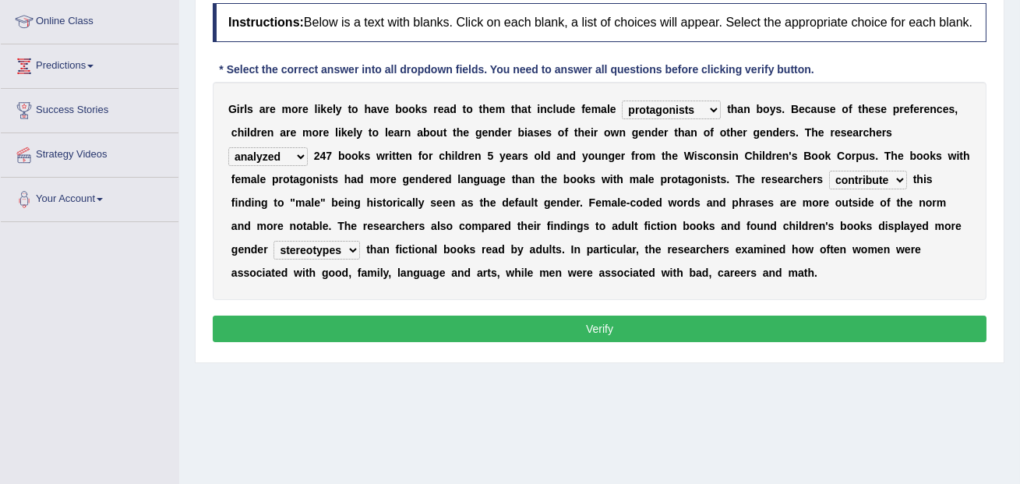
click at [882, 189] on select "contribute tribute distribute attribute" at bounding box center [868, 180] width 78 height 19
click at [747, 341] on button "Verify" at bounding box center [600, 329] width 774 height 27
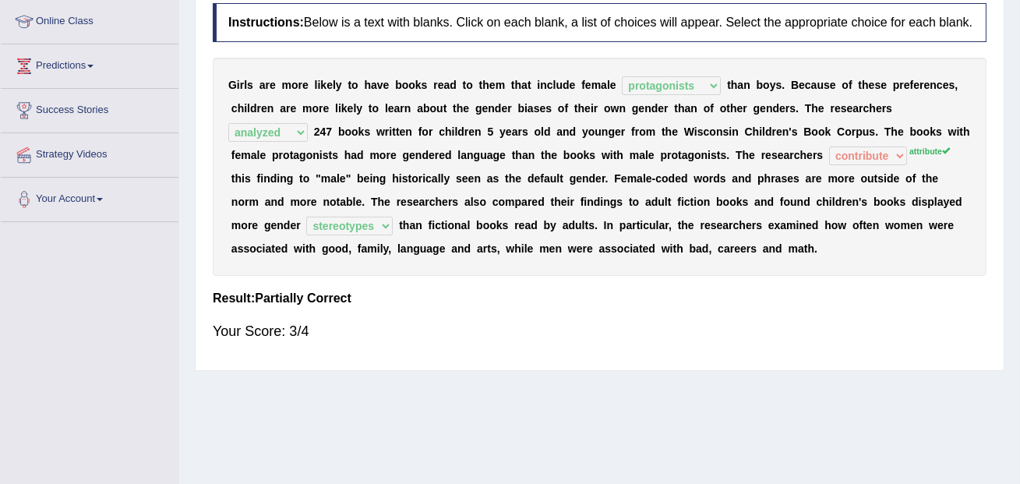
click at [877, 153] on div "G i r l s a r e m o r e l i k e l y t o h a v e b o o k s r e a d t o t h e m t…" at bounding box center [600, 167] width 774 height 218
click at [879, 138] on b at bounding box center [882, 132] width 6 height 12
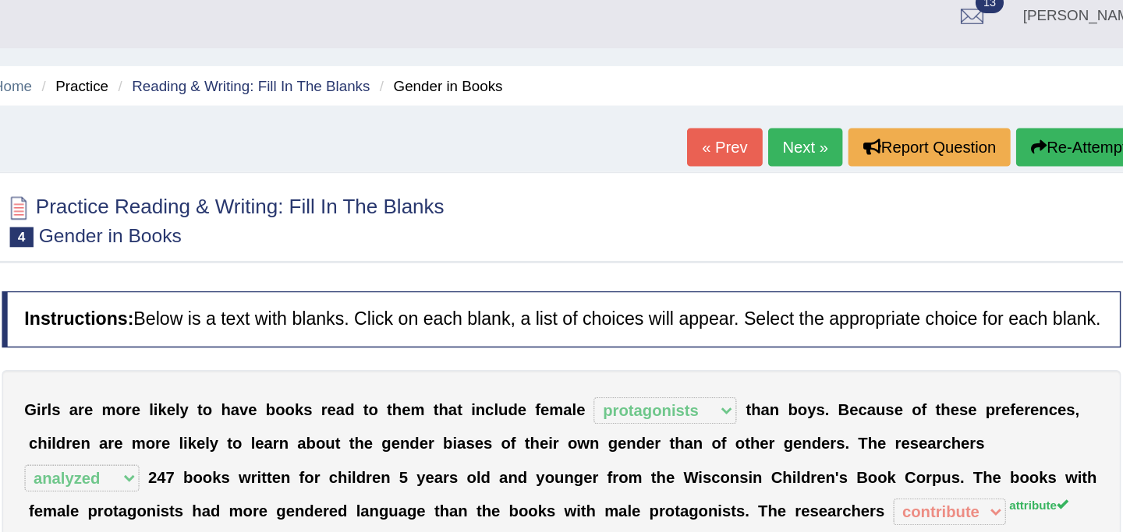
scroll to position [0, 0]
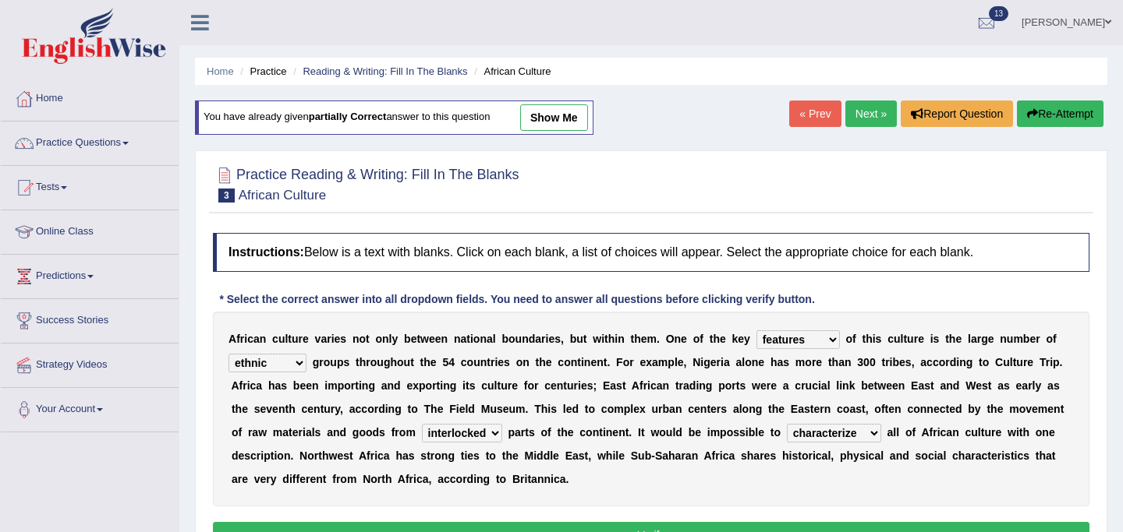
select select "features"
select select "ethnic"
select select "interlocked"
select select "characterize"
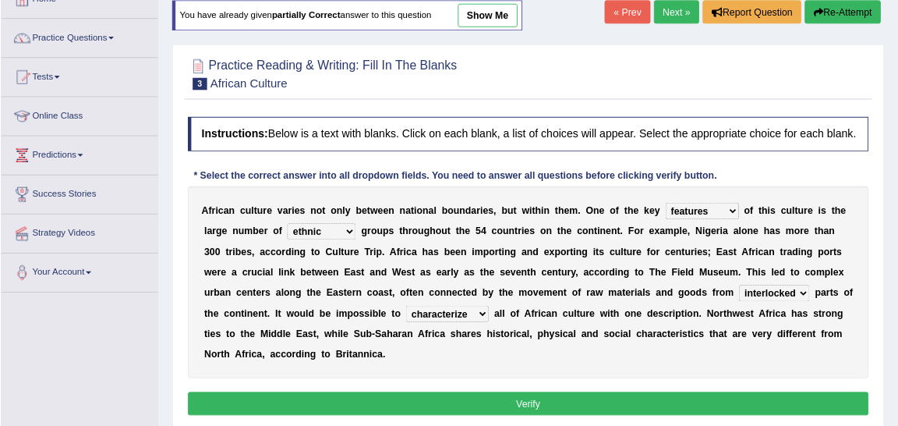
scroll to position [100, 0]
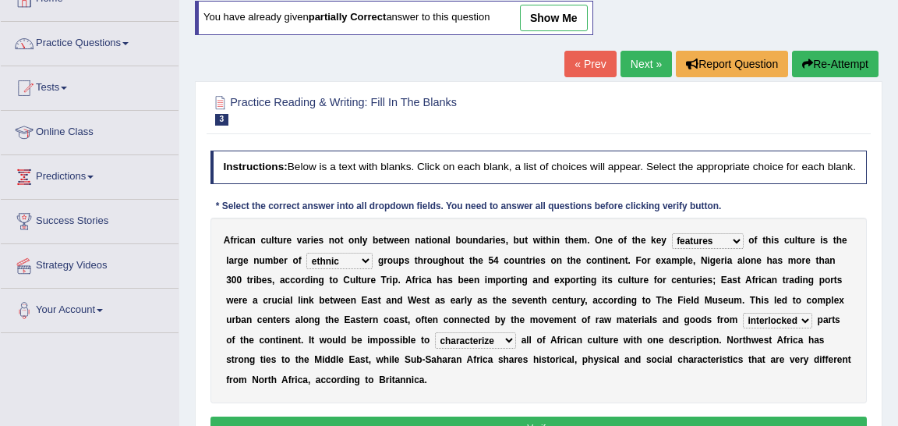
click at [578, 179] on h4 "Instructions: Below is a text with blanks. Click on each blank, a list of choic…" at bounding box center [538, 166] width 657 height 33
click at [578, 178] on h4 "Instructions: Below is a text with blanks. Click on each blank, a list of choic…" at bounding box center [538, 166] width 657 height 33
click at [578, 181] on h4 "Instructions: Below is a text with blanks. Click on each blank, a list of choic…" at bounding box center [538, 166] width 657 height 33
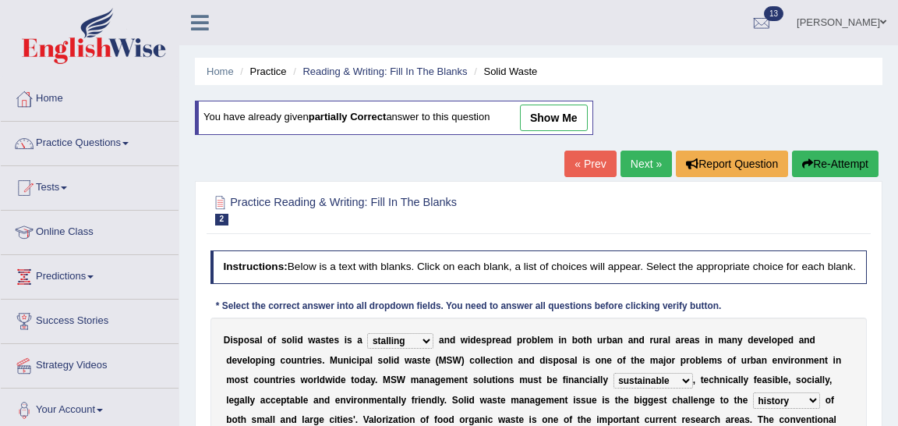
select select "stalling"
select select "sustainable"
select select "history"
select select "handling"
select select "composed"
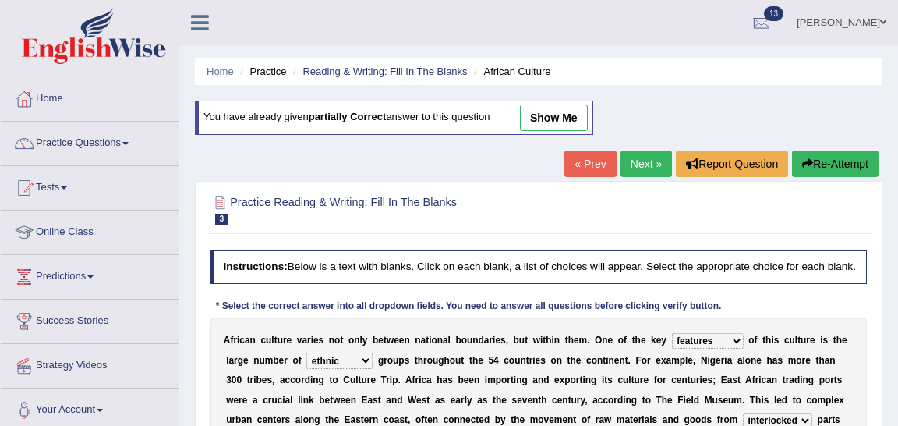
select select "features"
select select "ethnic"
select select "interlocked"
select select "characterize"
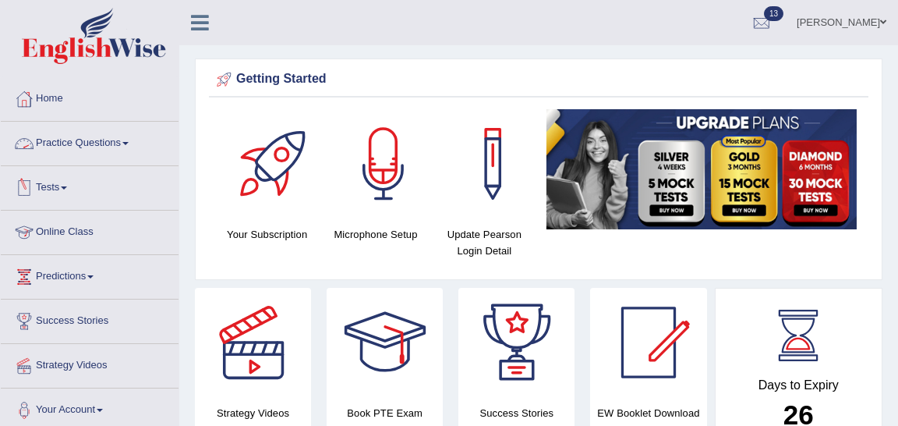
click at [88, 143] on link "Practice Questions" at bounding box center [90, 141] width 178 height 39
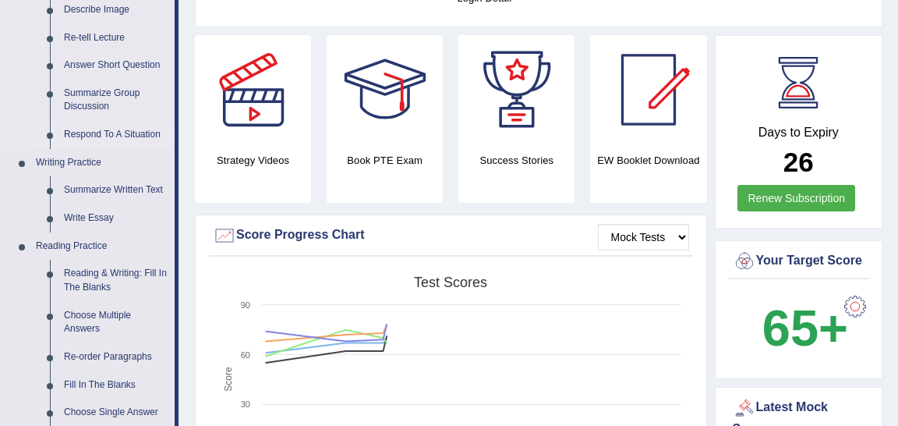
scroll to position [307, 0]
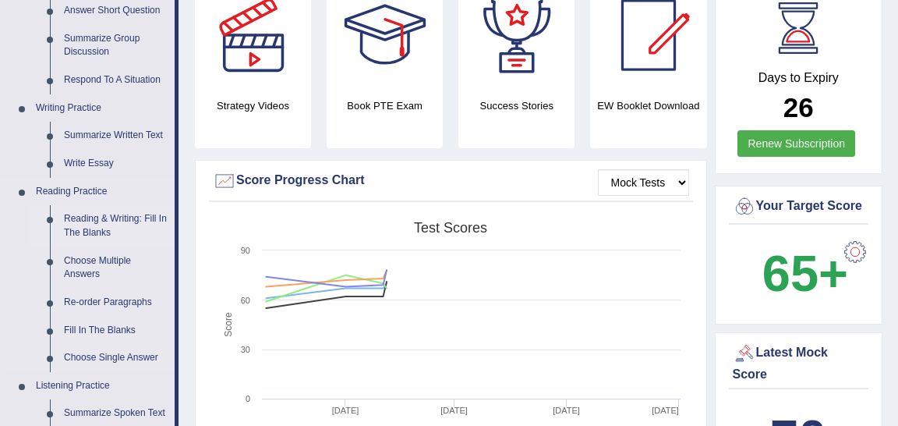
click at [100, 232] on link "Reading & Writing: Fill In The Blanks" at bounding box center [116, 225] width 118 height 41
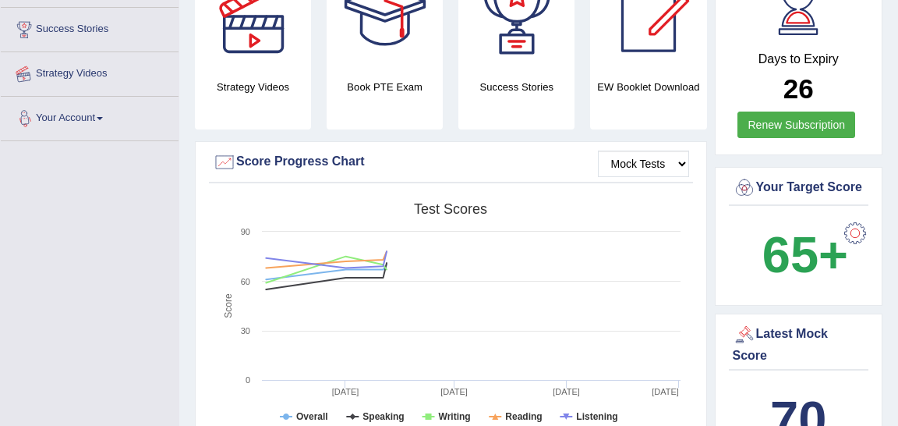
scroll to position [360, 0]
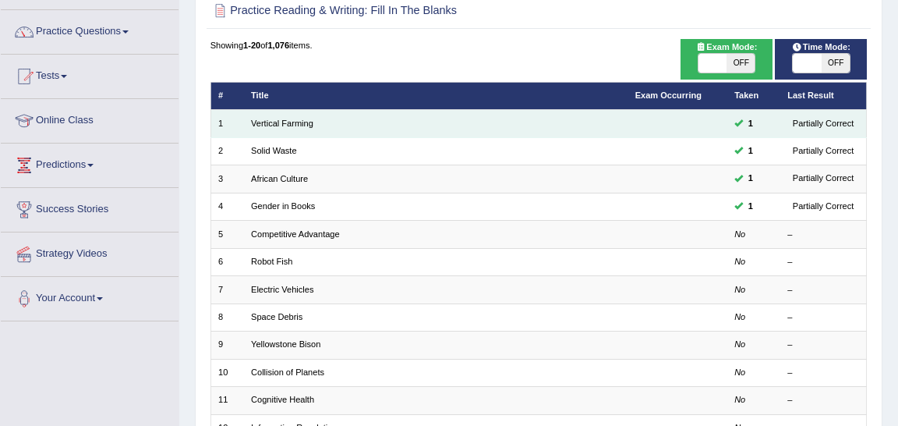
scroll to position [108, 0]
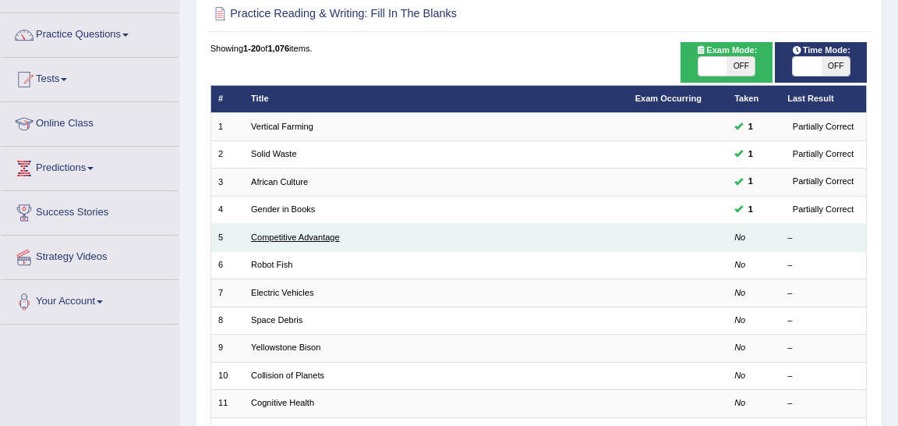
click at [307, 240] on link "Competitive Advantage" at bounding box center [295, 236] width 89 height 9
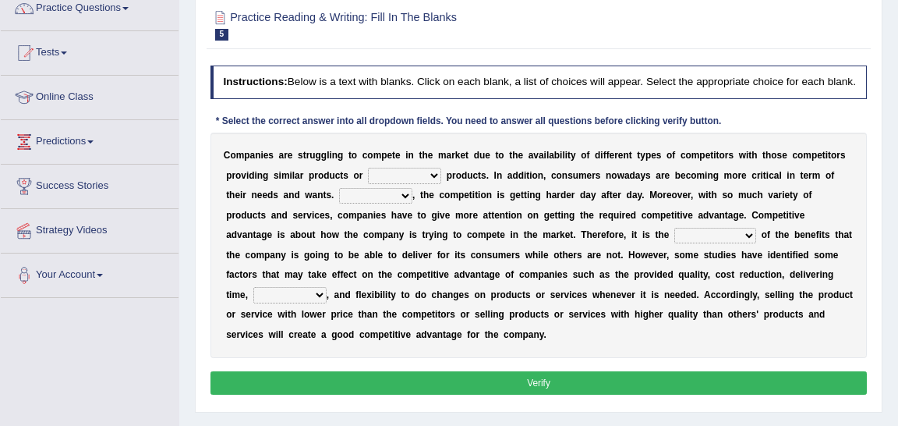
scroll to position [129, 0]
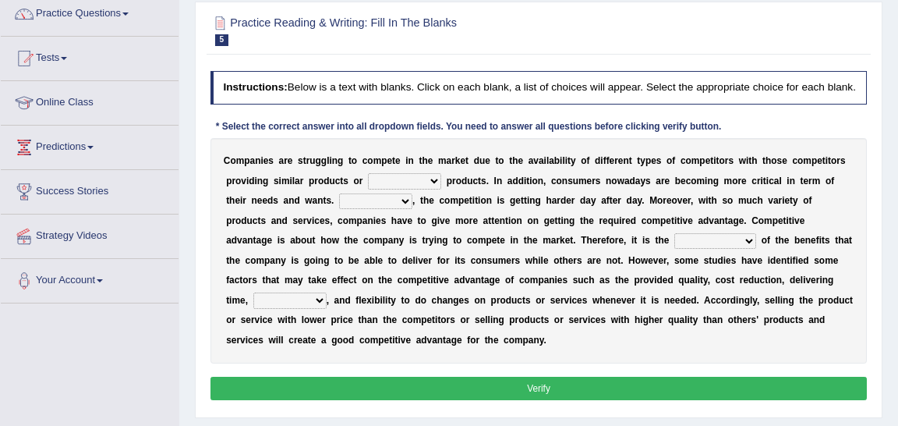
click at [314, 226] on b "c" at bounding box center [316, 220] width 5 height 11
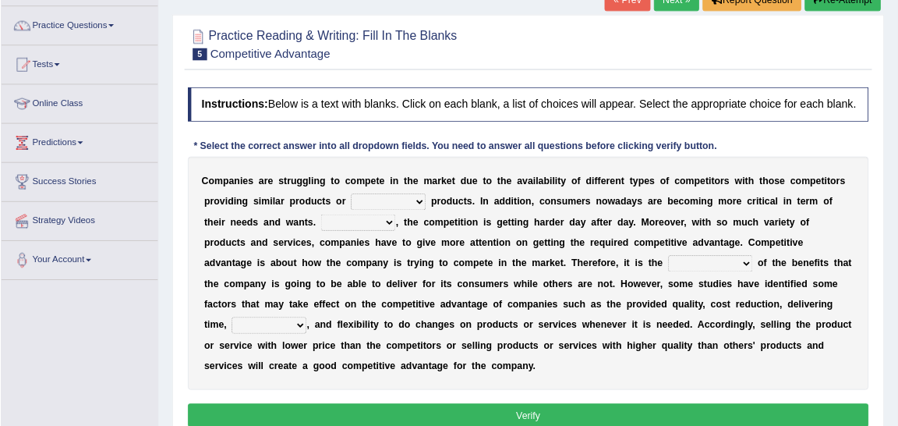
scroll to position [115, 0]
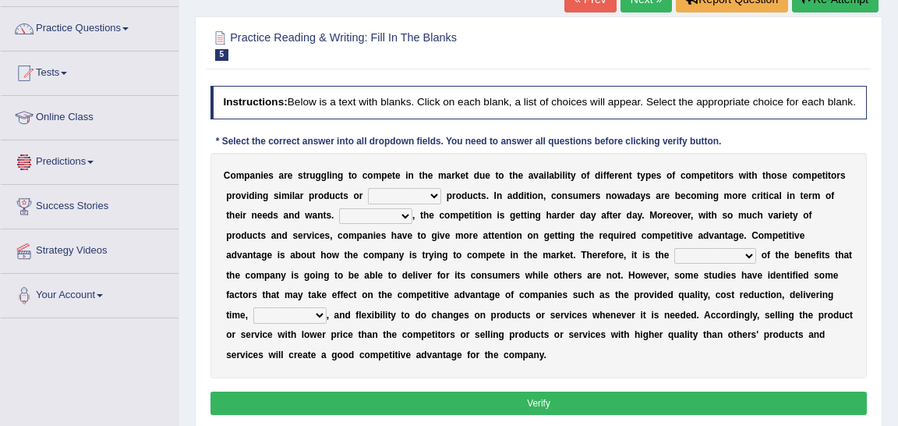
drag, startPoint x: 179, startPoint y: 178, endPoint x: 161, endPoint y: 181, distance: 17.4
click at [161, 181] on div "Home Practice Questions Speaking Practice Read Aloud Repeat Sentence Describe I…" at bounding box center [89, 140] width 201 height 355
click at [180, 140] on div "Home Practice Reading & Writing: Fill In The Blanks Competitive Advantage « Pre…" at bounding box center [538, 275] width 719 height 780
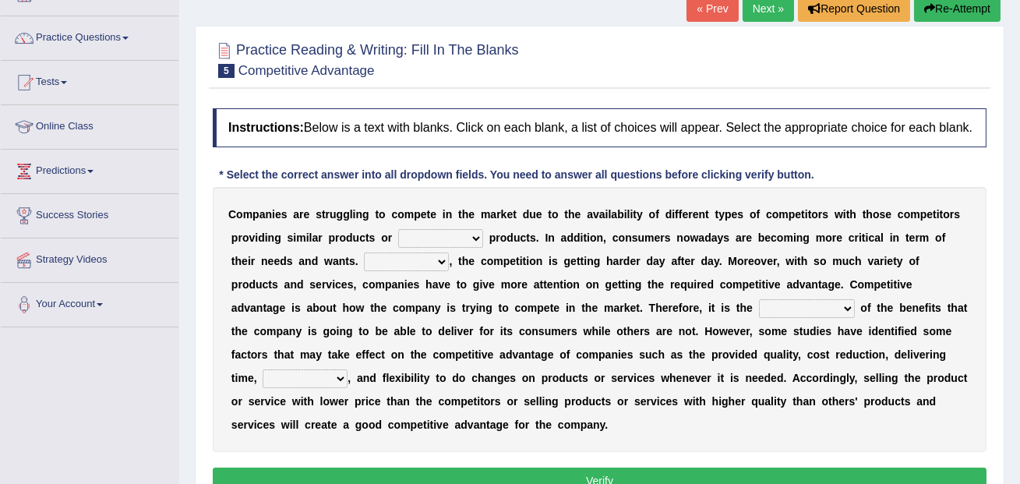
scroll to position [113, 0]
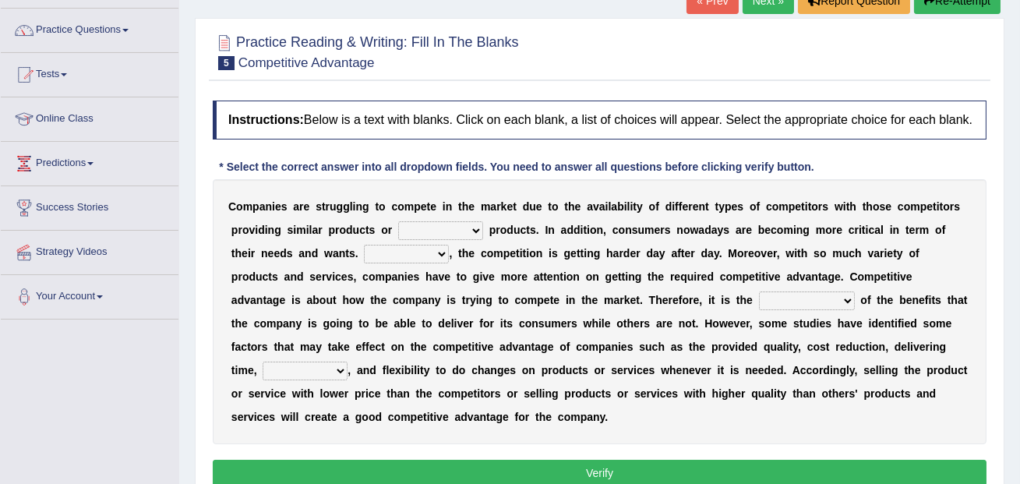
click at [448, 240] on select "constitution restitution substitution institution" at bounding box center [440, 230] width 85 height 19
select select "substitution"
click at [439, 264] on select "However Instead Additionally Therefore" at bounding box center [406, 254] width 85 height 19
click at [419, 264] on select "However Instead Additionally Therefore" at bounding box center [406, 254] width 85 height 19
click at [416, 264] on select "However Instead Additionally Therefore" at bounding box center [406, 254] width 85 height 19
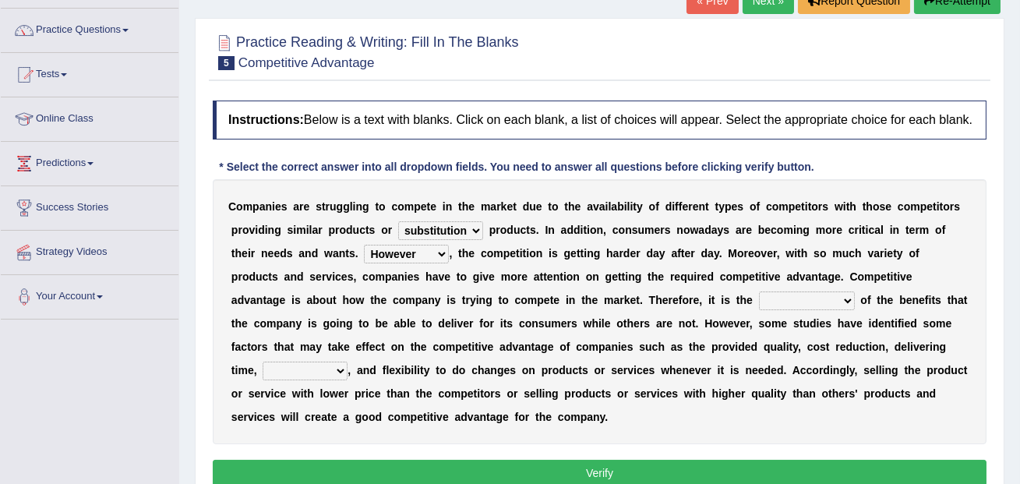
click at [407, 264] on select "However Instead Additionally Therefore" at bounding box center [406, 254] width 85 height 19
select select "Therefore"
click at [759, 309] on select "dissemination ordination determination incarnation" at bounding box center [807, 301] width 96 height 19
click at [759, 310] on select "dissemination ordination determination incarnation" at bounding box center [807, 301] width 96 height 19
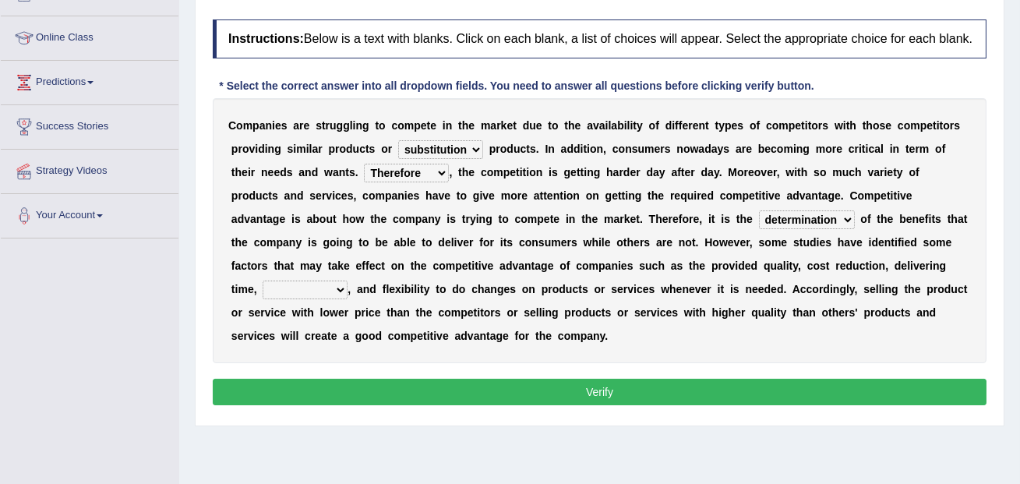
scroll to position [200, 0]
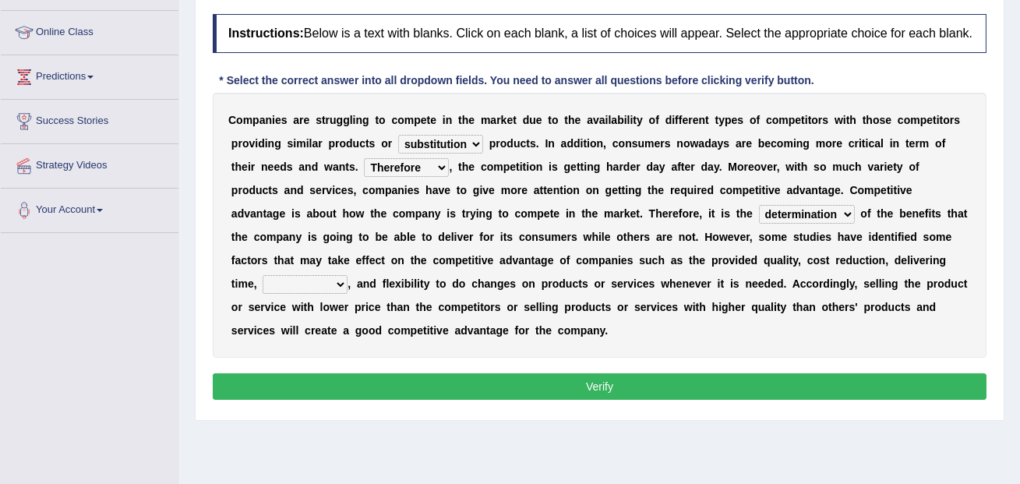
click at [759, 218] on select "dissemination ordination determination incarnation" at bounding box center [807, 214] width 96 height 19
click at [759, 221] on select "dissemination ordination determination incarnation" at bounding box center [807, 214] width 96 height 19
select select "dissemination"
click at [348, 278] on select "captivation aggregation deprivation innovation" at bounding box center [305, 284] width 85 height 19
click at [897, 286] on div "C o m p a n i e s a r e s t r u g g l i n g t o c o m p e t e i n t h e m a r k…" at bounding box center [600, 225] width 774 height 265
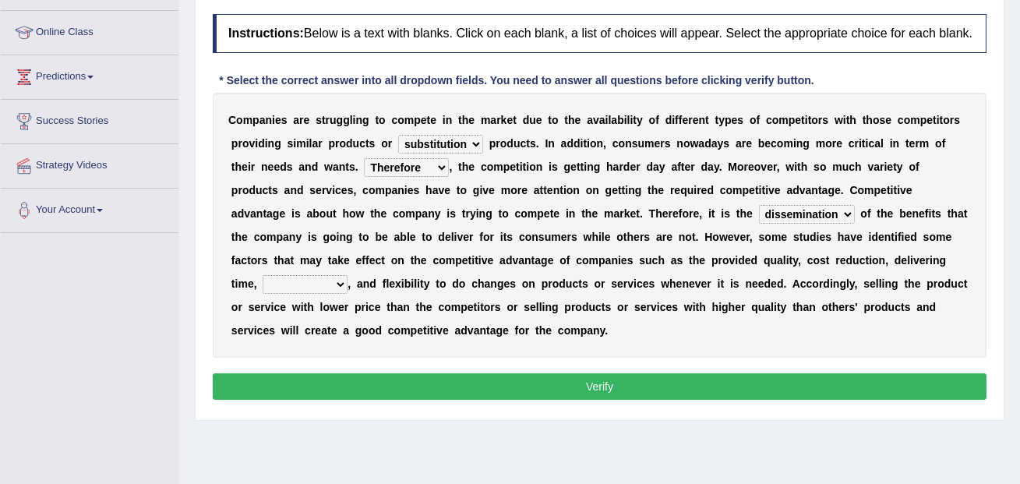
click at [348, 281] on select "captivation aggregation deprivation innovation" at bounding box center [305, 284] width 85 height 19
select select "innovation"
click at [897, 394] on button "Verify" at bounding box center [600, 386] width 774 height 27
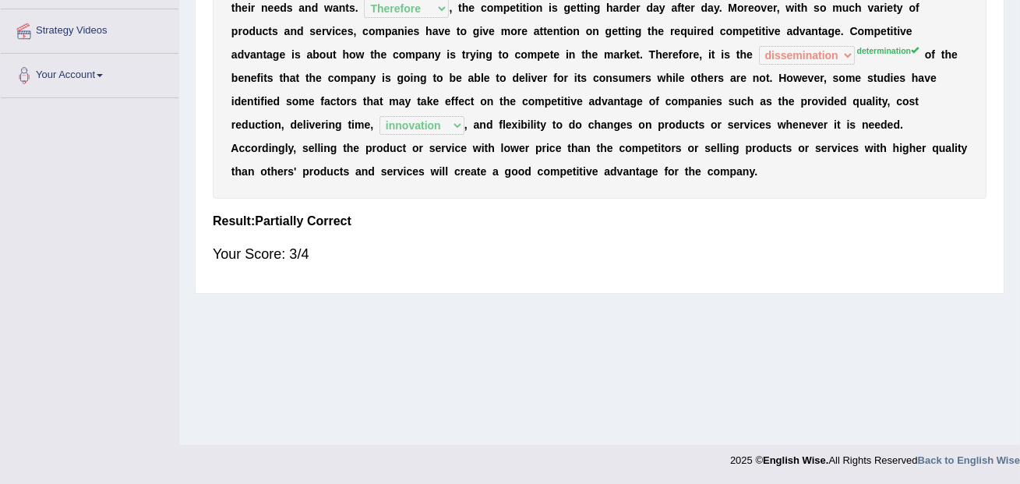
scroll to position [0, 0]
